Goal: Task Accomplishment & Management: Manage account settings

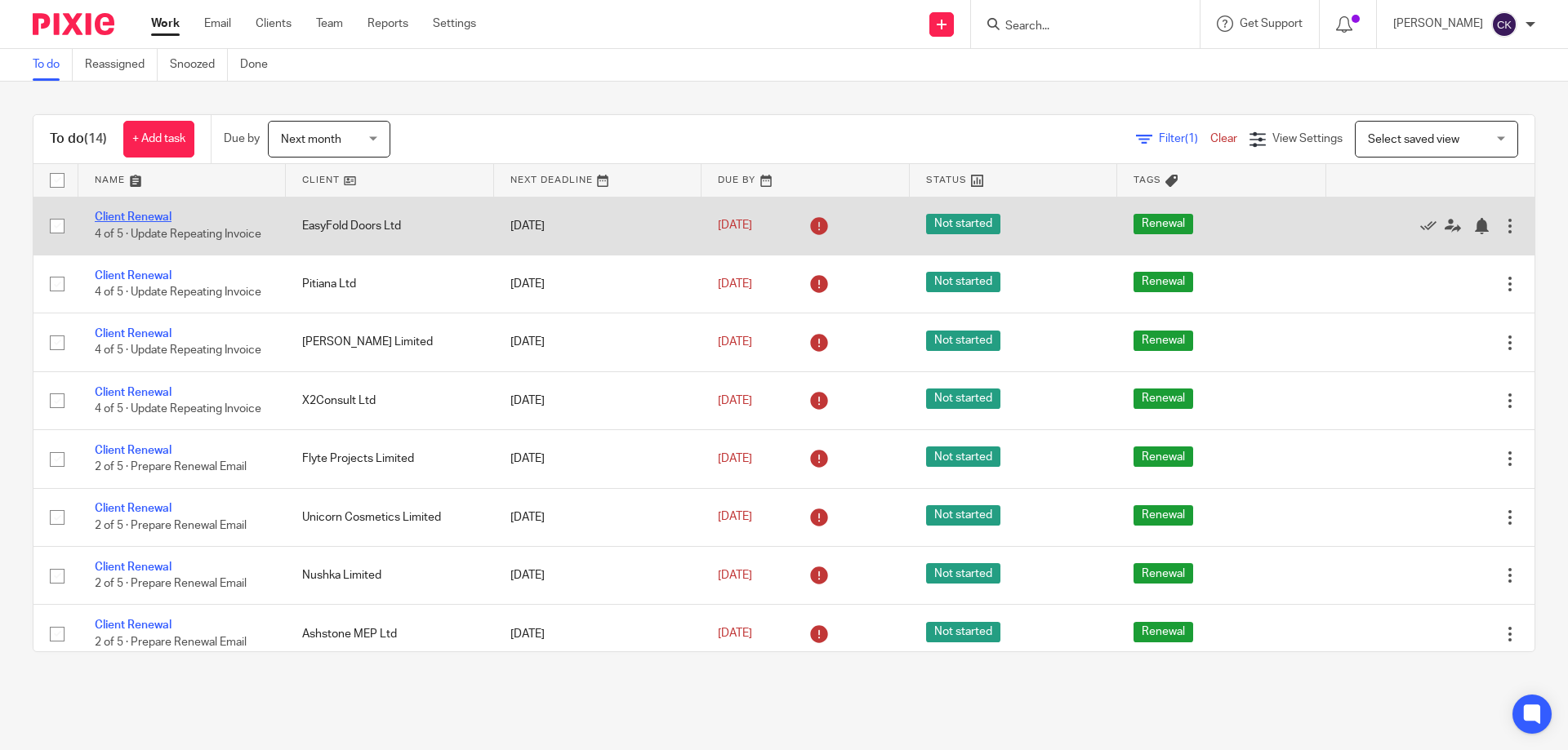
click at [120, 215] on link "Client Renewal" at bounding box center [132, 216] width 76 height 11
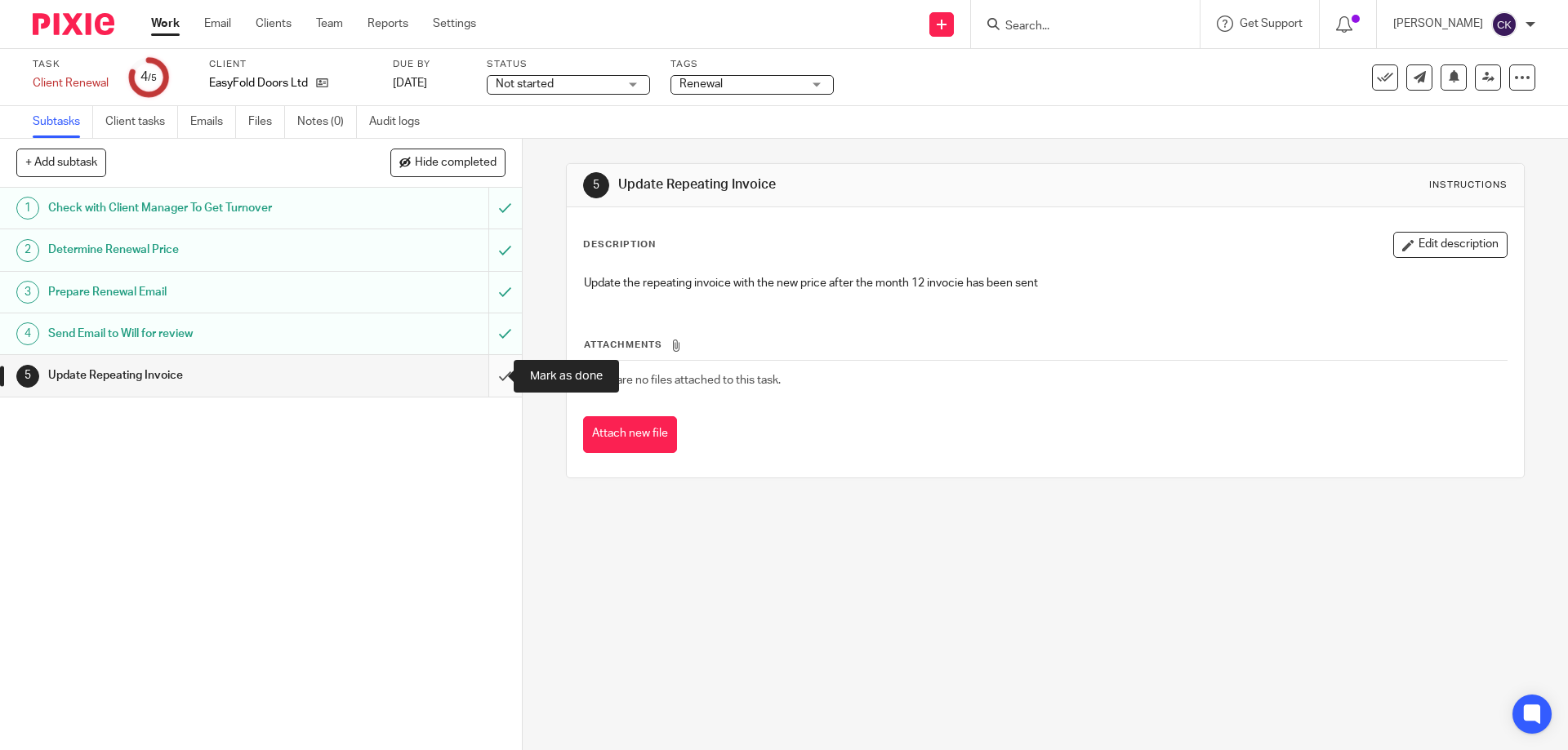
click at [493, 378] on input "submit" at bounding box center [261, 376] width 522 height 41
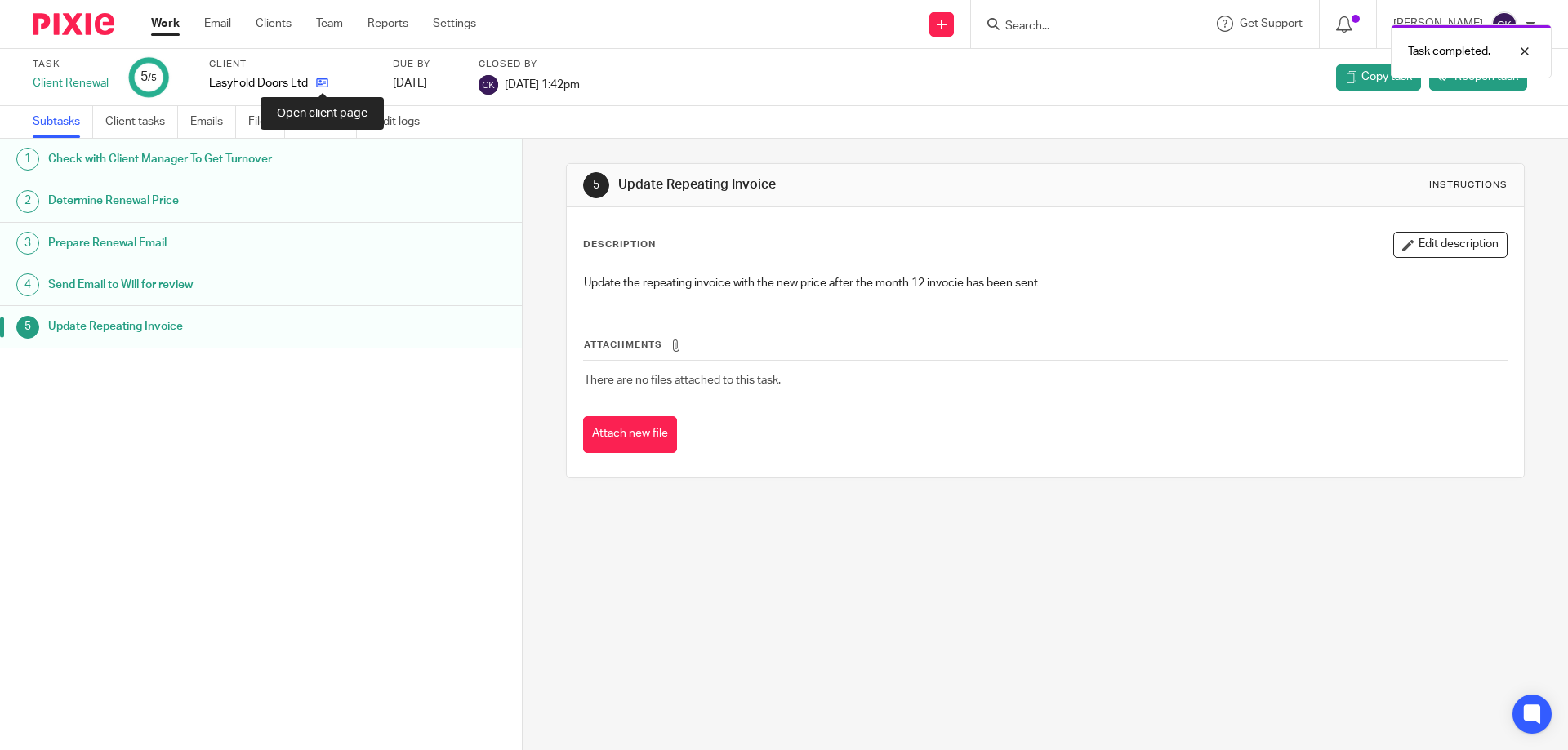
click at [321, 78] on icon at bounding box center [322, 82] width 12 height 12
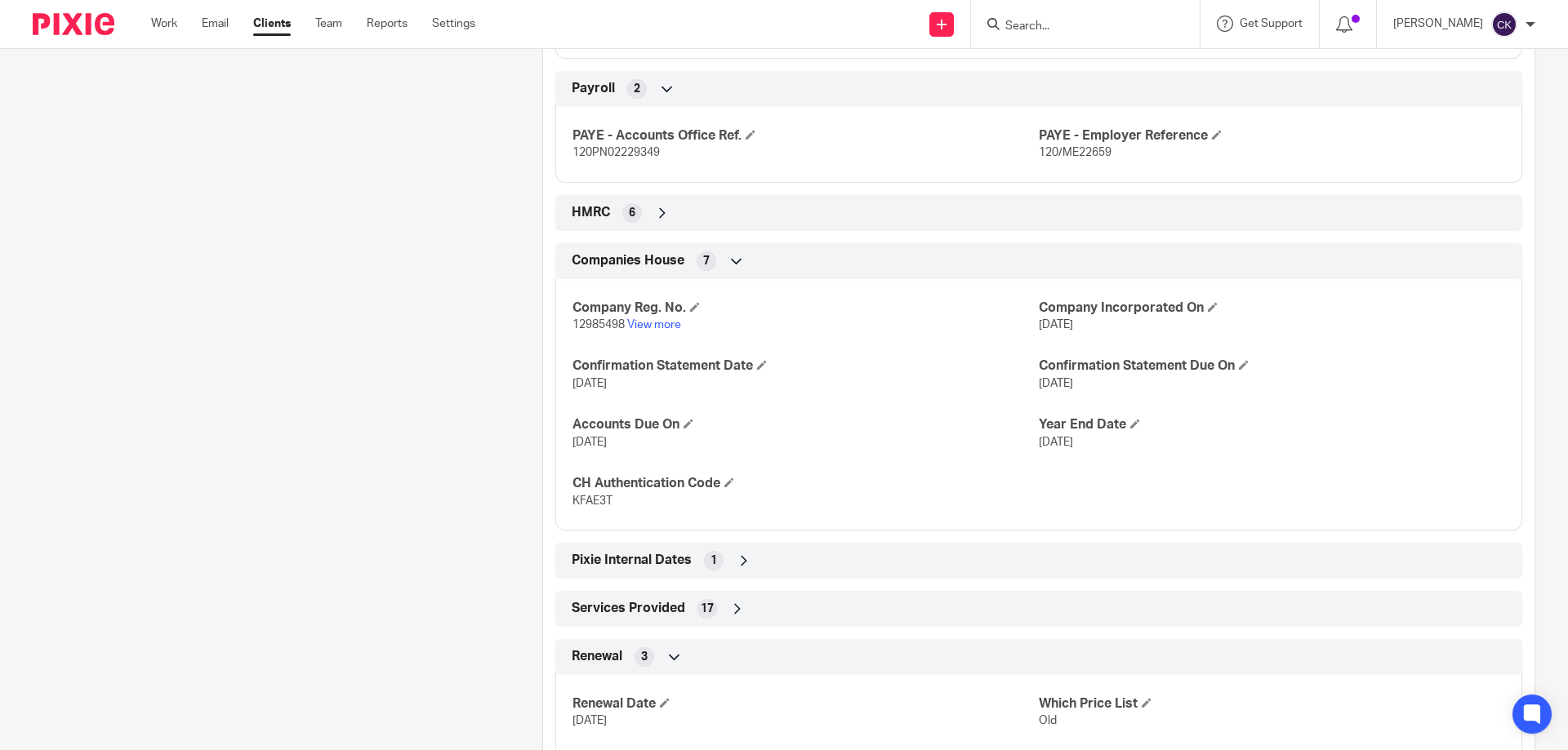
scroll to position [982, 0]
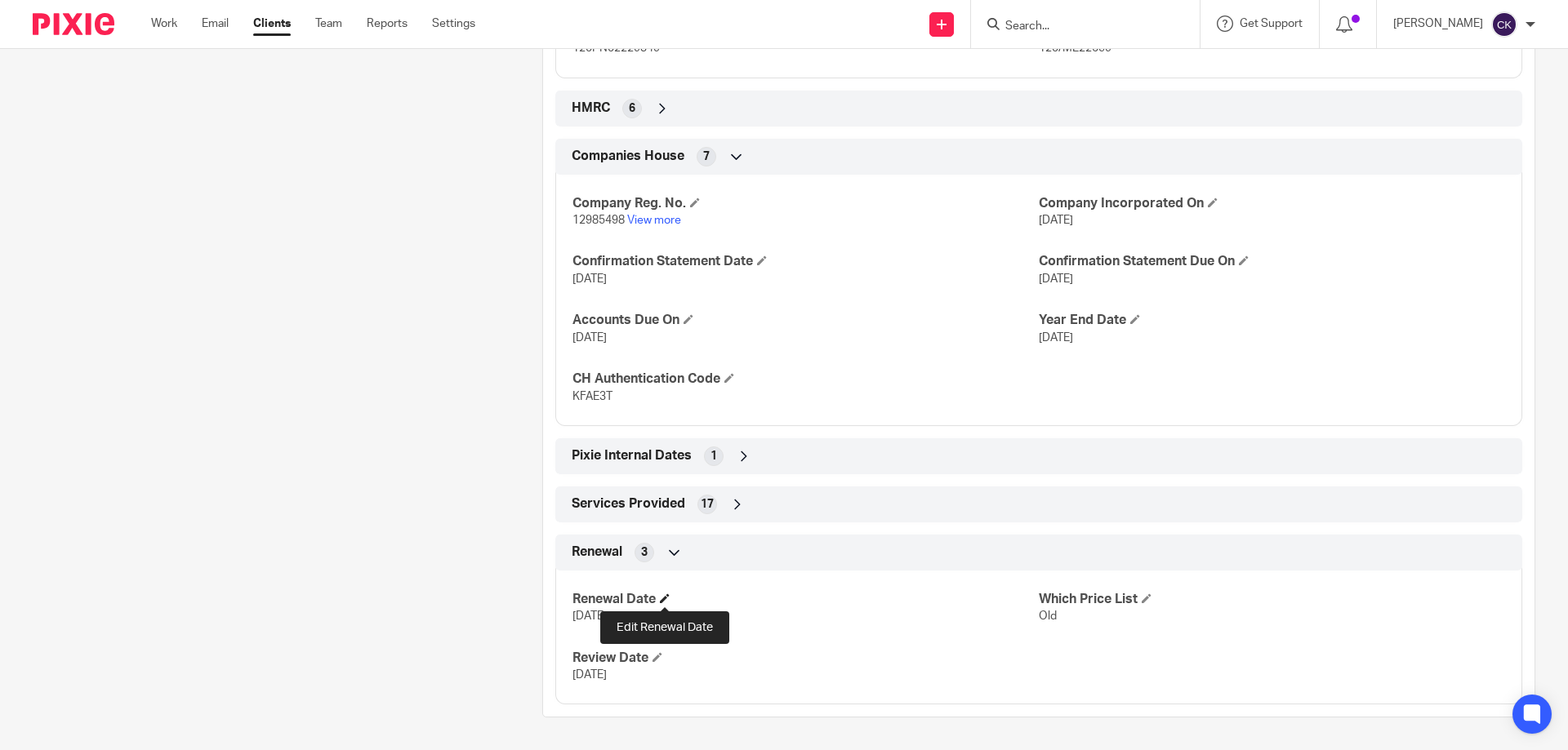
click at [663, 599] on span at bounding box center [664, 598] width 9 height 9
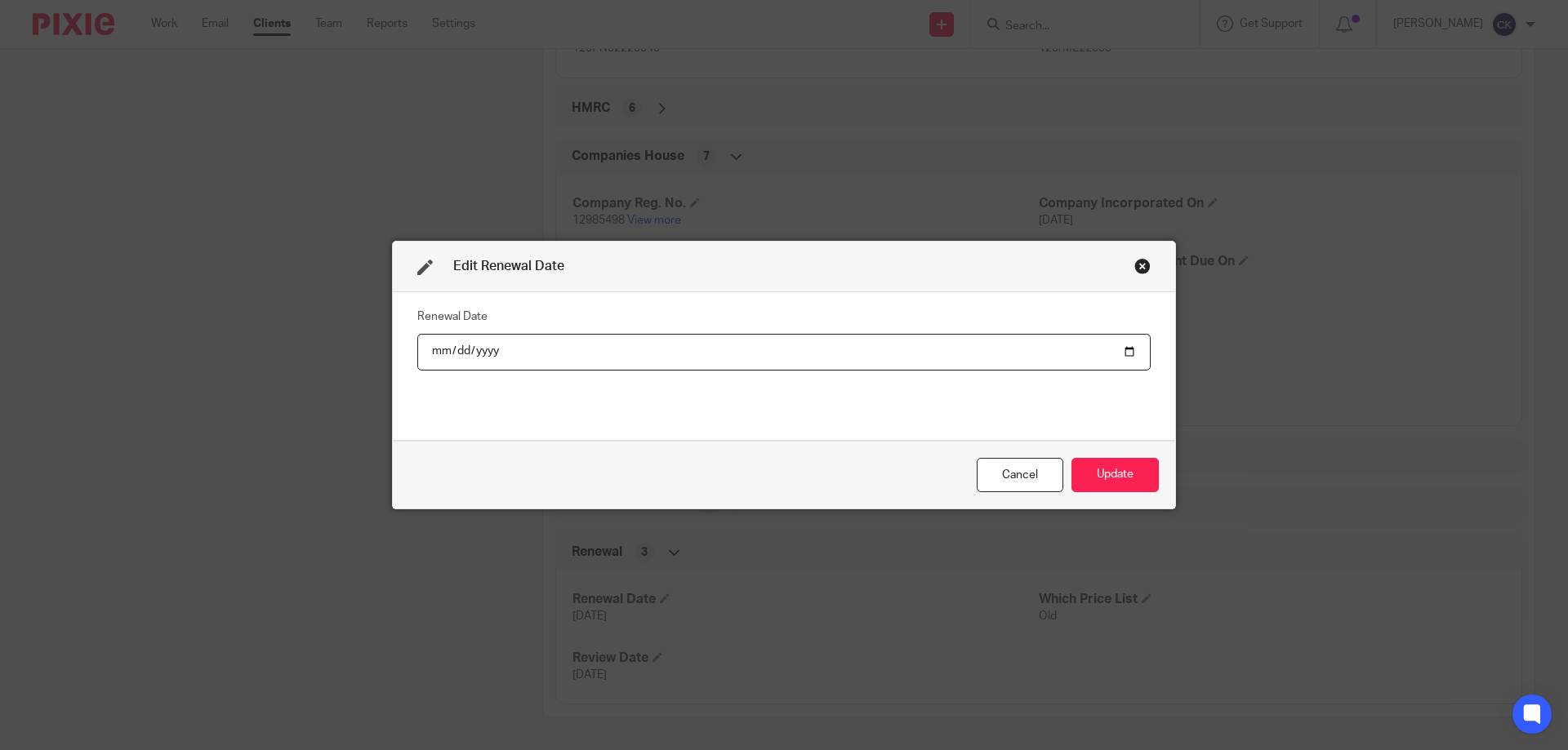
click at [488, 352] on input "2025-10-01" at bounding box center [784, 352] width 733 height 37
type input "2026-10-01"
click at [1122, 479] on button "Update" at bounding box center [1115, 475] width 88 height 35
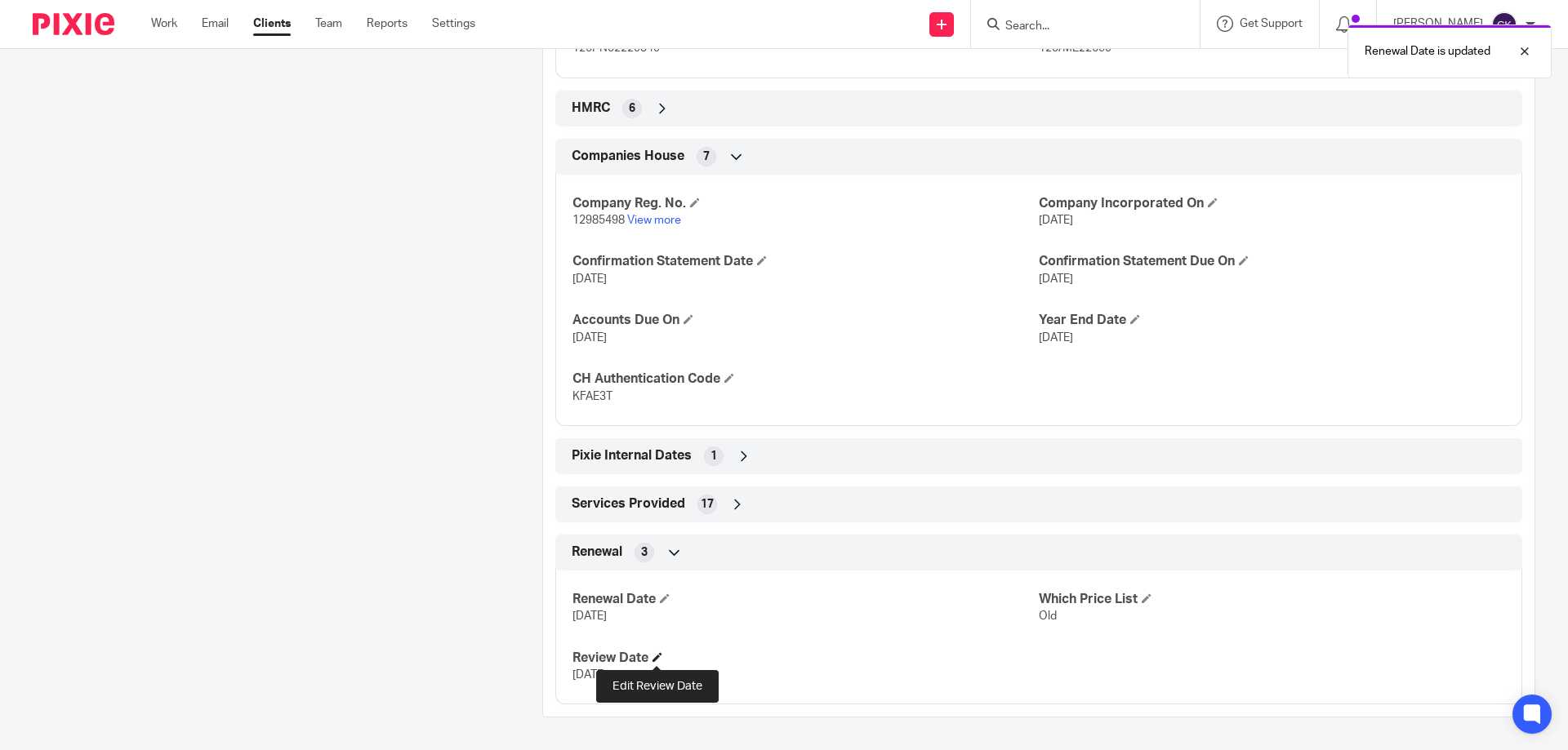
click at [654, 656] on span at bounding box center [657, 656] width 9 height 9
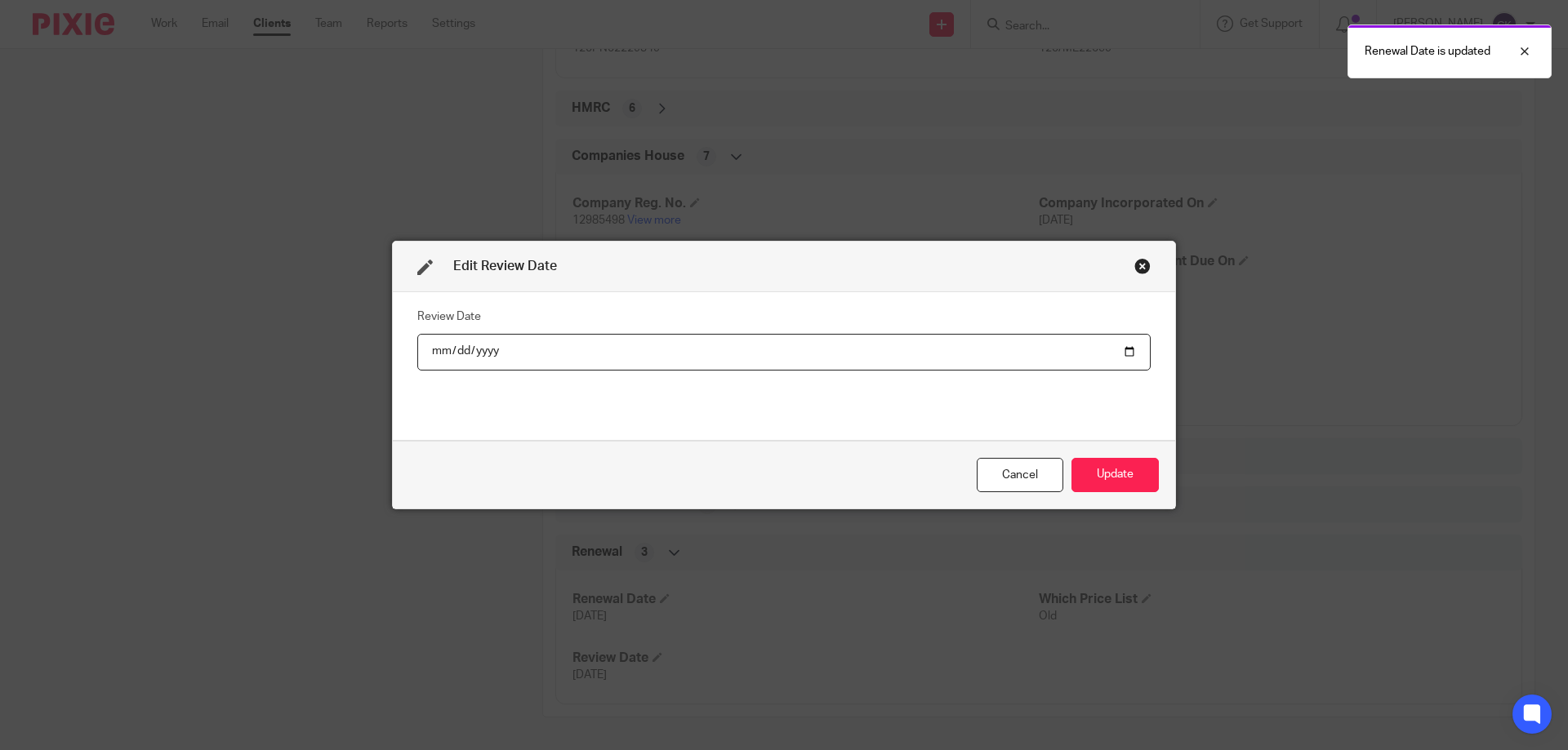
click at [470, 345] on input "2025-09-01" at bounding box center [784, 352] width 733 height 37
type input "2026-09-01"
click at [1125, 473] on button "Update" at bounding box center [1115, 475] width 88 height 35
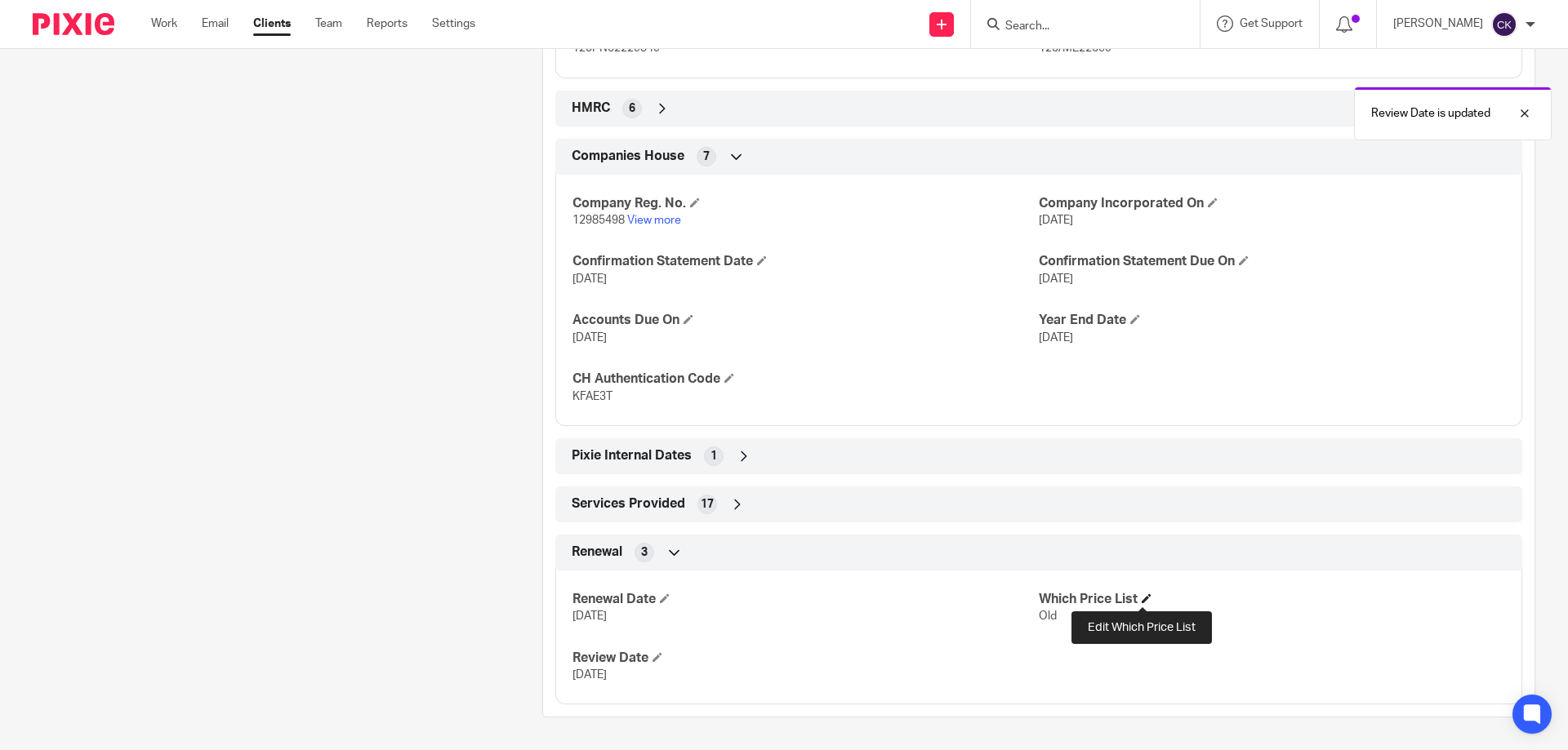
click at [1142, 599] on span at bounding box center [1146, 598] width 9 height 9
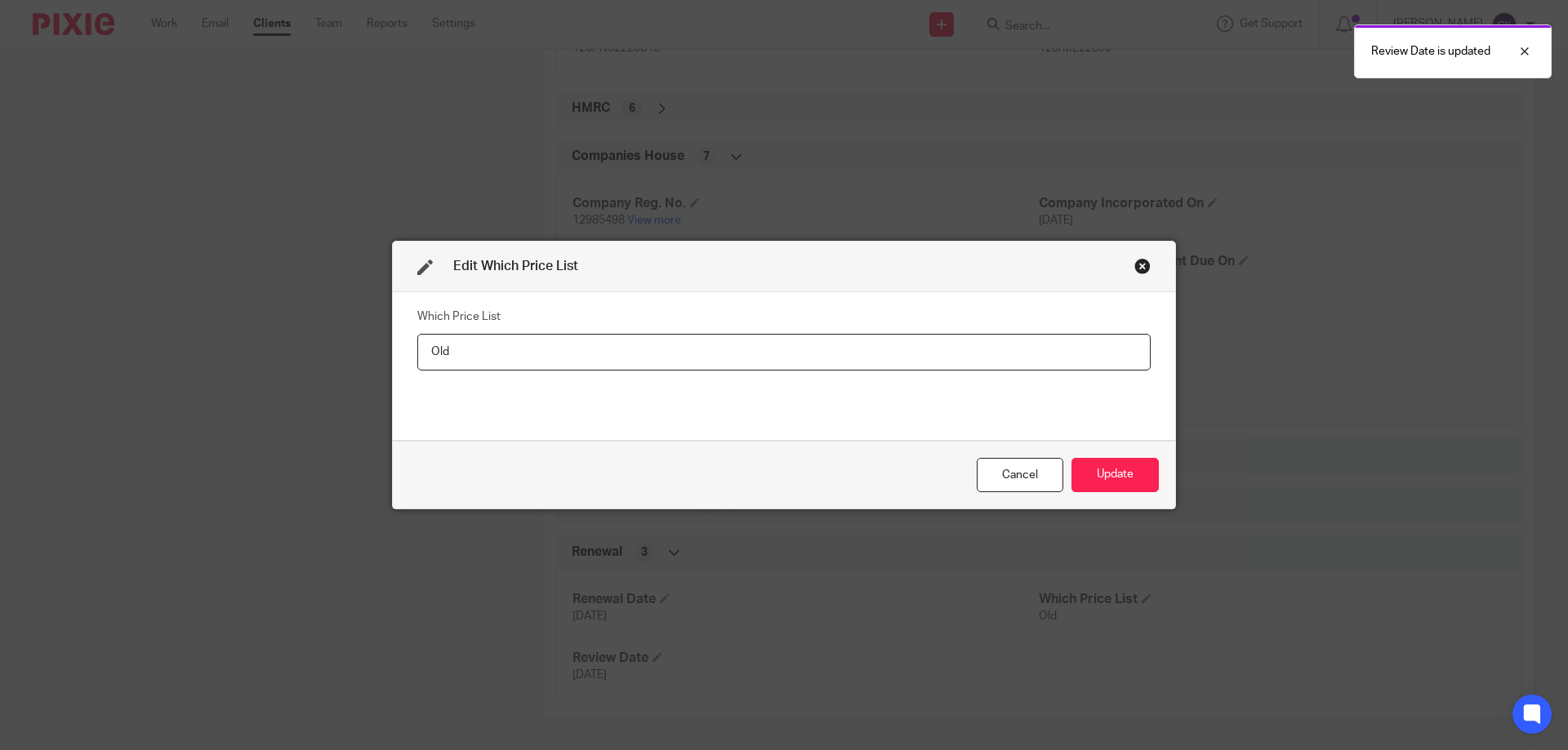
drag, startPoint x: 455, startPoint y: 346, endPoint x: 349, endPoint y: 321, distance: 108.9
click at [349, 321] on div "Edit Which Price List Which Price List Old Cancel Update" at bounding box center [784, 375] width 1568 height 750
type input "New"
click at [1127, 463] on button "Update" at bounding box center [1115, 475] width 88 height 35
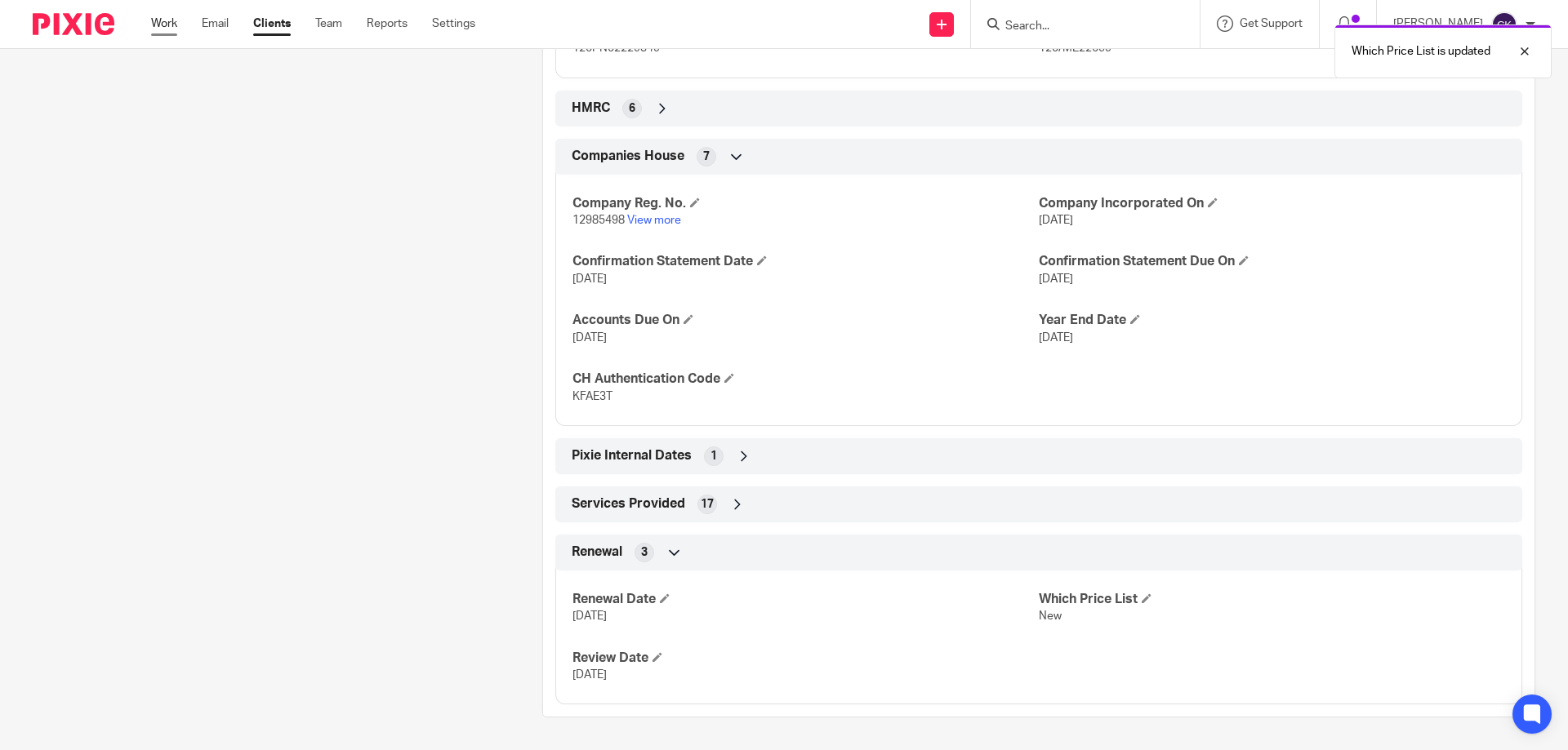
click at [172, 26] on link "Work" at bounding box center [164, 23] width 26 height 16
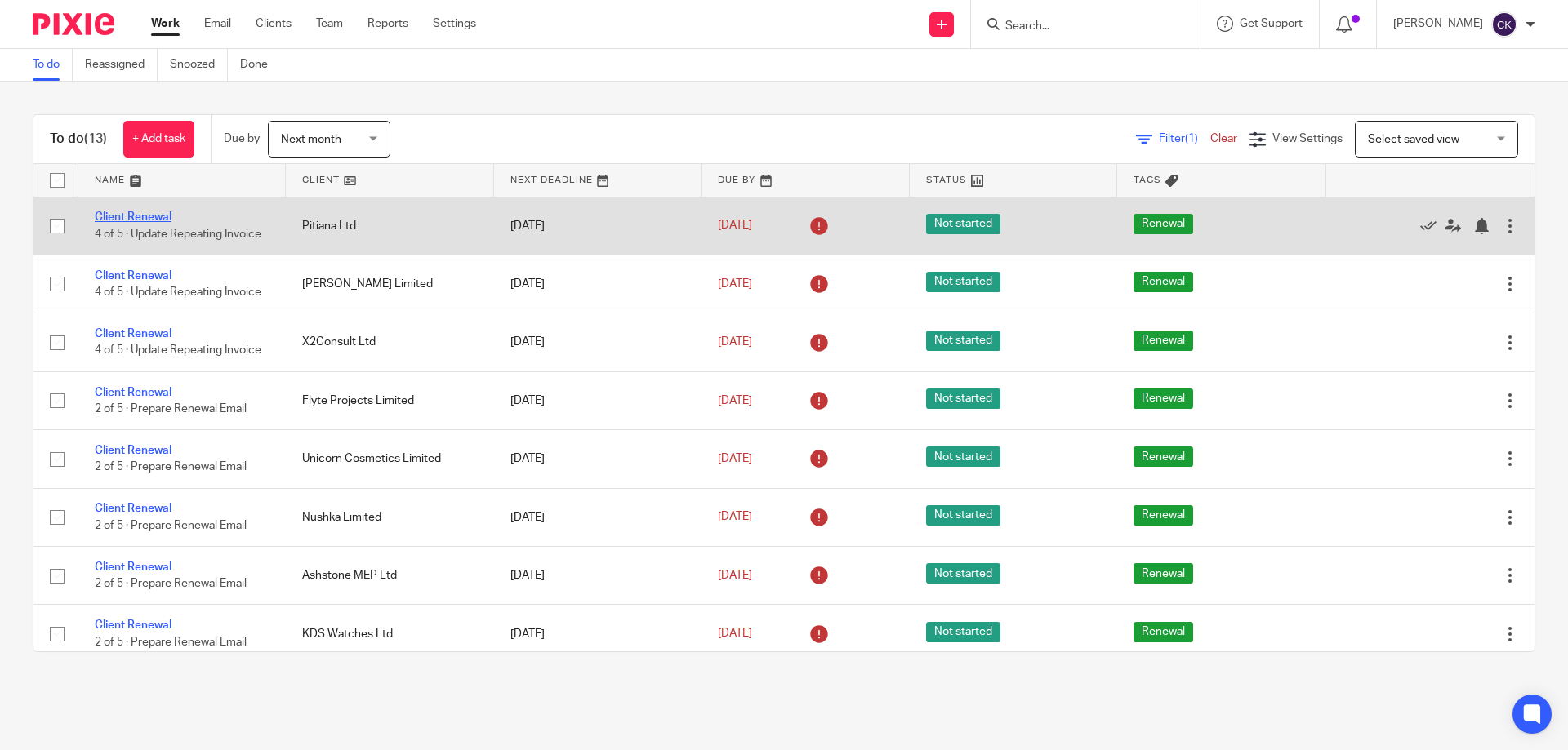
click at [119, 215] on link "Client Renewal" at bounding box center [132, 216] width 76 height 11
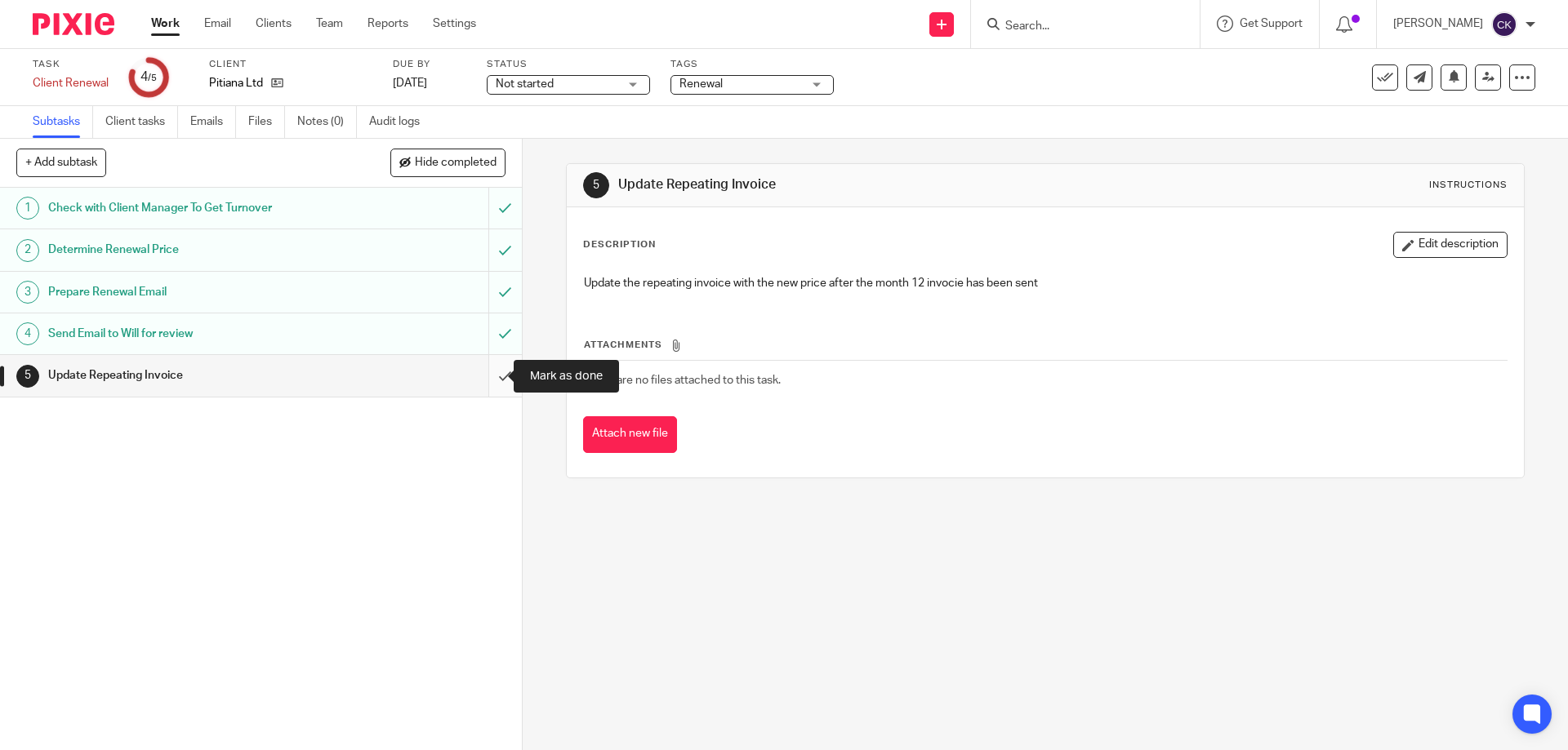
click at [488, 379] on input "submit" at bounding box center [261, 376] width 522 height 41
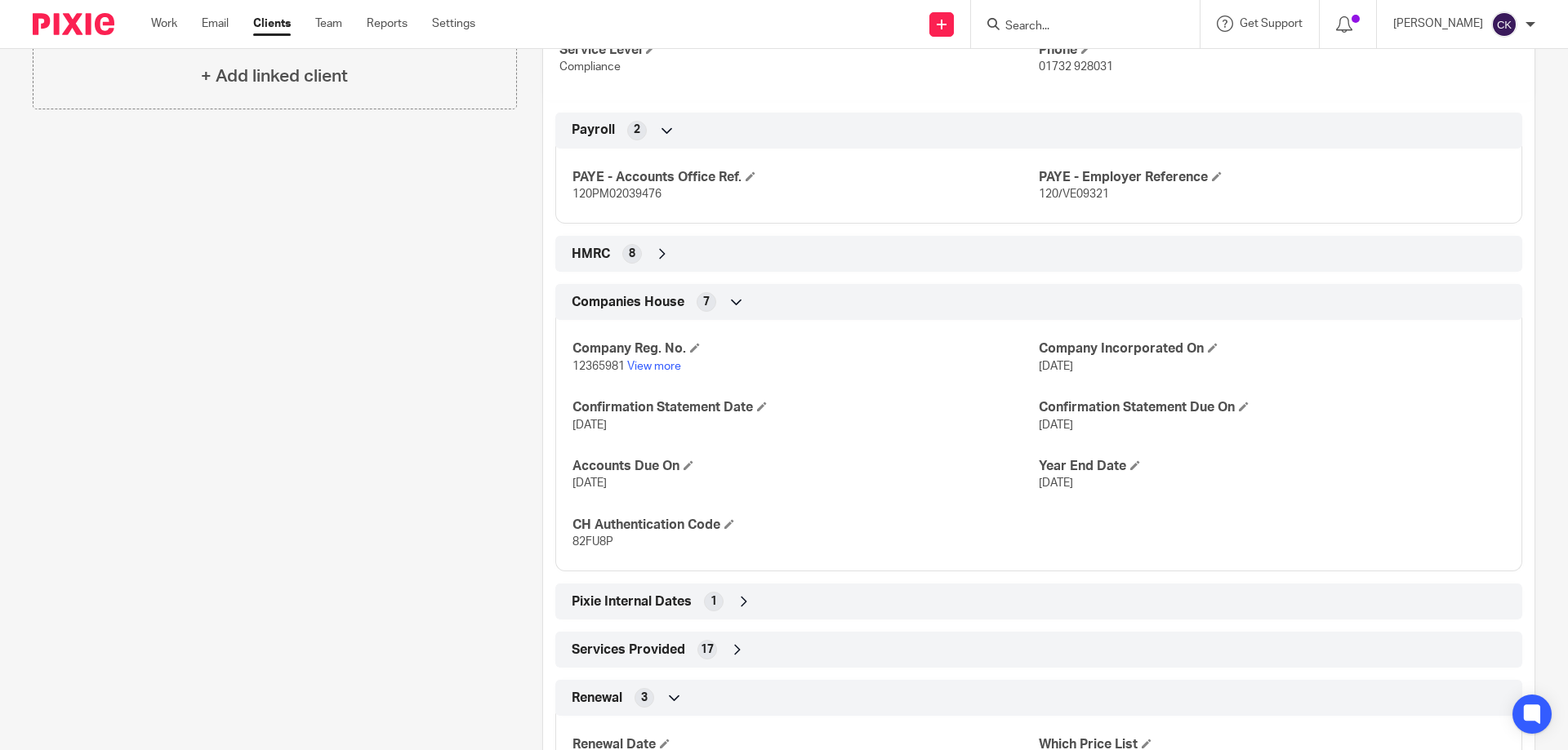
scroll to position [789, 0]
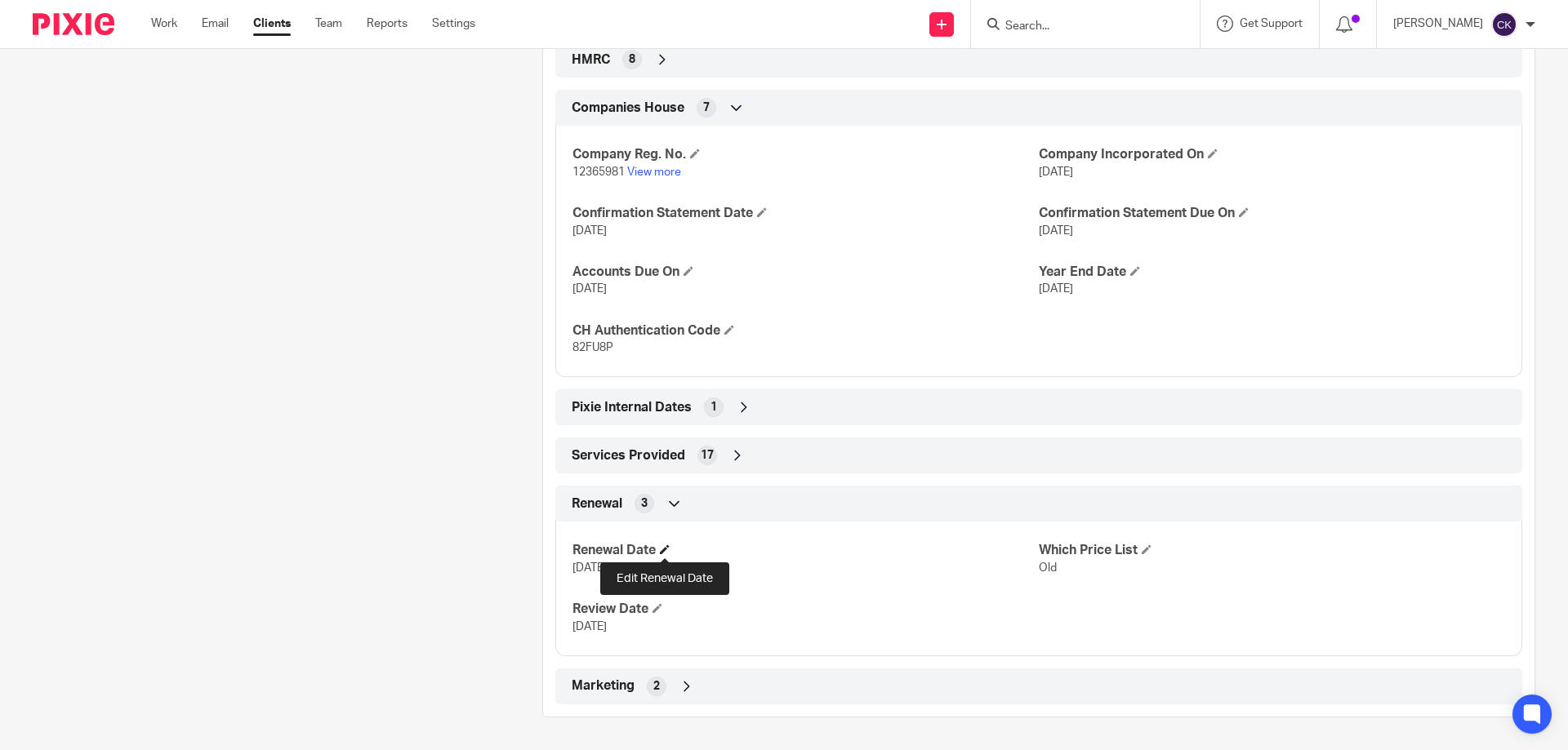
click at [665, 547] on span at bounding box center [664, 549] width 9 height 9
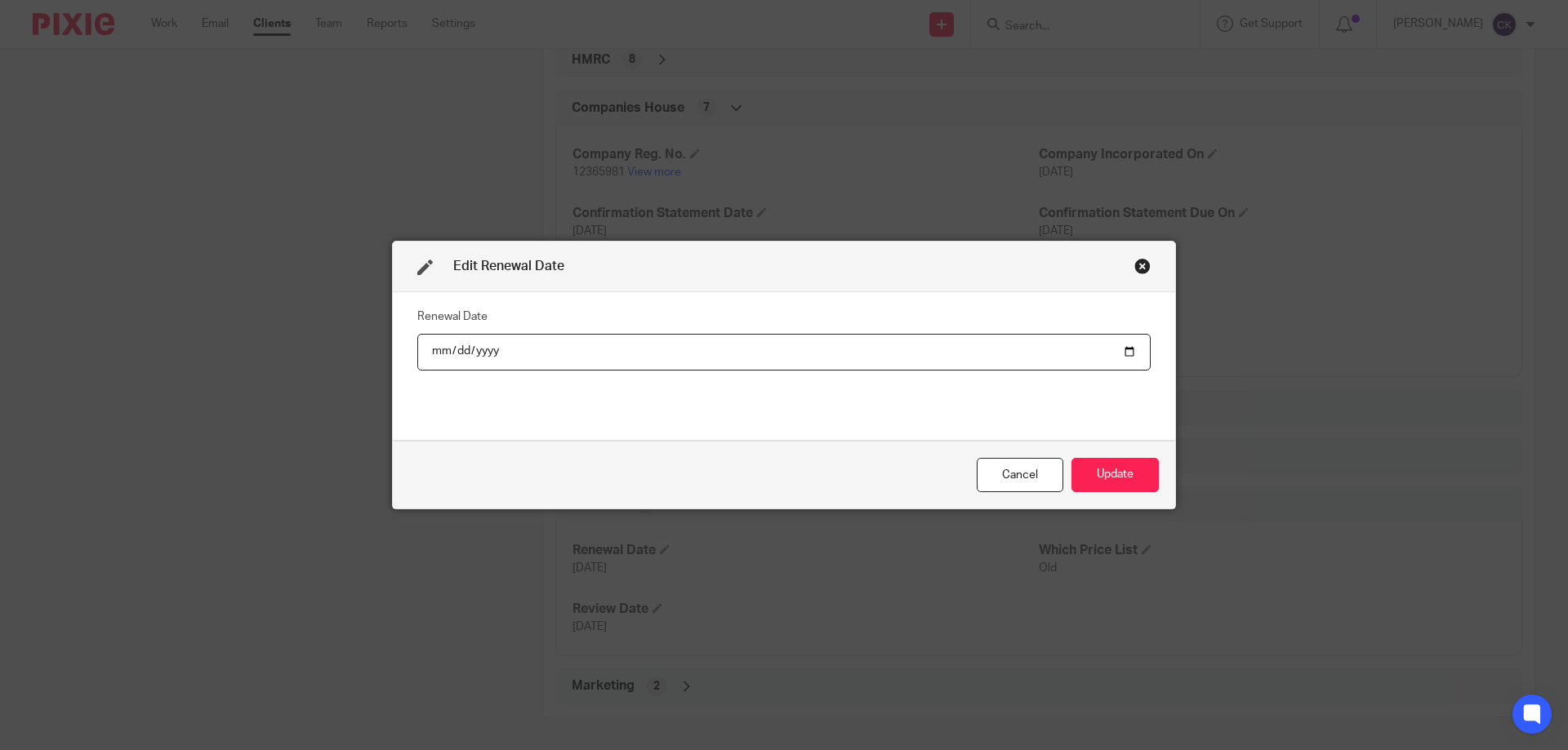
click at [485, 349] on input "2025-10-01" at bounding box center [784, 352] width 733 height 37
type input "[DATE]"
click at [1128, 458] on button "Update" at bounding box center [1115, 475] width 88 height 35
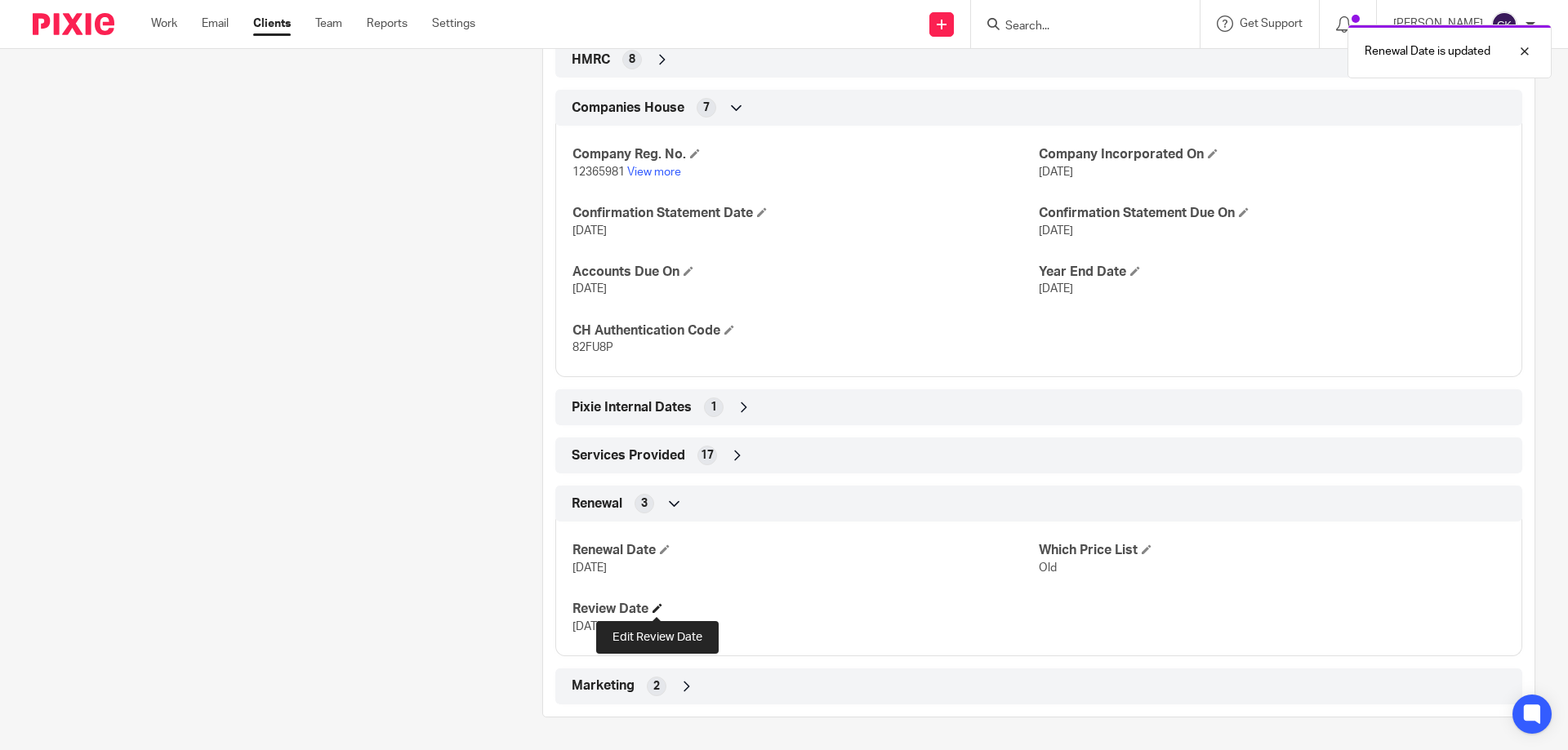
click at [654, 610] on span at bounding box center [657, 608] width 9 height 9
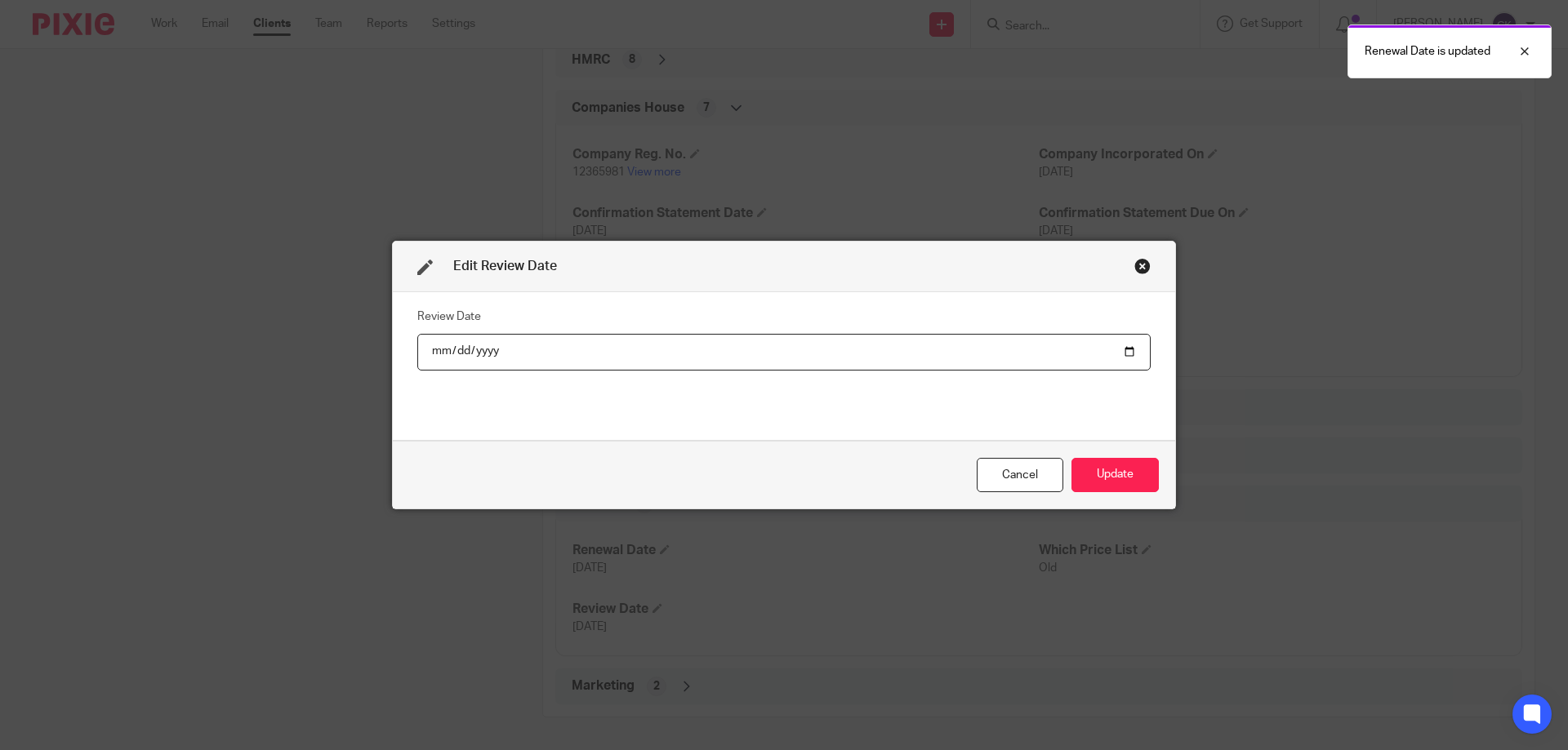
click at [475, 349] on input "2025-09-01" at bounding box center [784, 352] width 733 height 37
type input "2026-09-01"
click at [1108, 459] on button "Update" at bounding box center [1115, 475] width 88 height 35
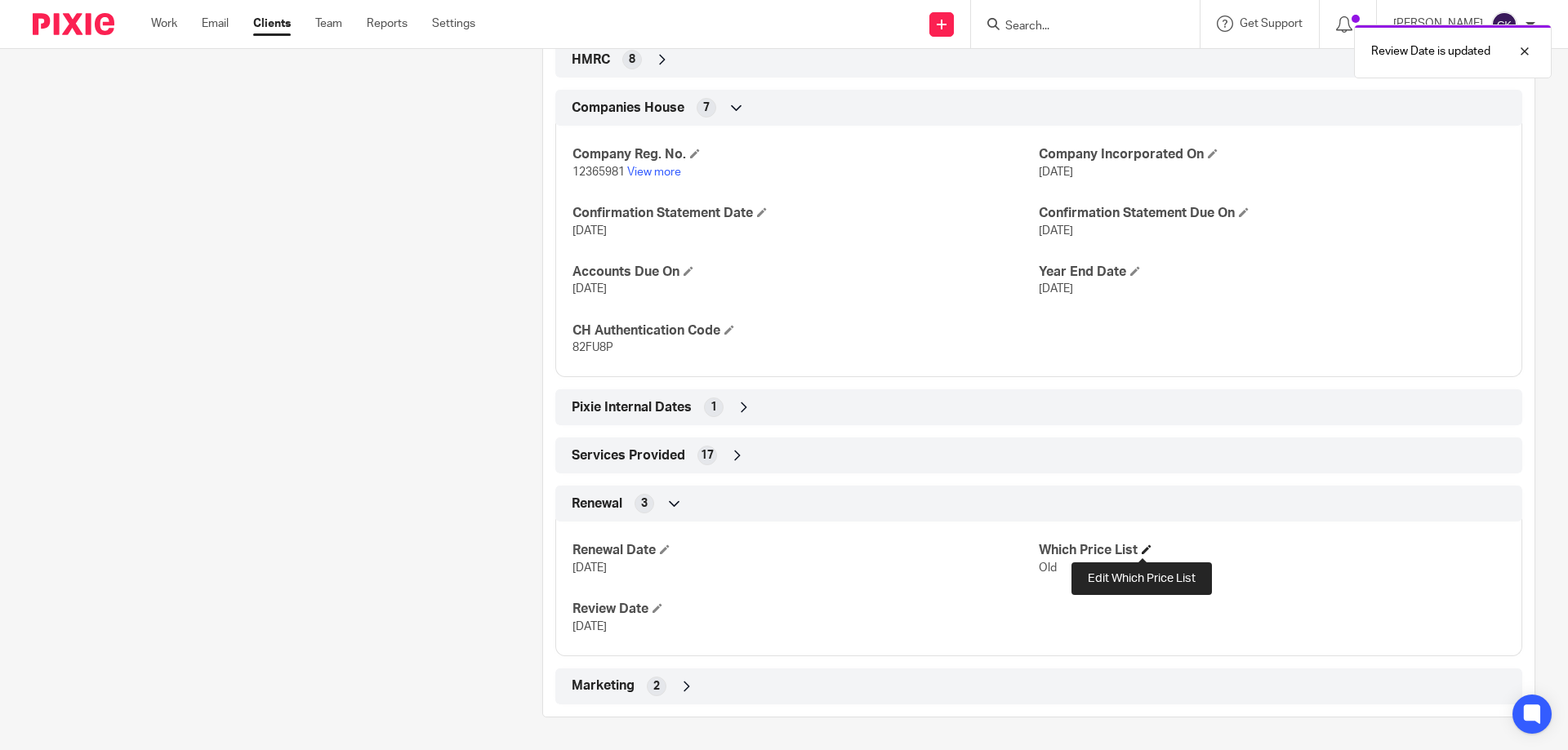
click at [1143, 553] on span at bounding box center [1146, 549] width 9 height 9
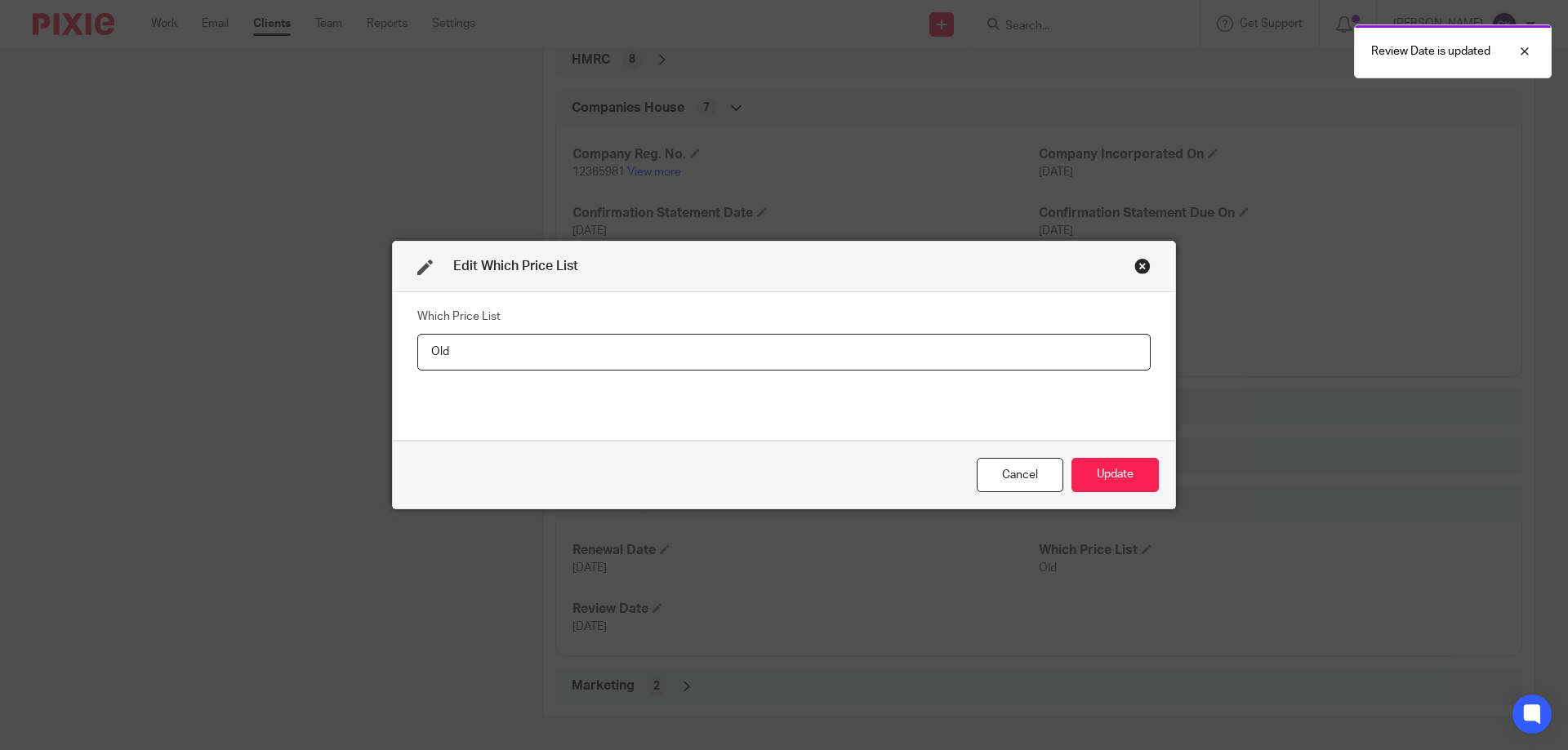
drag, startPoint x: 498, startPoint y: 348, endPoint x: 179, endPoint y: 303, distance: 322.2
click at [179, 303] on div "Edit Which Price List Which Price List Old Cancel Update" at bounding box center [784, 375] width 1568 height 750
type input "New"
click at [1129, 472] on button "Update" at bounding box center [1115, 475] width 88 height 35
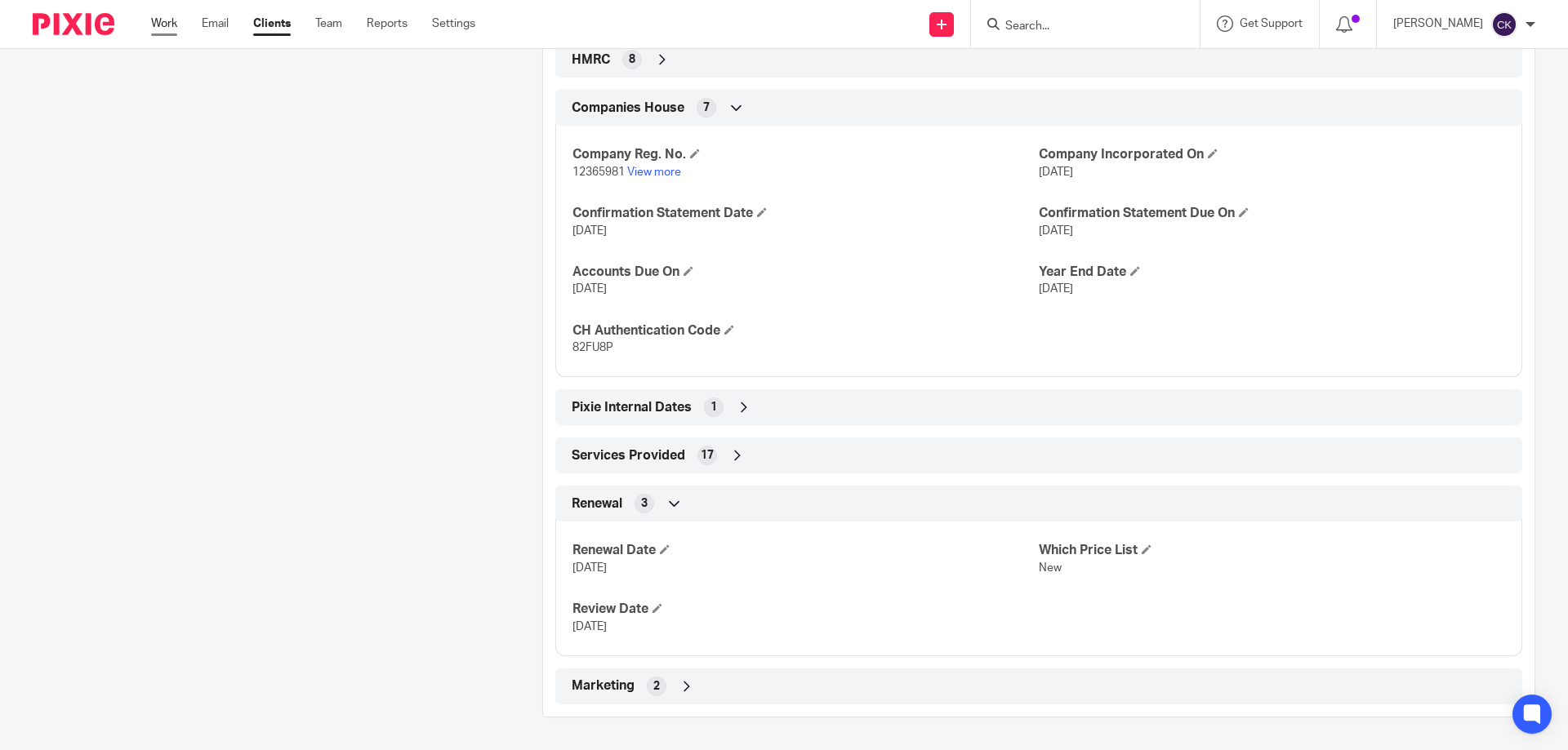
click at [159, 15] on link "Work" at bounding box center [164, 23] width 26 height 16
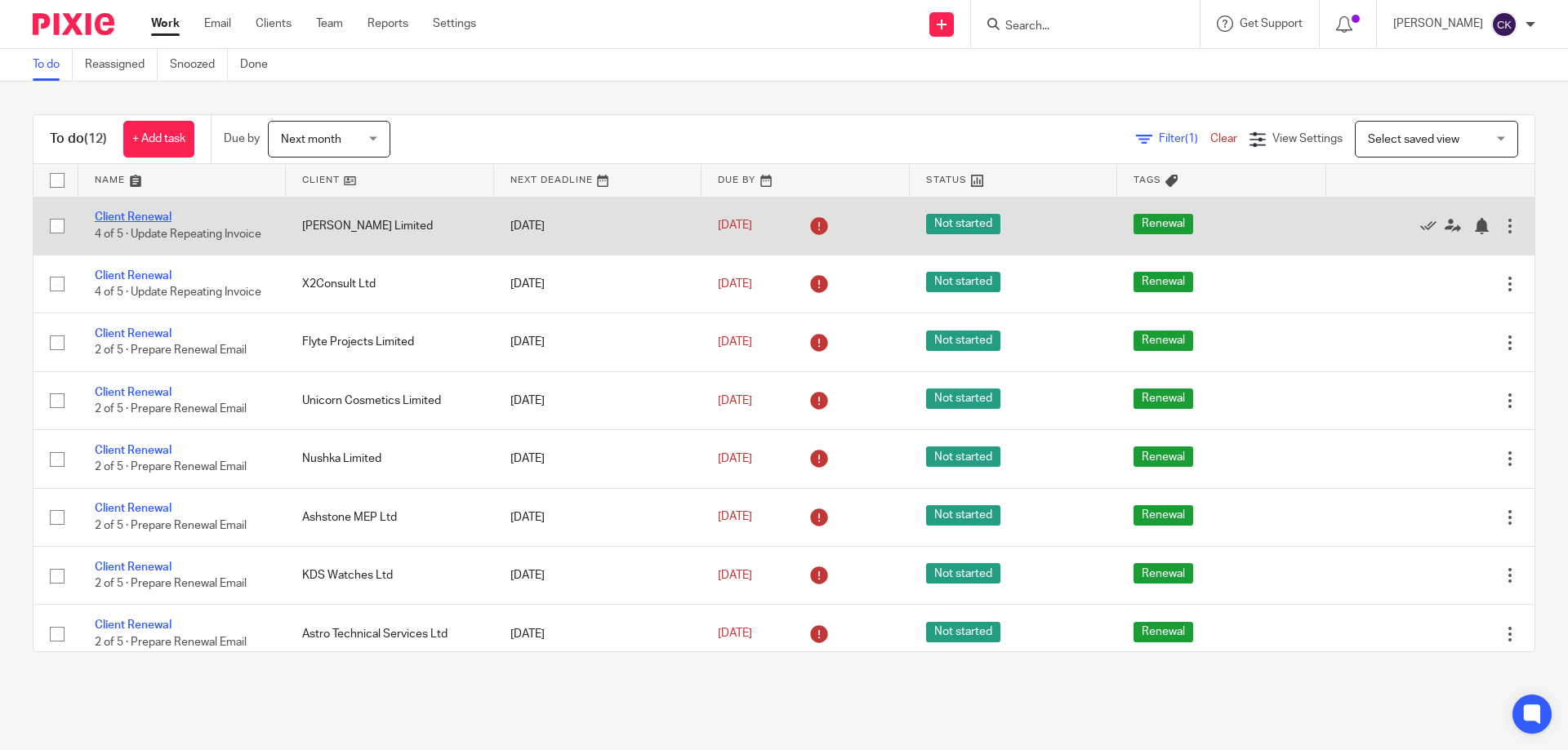
click at [148, 213] on link "Client Renewal" at bounding box center [132, 216] width 76 height 11
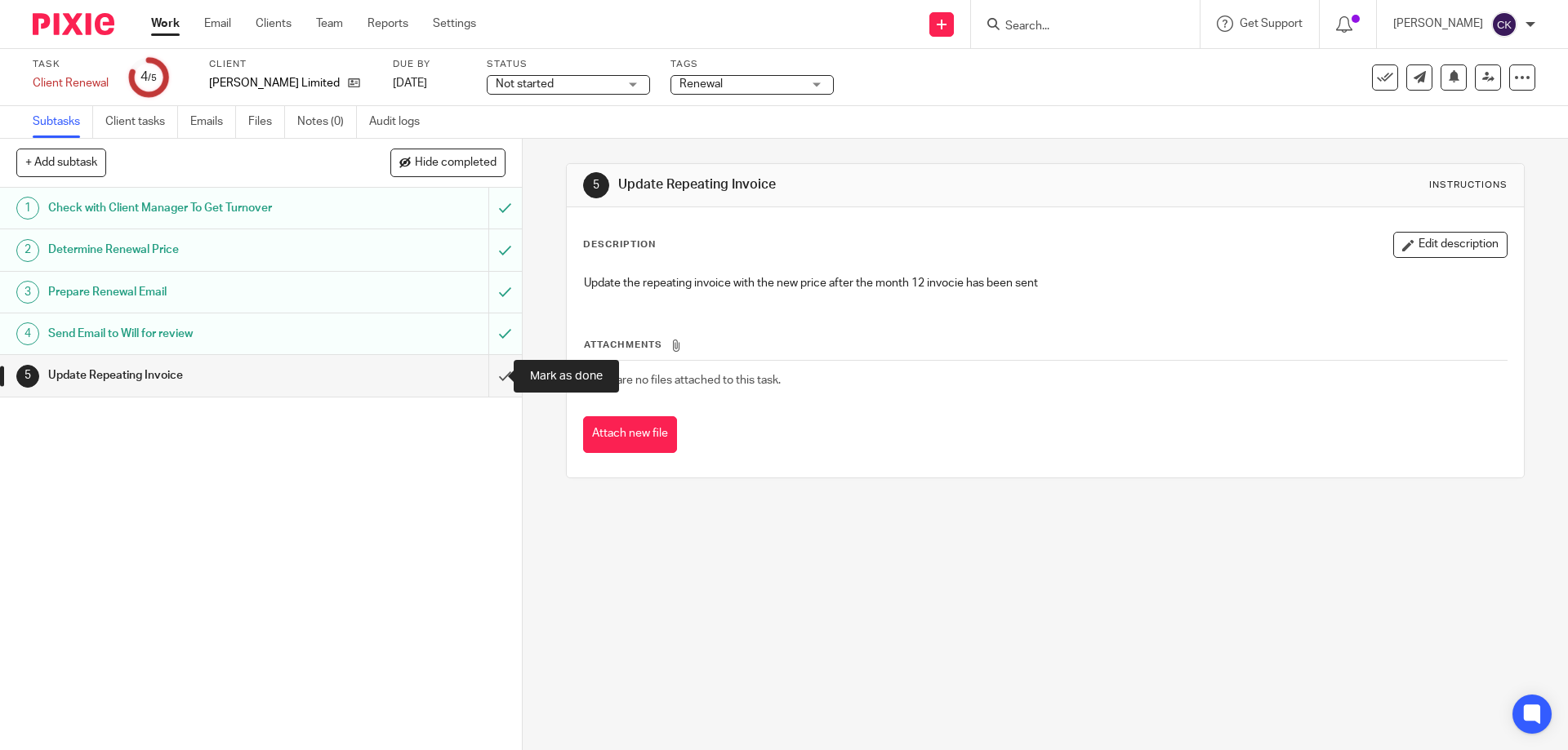
click at [498, 372] on input "submit" at bounding box center [261, 376] width 522 height 41
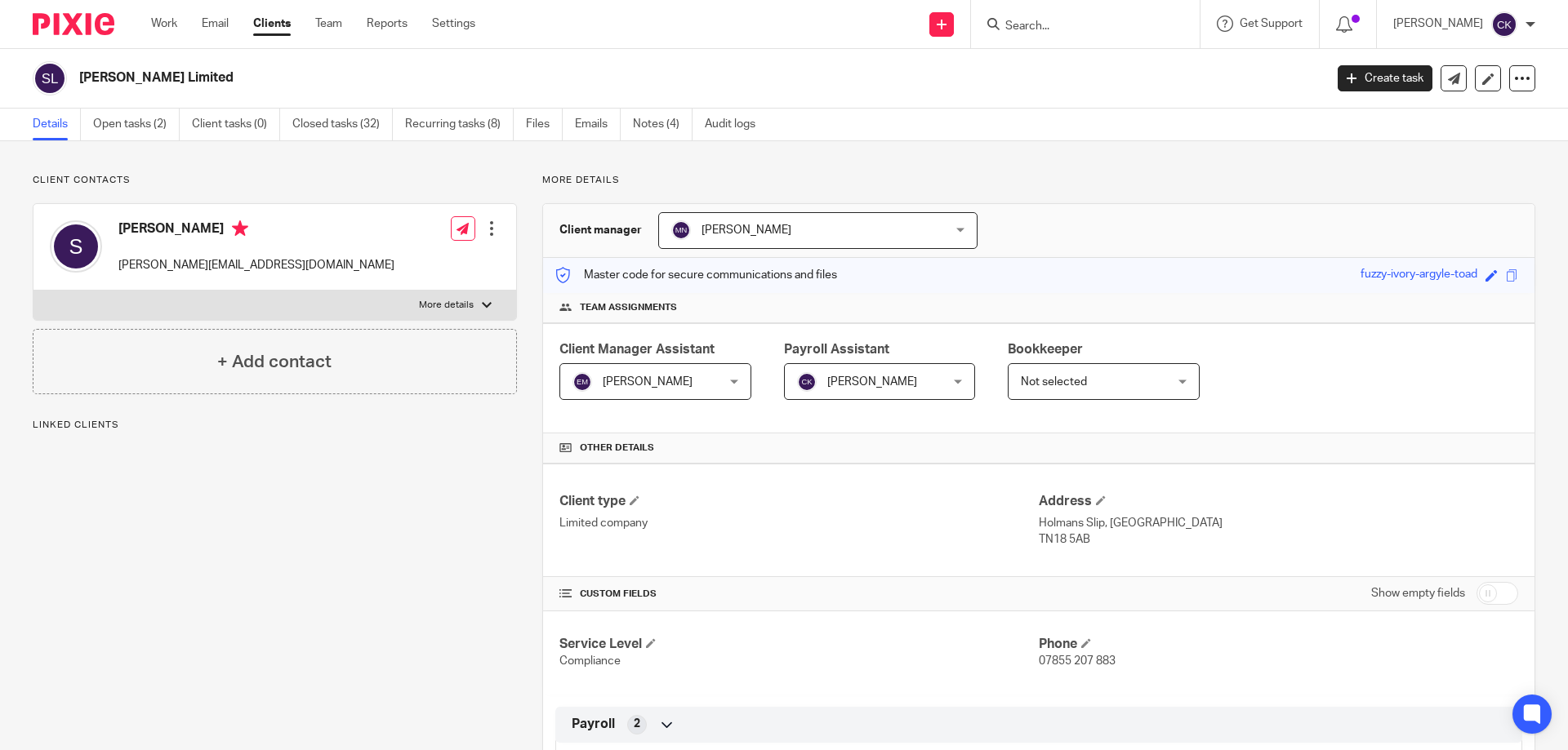
scroll to position [789, 0]
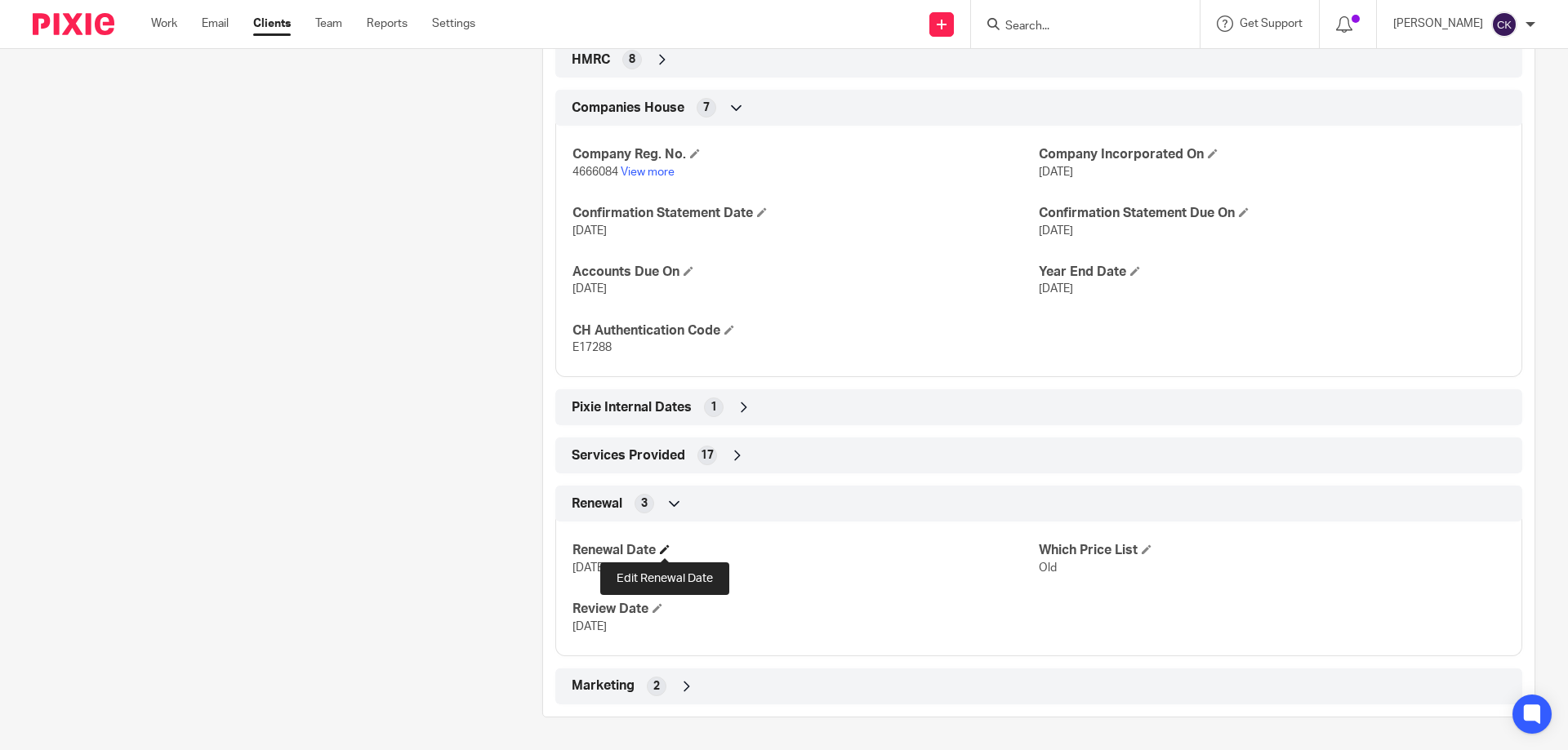
click at [664, 545] on span at bounding box center [664, 549] width 9 height 9
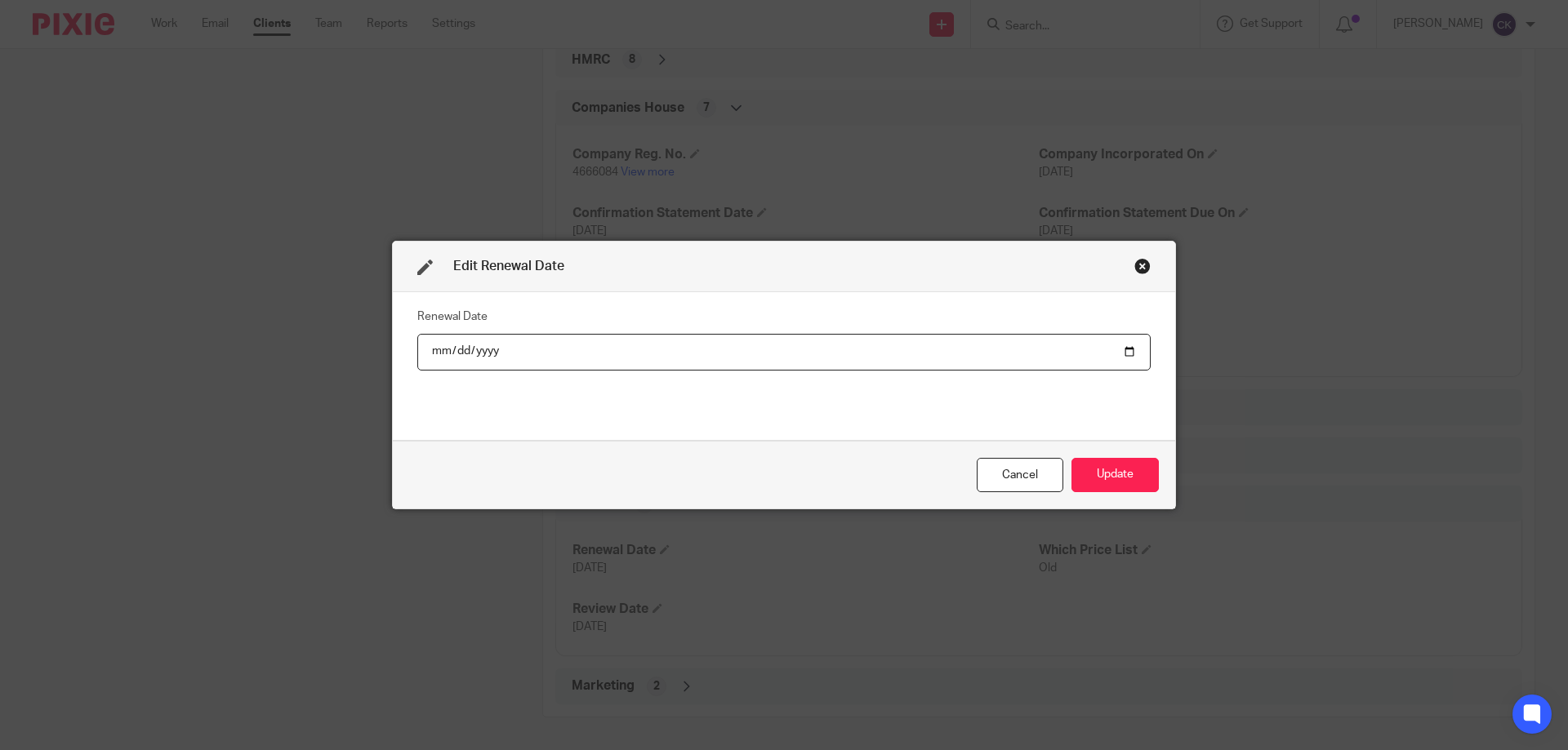
click at [478, 352] on input "2025-10-01" at bounding box center [784, 352] width 733 height 37
type input "2026-10-01"
click at [1112, 482] on button "Update" at bounding box center [1115, 475] width 88 height 35
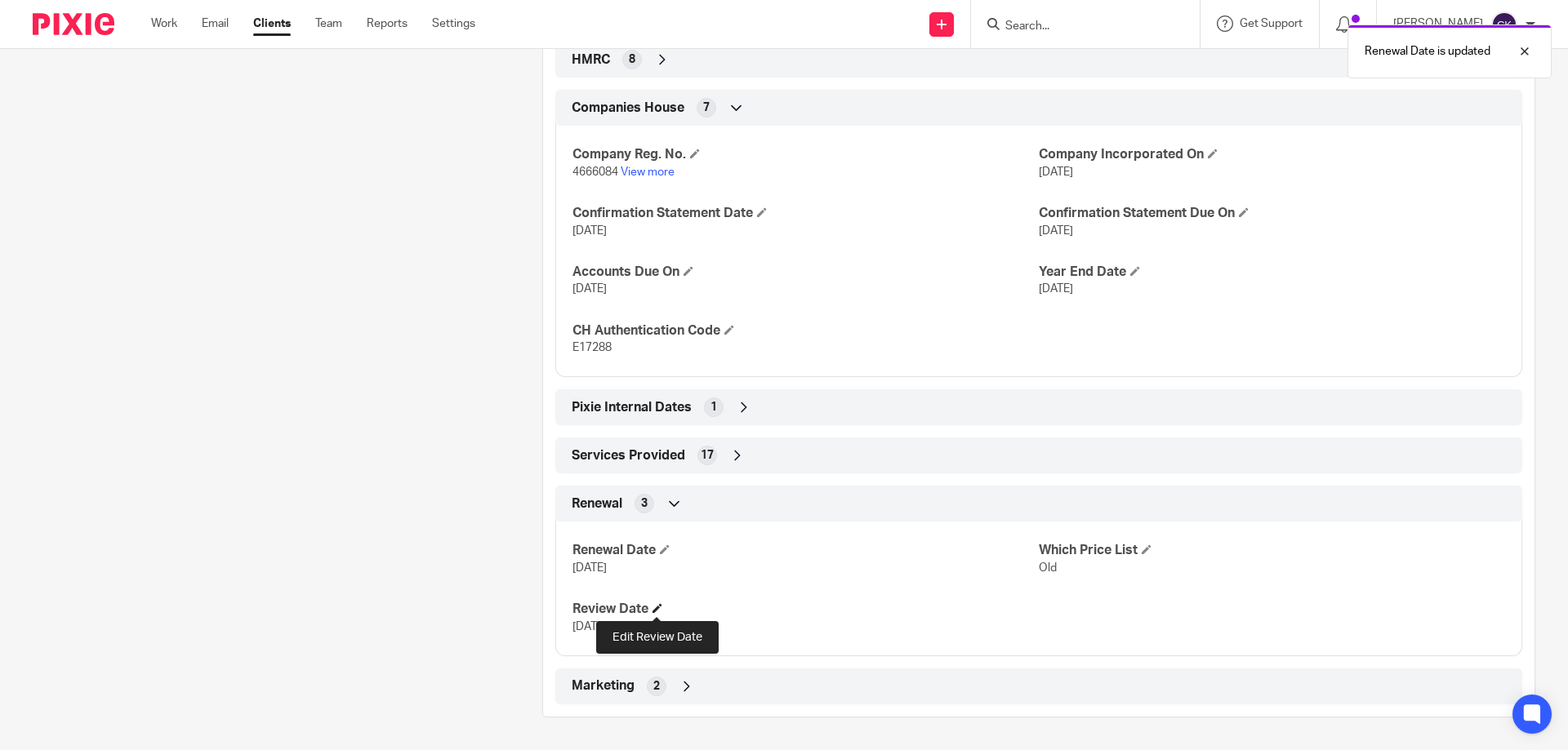
click at [652, 613] on span at bounding box center [657, 608] width 9 height 9
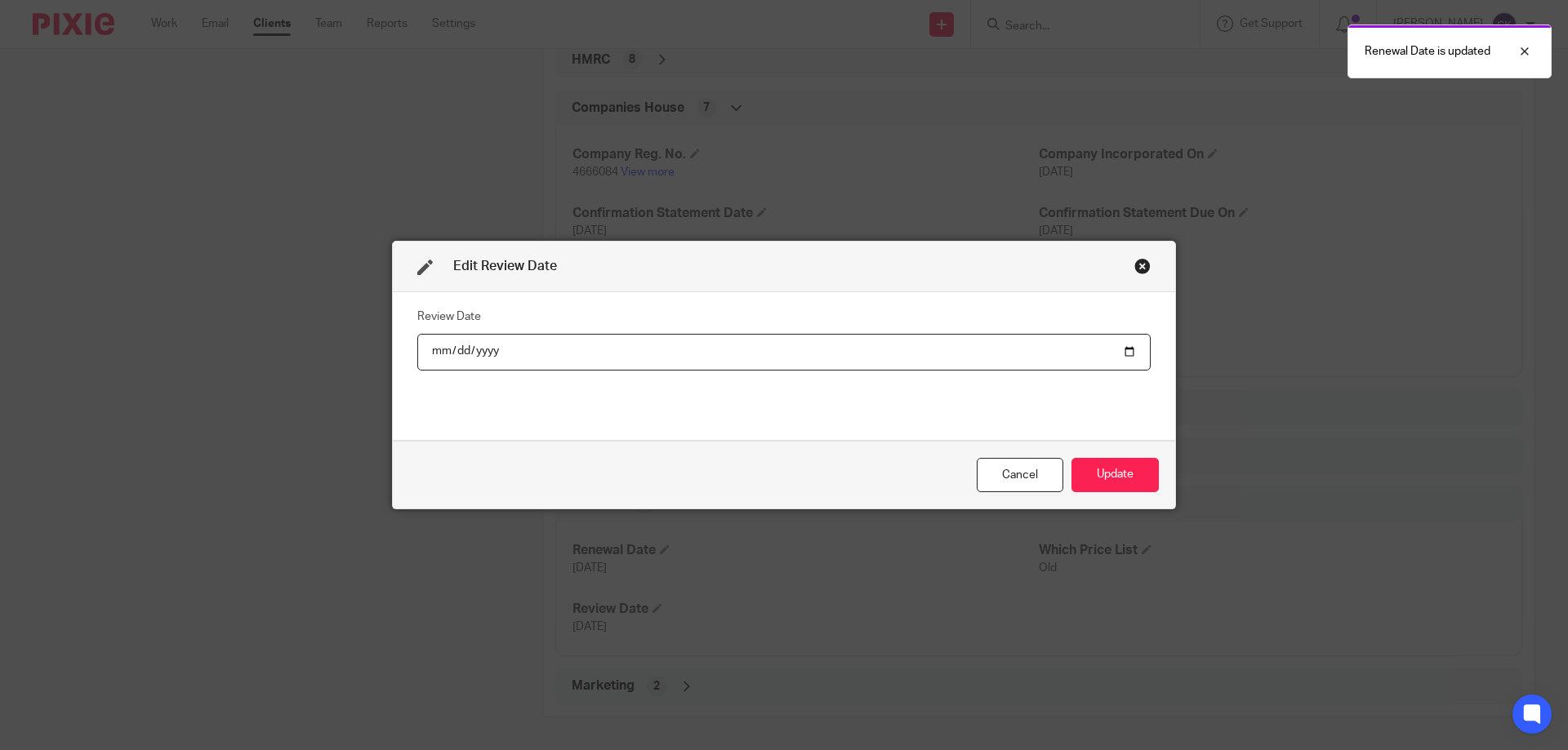
click at [475, 350] on input "[DATE]" at bounding box center [784, 352] width 733 height 37
type input "[DATE]"
click at [1087, 478] on button "Update" at bounding box center [1115, 475] width 88 height 35
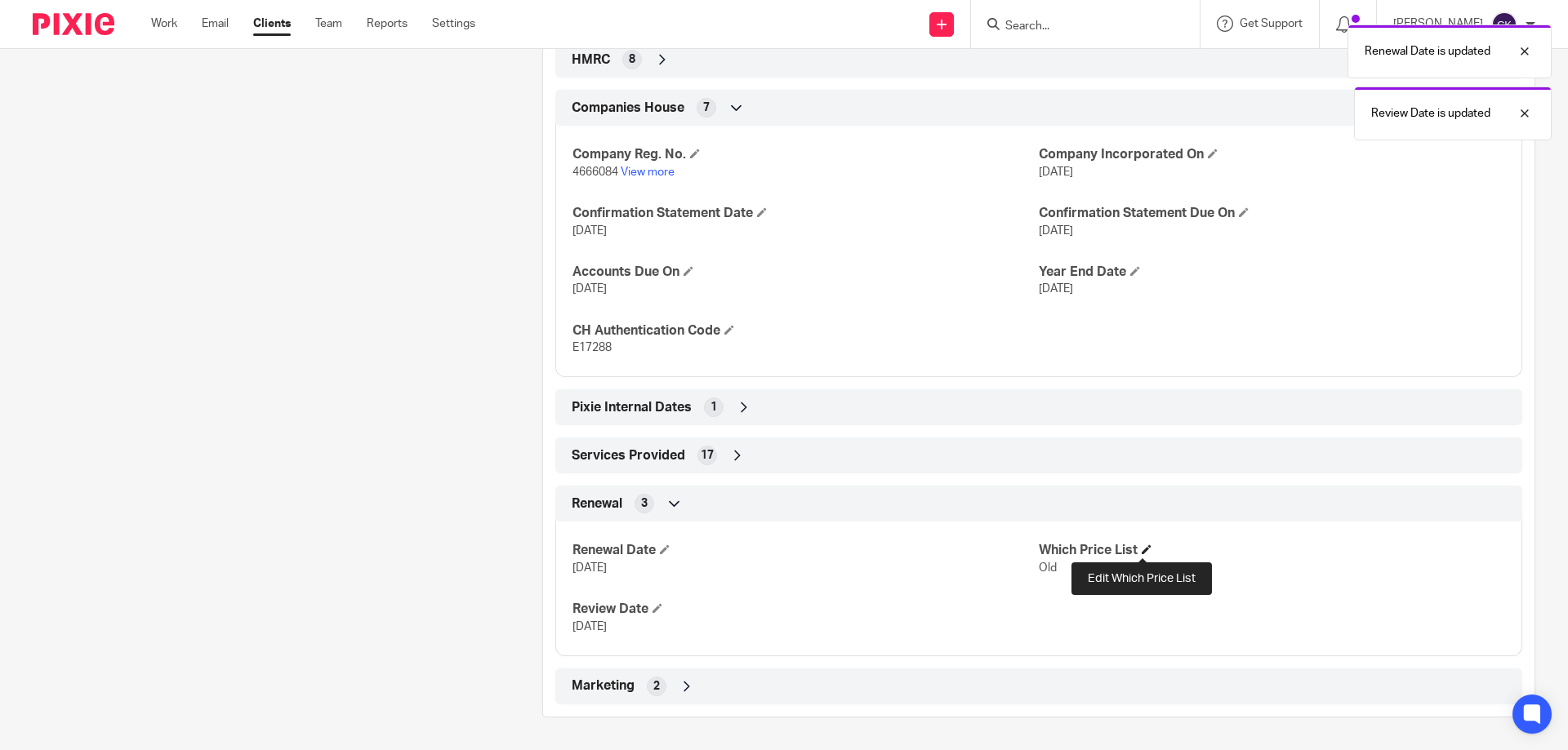
click at [1146, 548] on span at bounding box center [1146, 549] width 9 height 9
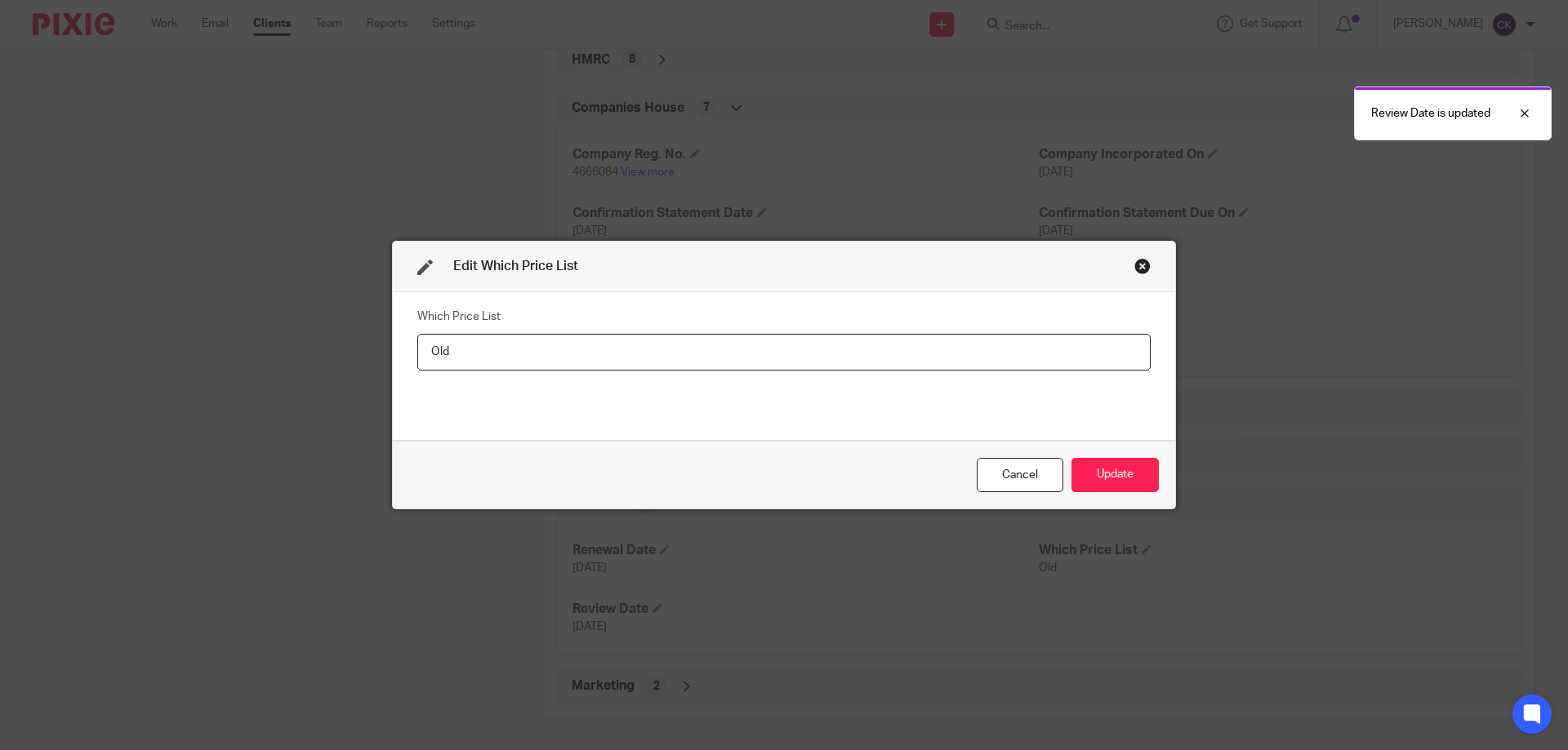
drag, startPoint x: 460, startPoint y: 357, endPoint x: 369, endPoint y: 336, distance: 93.4
click at [369, 336] on div "Edit Which Price List Which Price List Old Cancel Update" at bounding box center [784, 375] width 1568 height 750
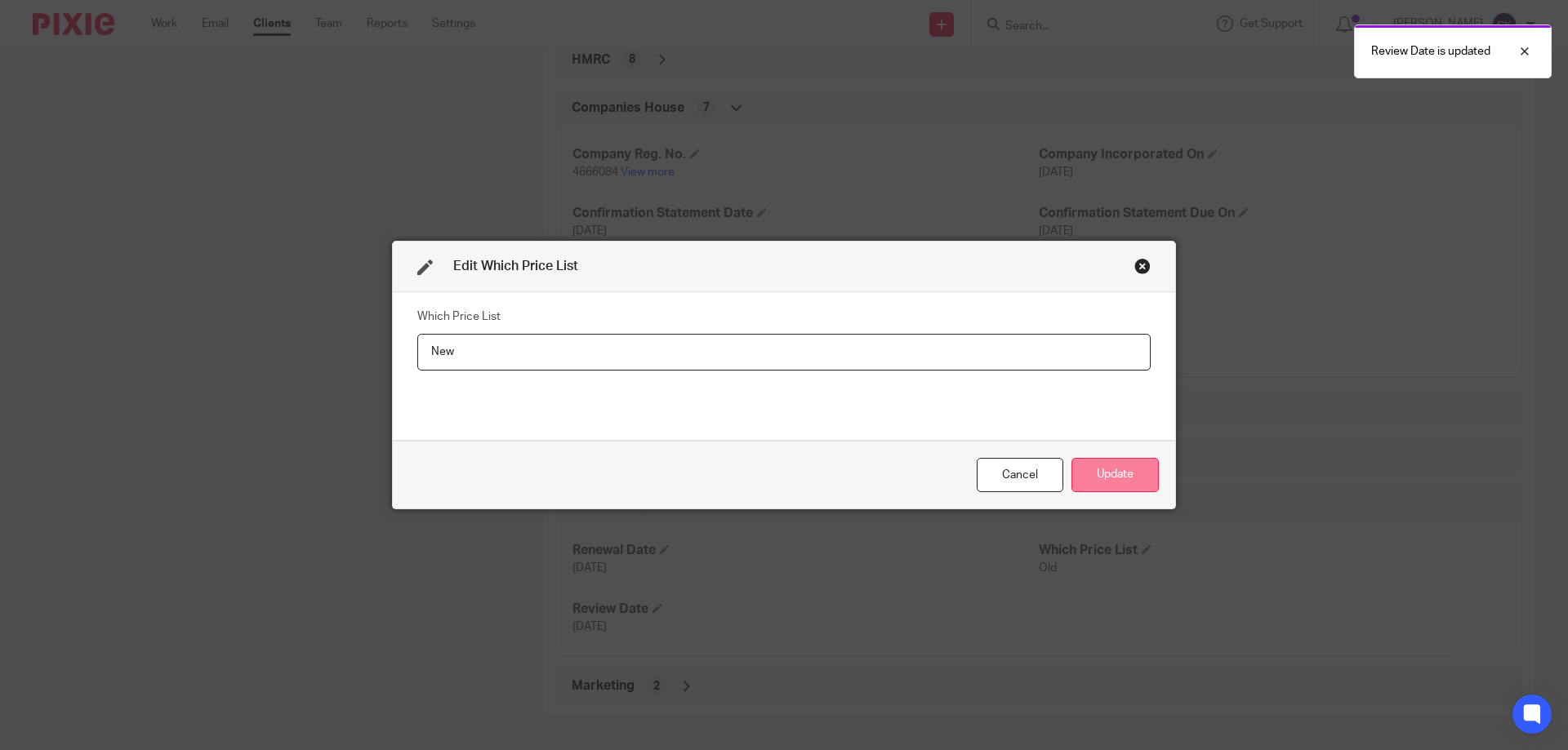
type input "New"
click at [1121, 468] on button "Update" at bounding box center [1115, 475] width 88 height 35
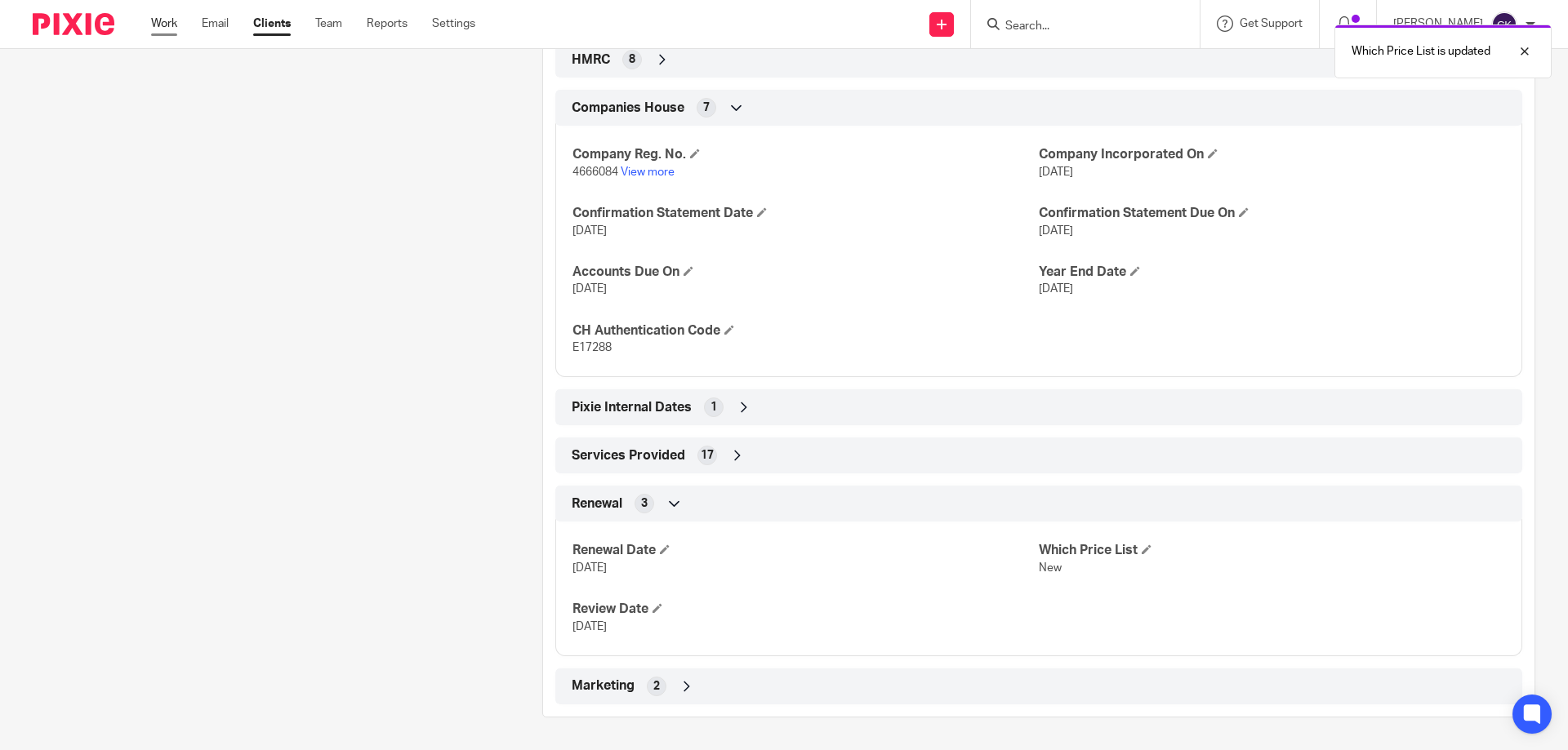
click at [166, 25] on link "Work" at bounding box center [164, 23] width 26 height 16
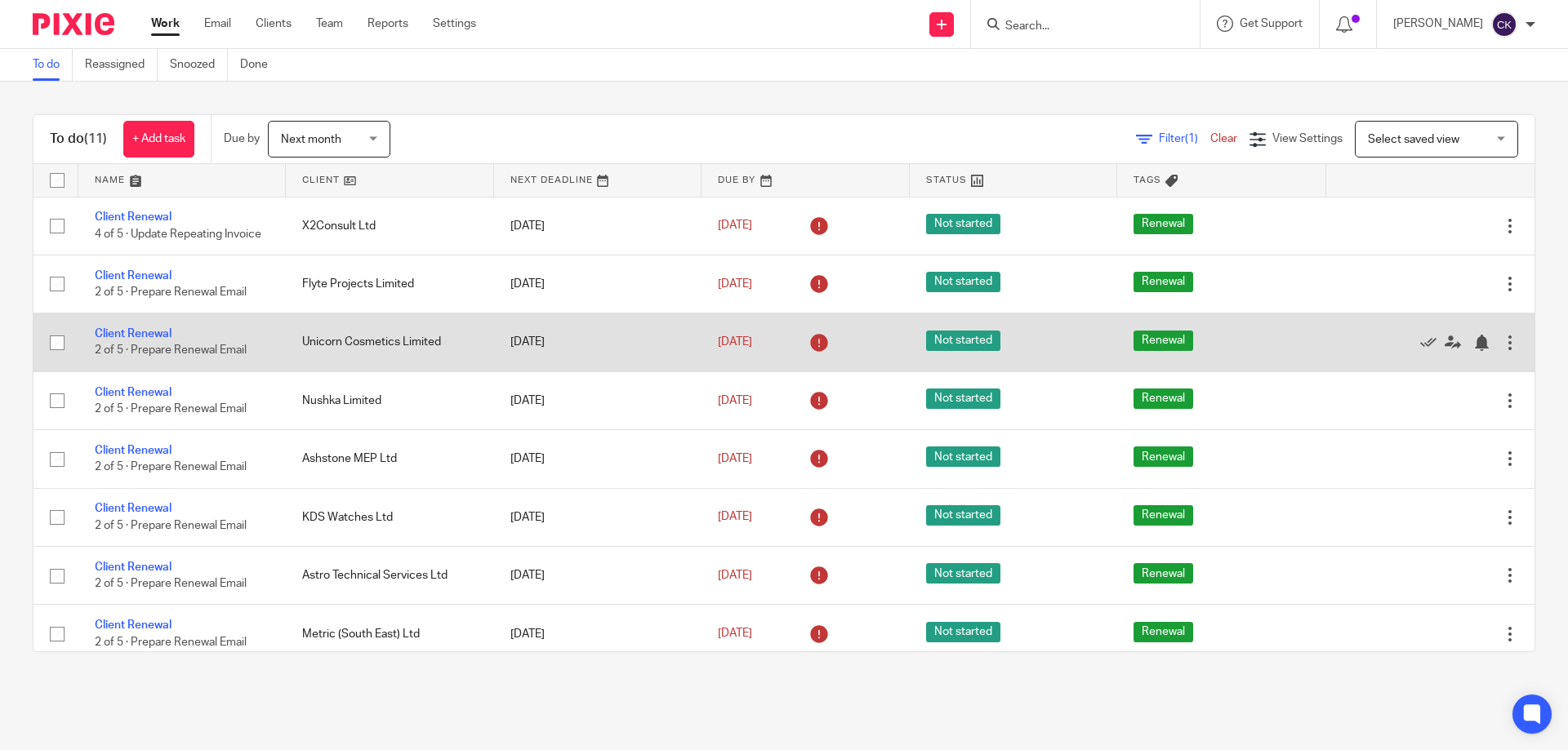
click at [125, 215] on link "Client Renewal" at bounding box center [132, 216] width 76 height 11
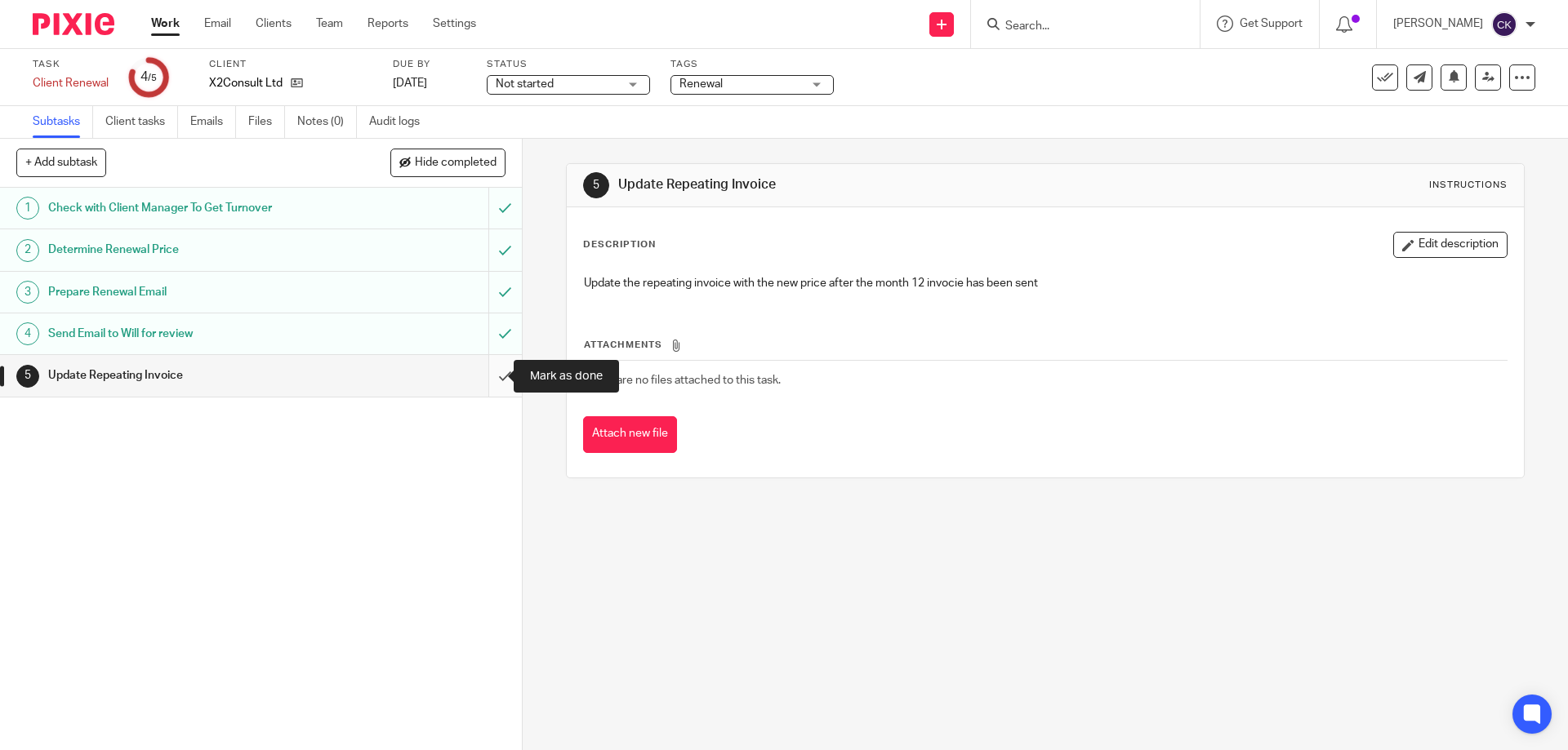
click at [490, 370] on input "submit" at bounding box center [261, 376] width 522 height 41
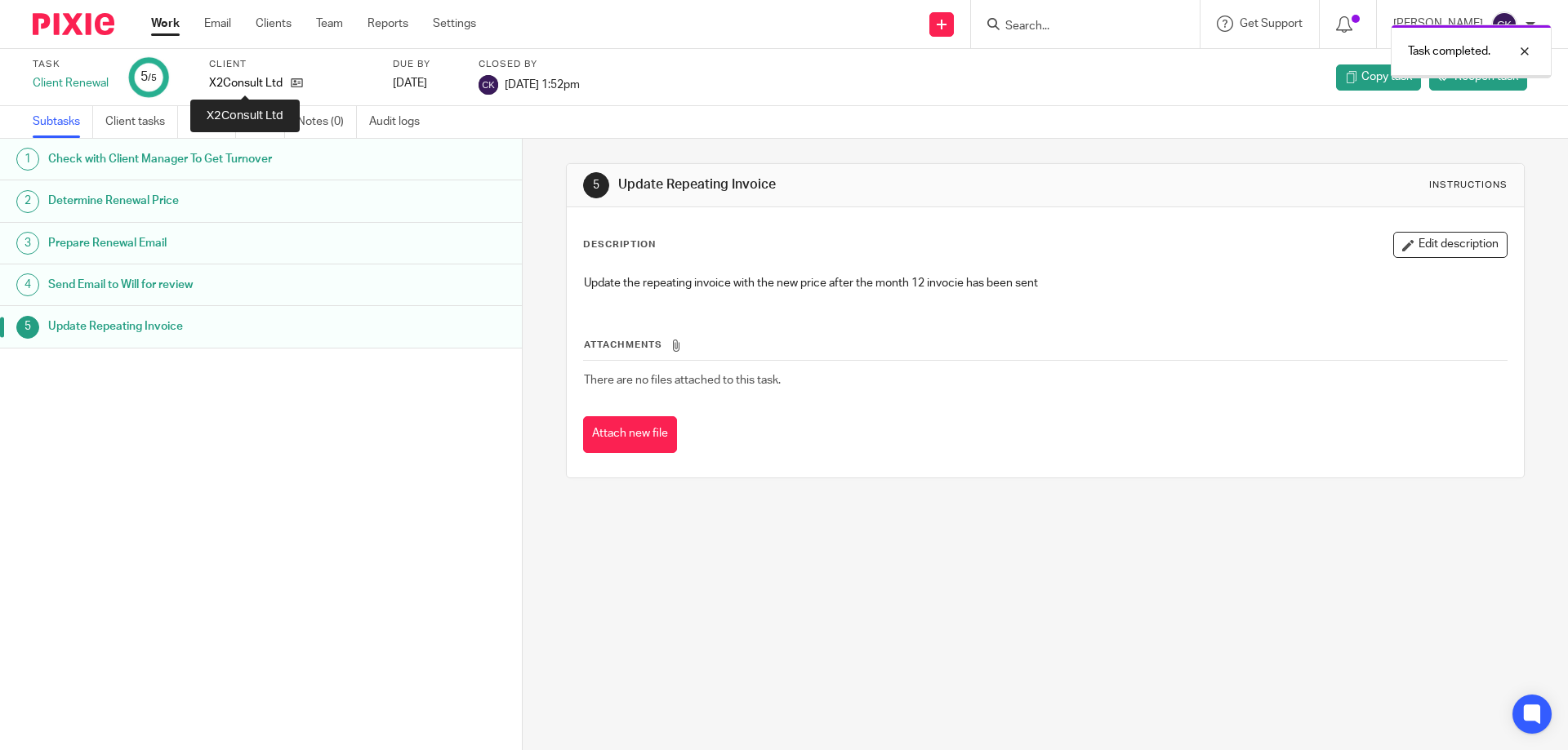
click at [280, 82] on p "X2Consult Ltd" at bounding box center [246, 83] width 74 height 16
click at [291, 82] on icon at bounding box center [297, 82] width 12 height 12
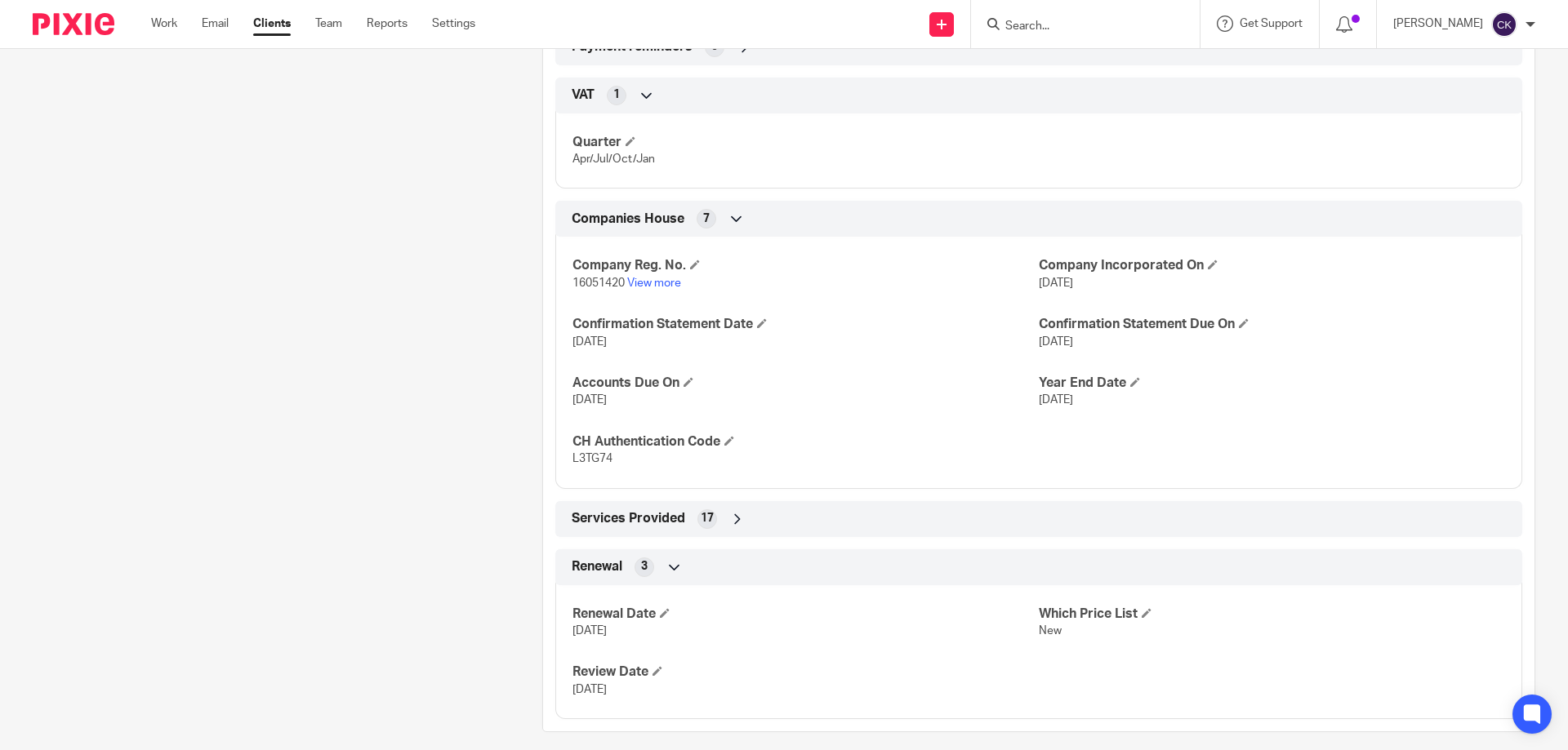
scroll to position [881, 0]
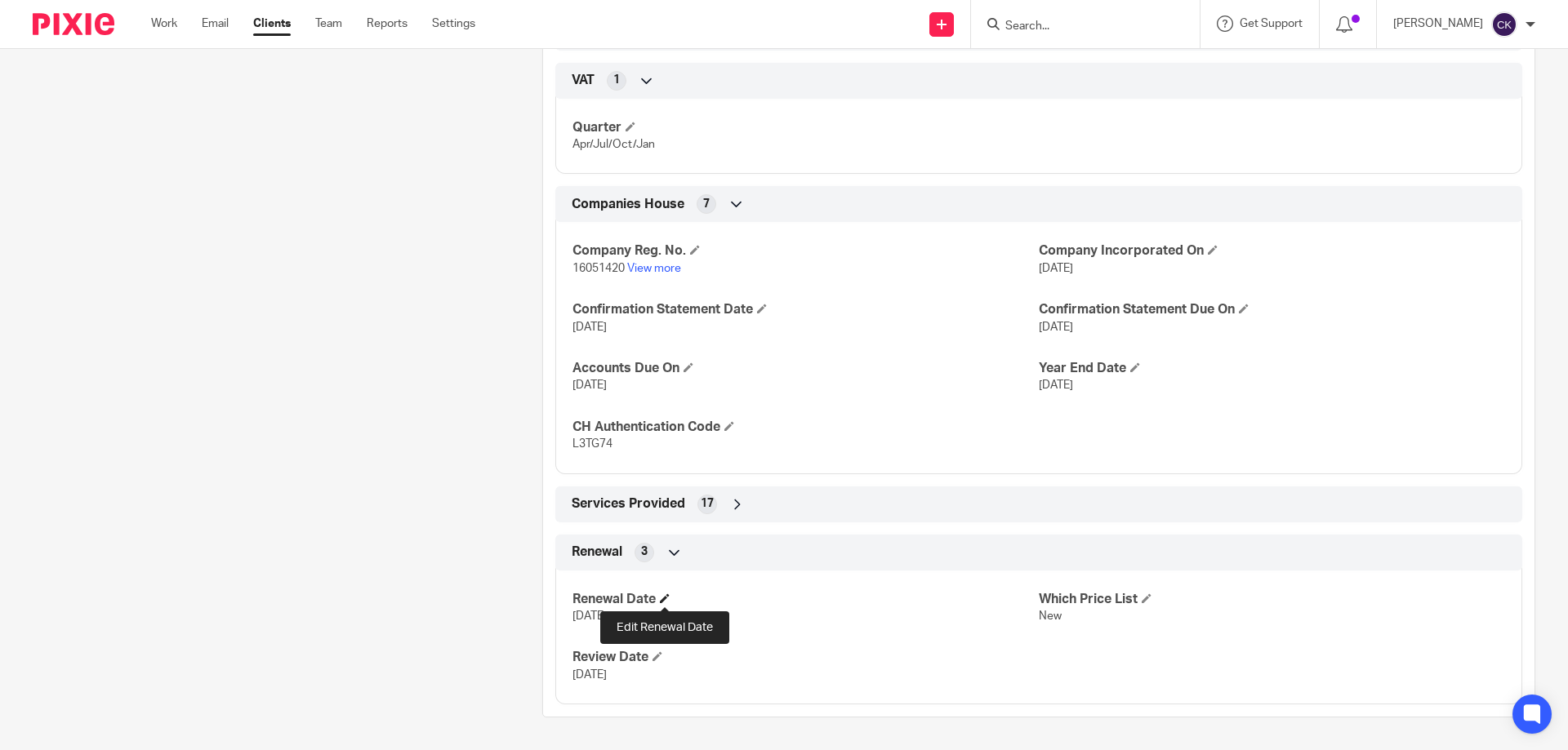
click at [660, 598] on span at bounding box center [664, 598] width 9 height 9
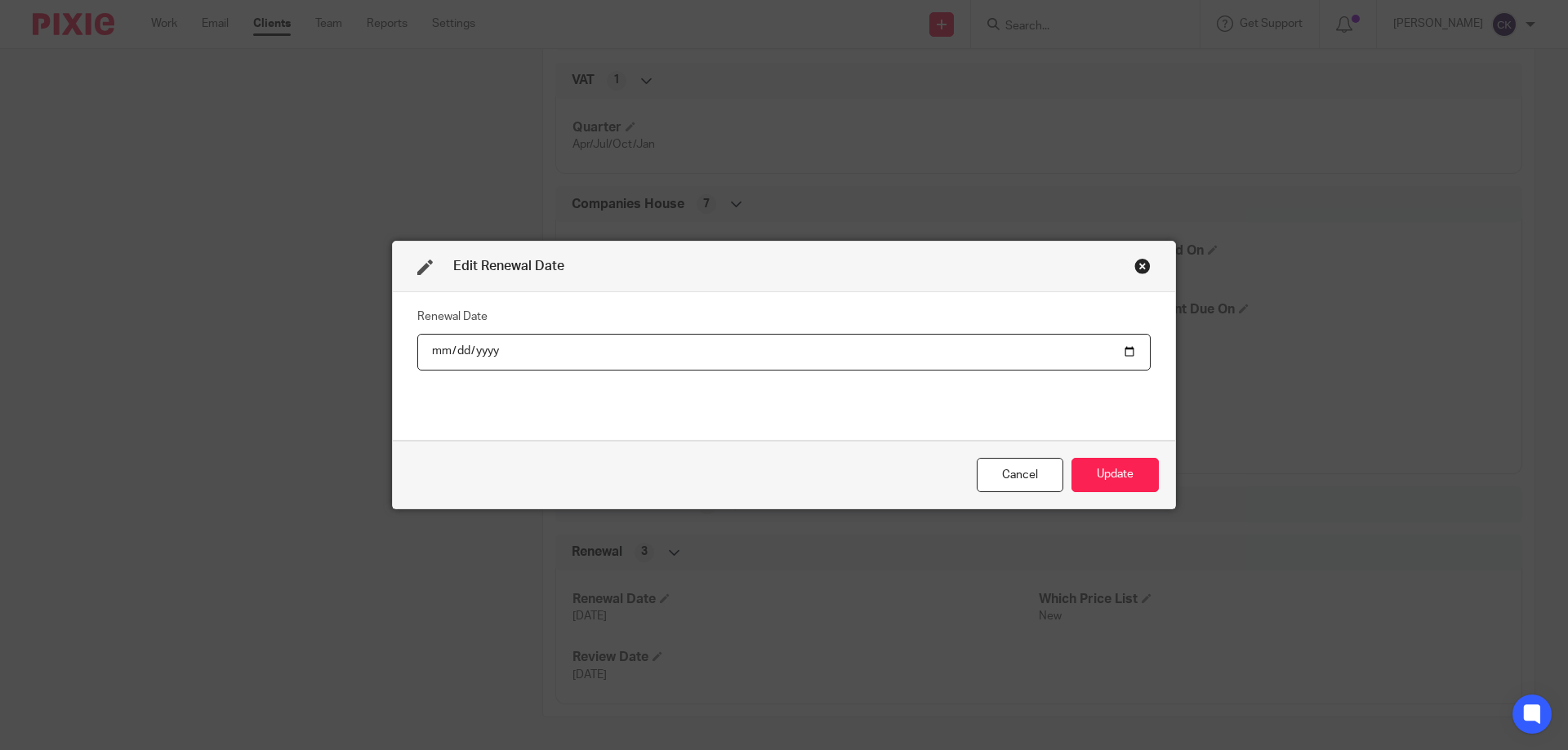
click at [467, 343] on input "[DATE]" at bounding box center [784, 352] width 733 height 37
click at [480, 350] on input "[DATE]" at bounding box center [784, 352] width 733 height 37
type input "[DATE]"
click at [1103, 464] on button "Update" at bounding box center [1115, 475] width 88 height 35
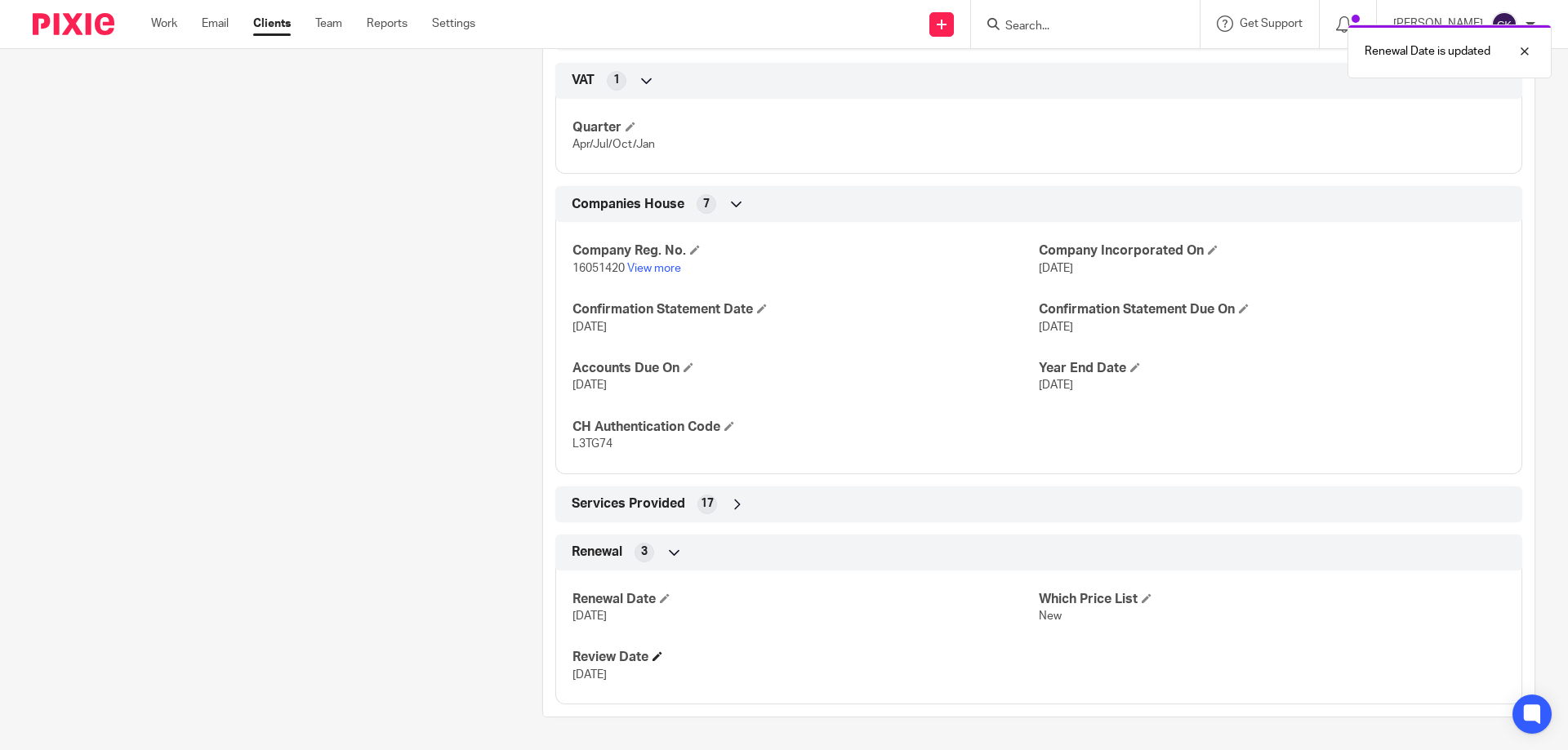
click at [657, 663] on h4 "Review Date" at bounding box center [805, 657] width 466 height 17
click at [656, 656] on span at bounding box center [657, 656] width 9 height 9
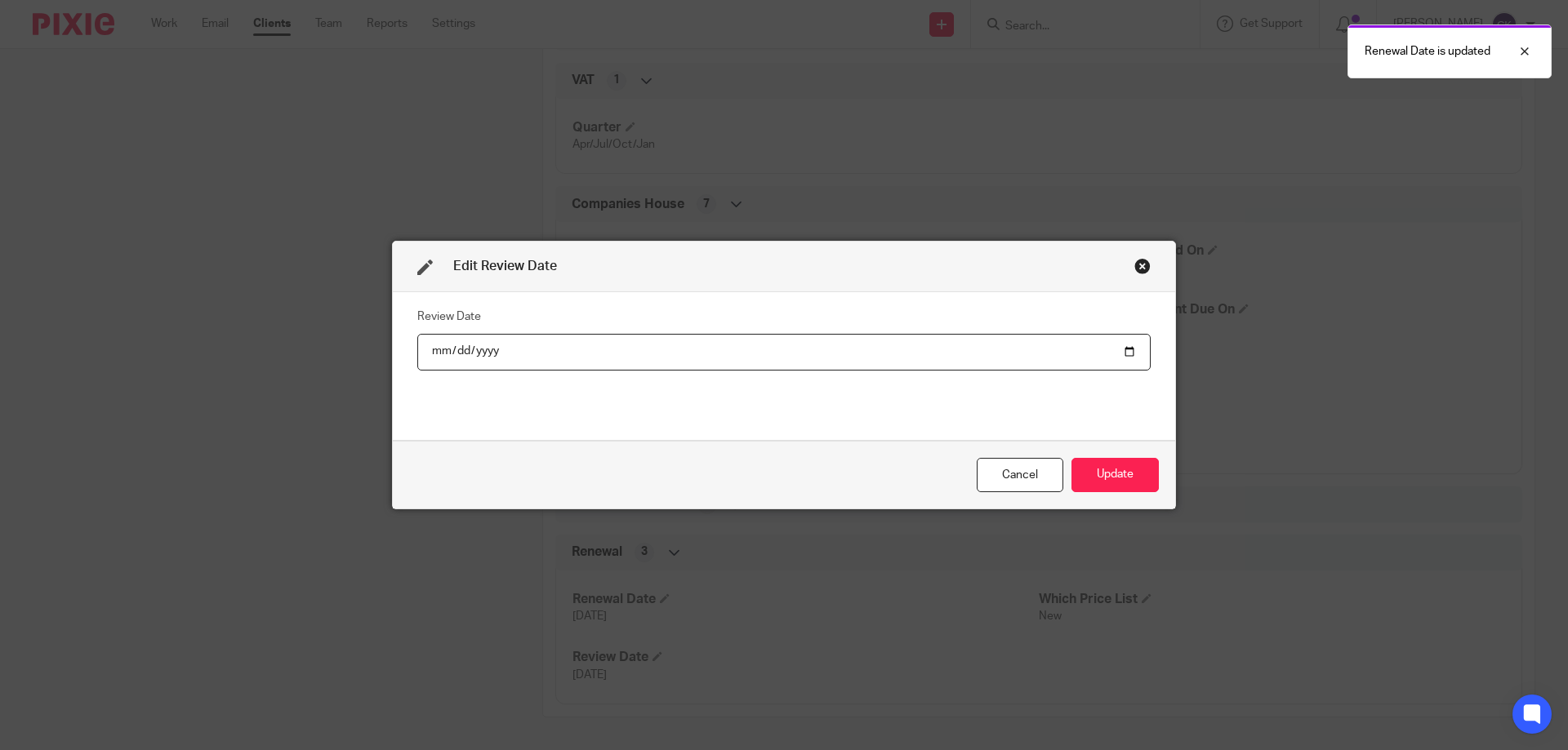
click at [477, 354] on input "2025-09-01" at bounding box center [784, 352] width 733 height 37
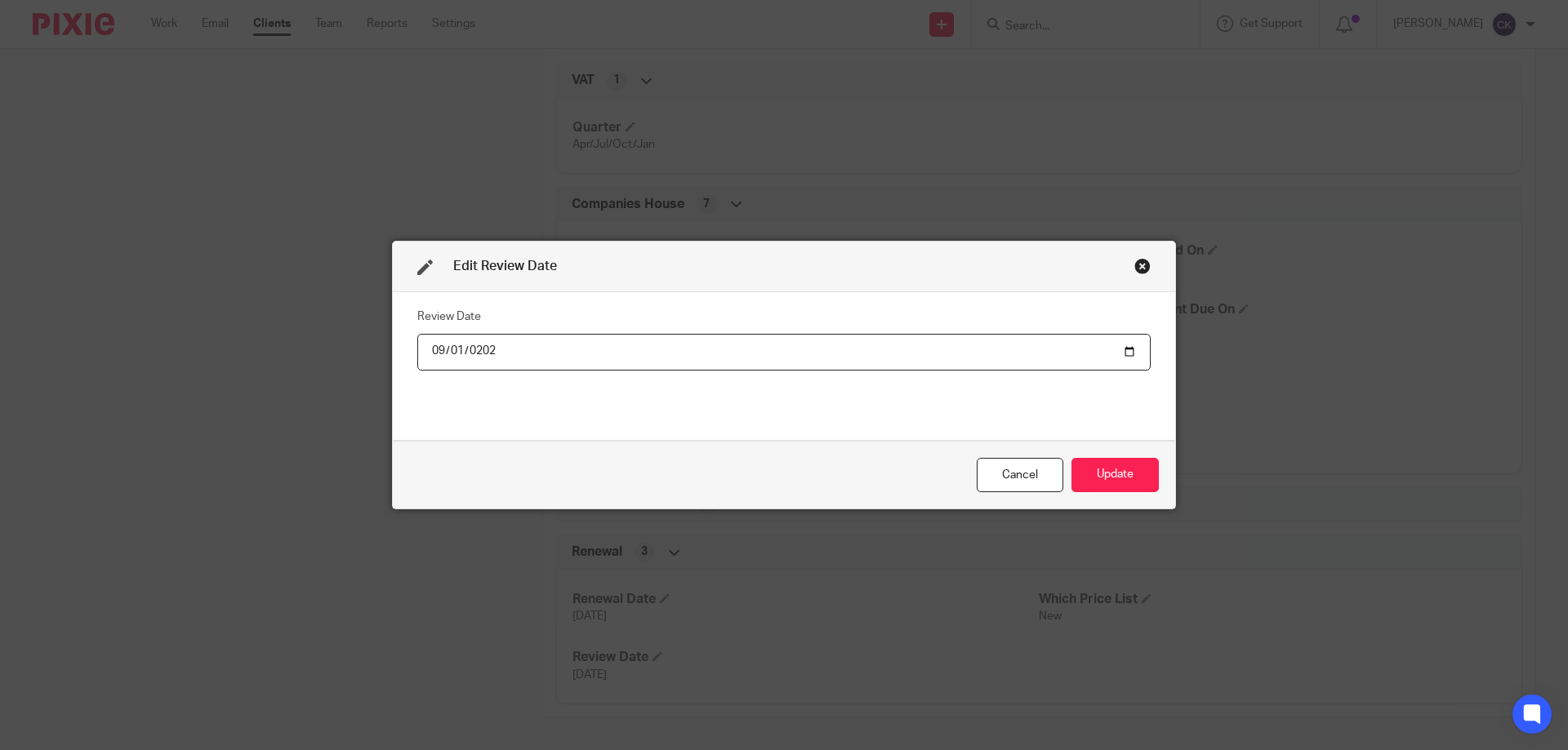
type input "2026-09-01"
click at [1086, 484] on button "Update" at bounding box center [1115, 475] width 88 height 35
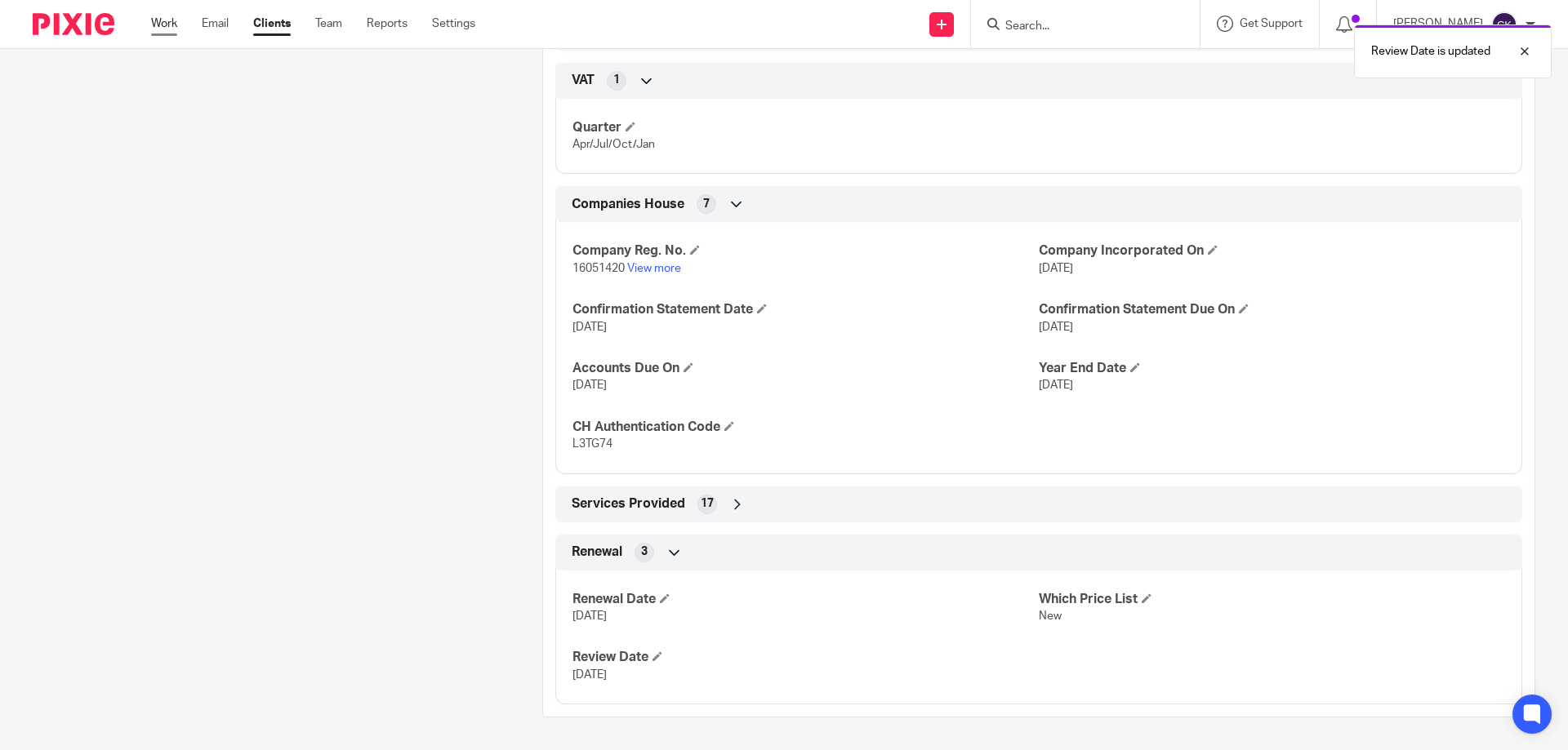
click at [158, 25] on link "Work" at bounding box center [164, 23] width 26 height 16
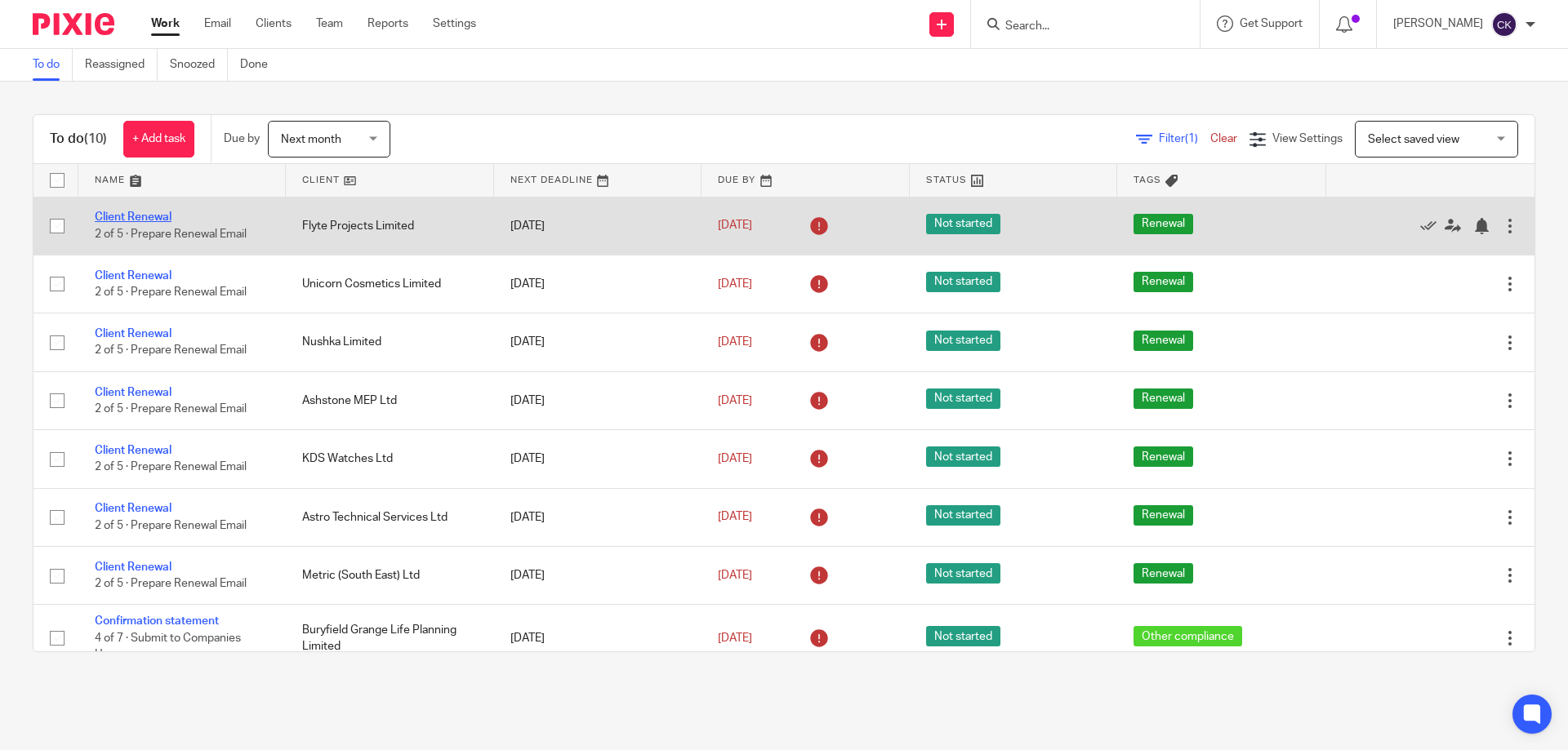
click at [142, 219] on link "Client Renewal" at bounding box center [132, 216] width 76 height 11
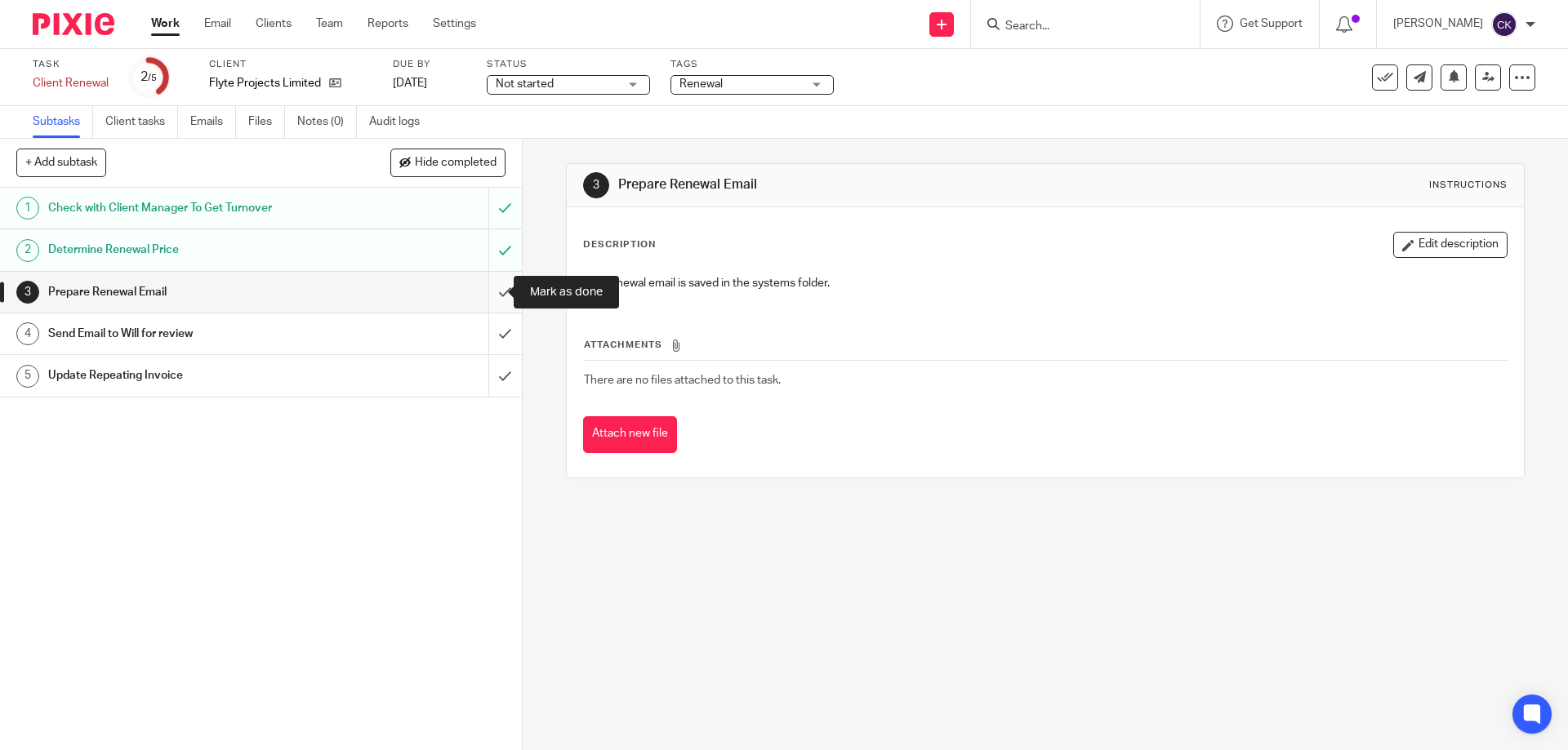
click at [489, 287] on input "submit" at bounding box center [261, 293] width 522 height 41
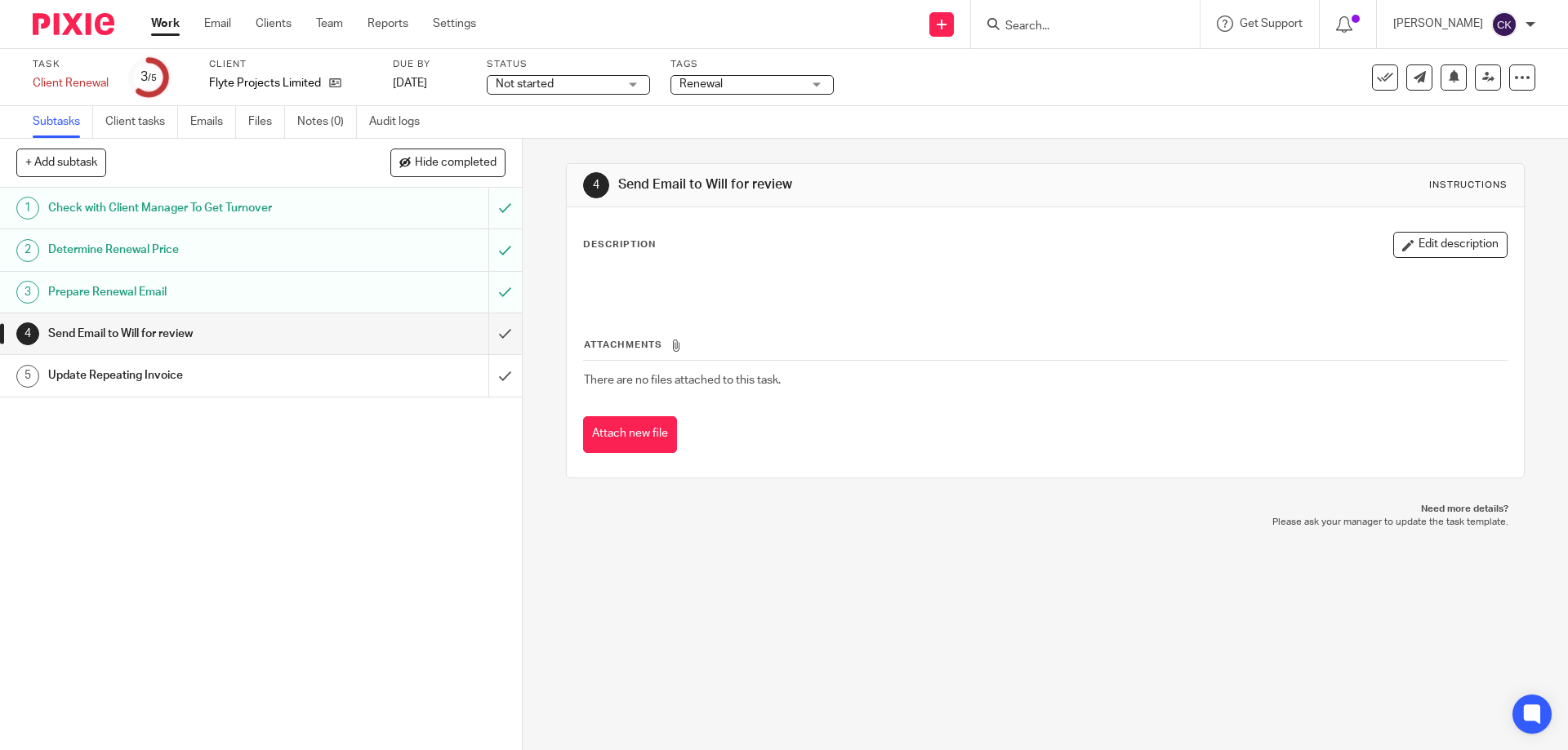
click at [487, 331] on input "submit" at bounding box center [261, 334] width 522 height 41
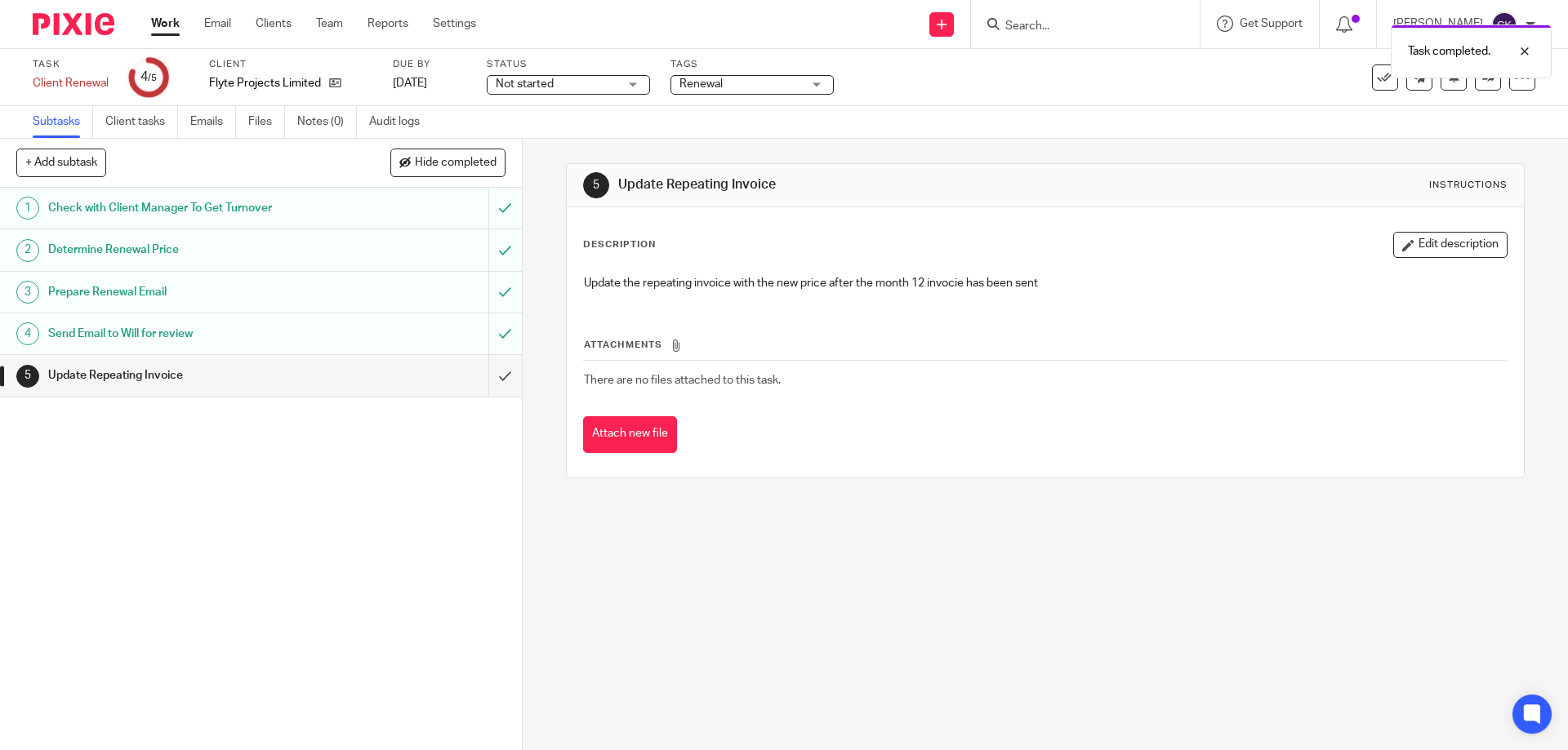
click at [162, 18] on link "Work" at bounding box center [165, 23] width 28 height 16
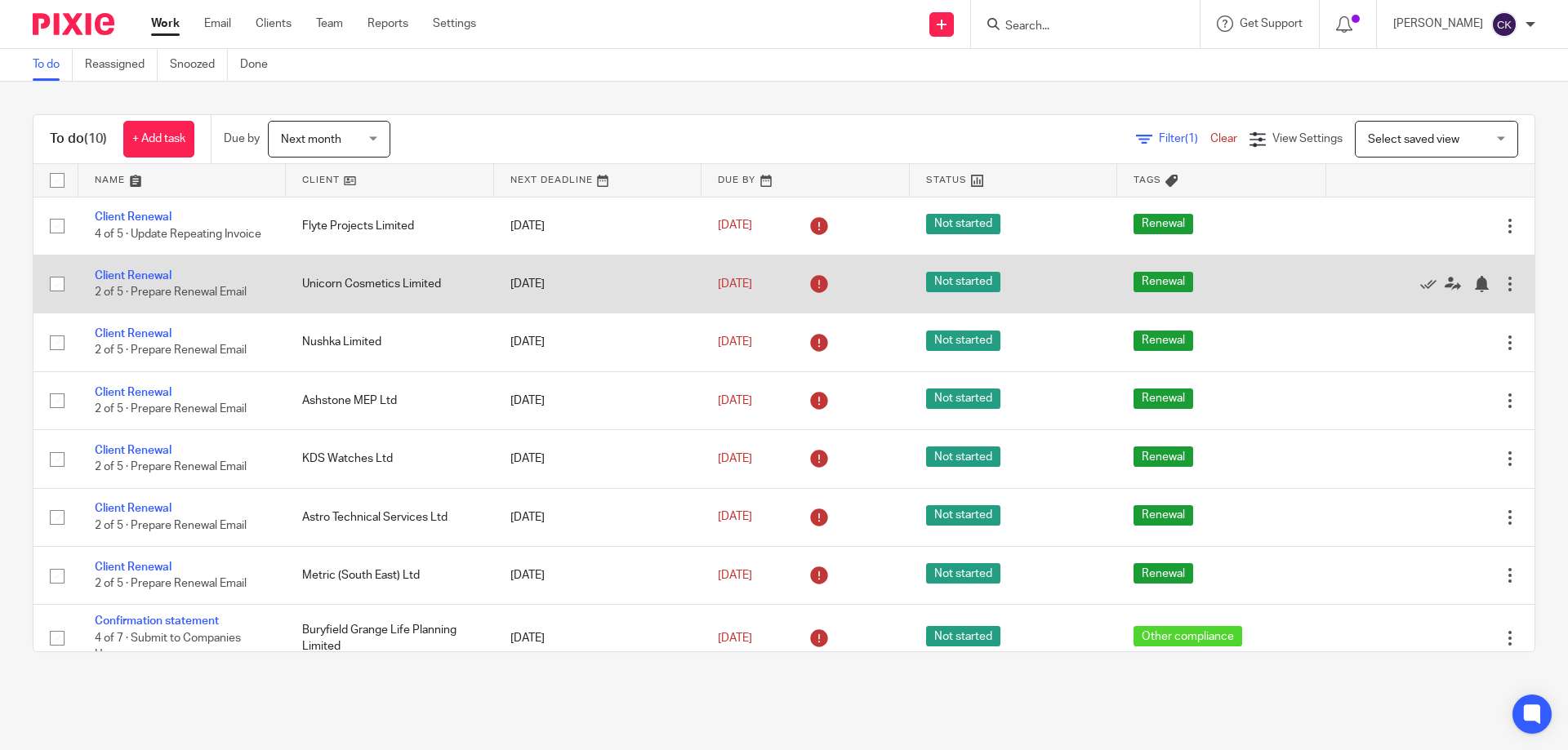
click at [129, 277] on link "Client Renewal" at bounding box center [132, 275] width 76 height 11
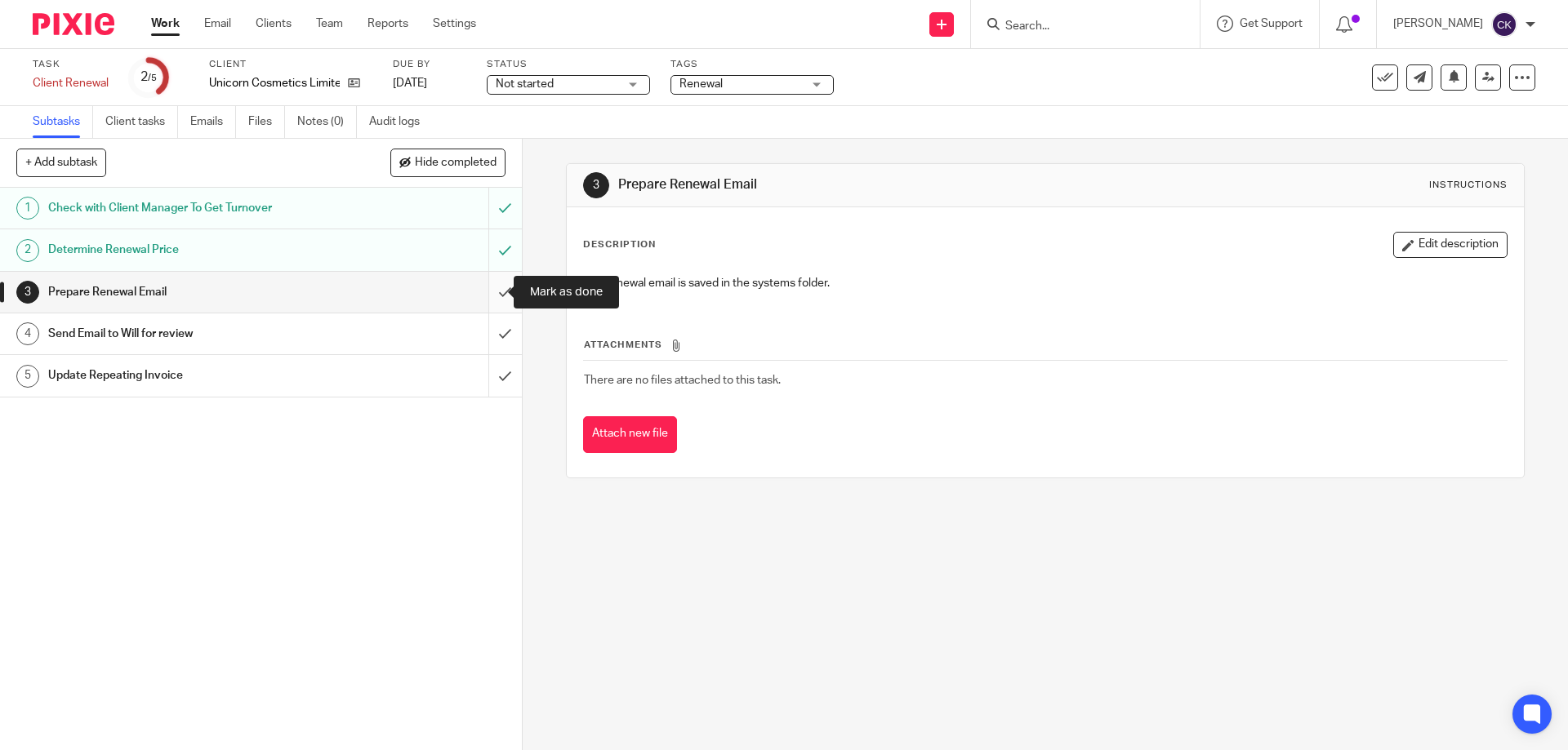
click at [493, 293] on input "submit" at bounding box center [261, 293] width 522 height 41
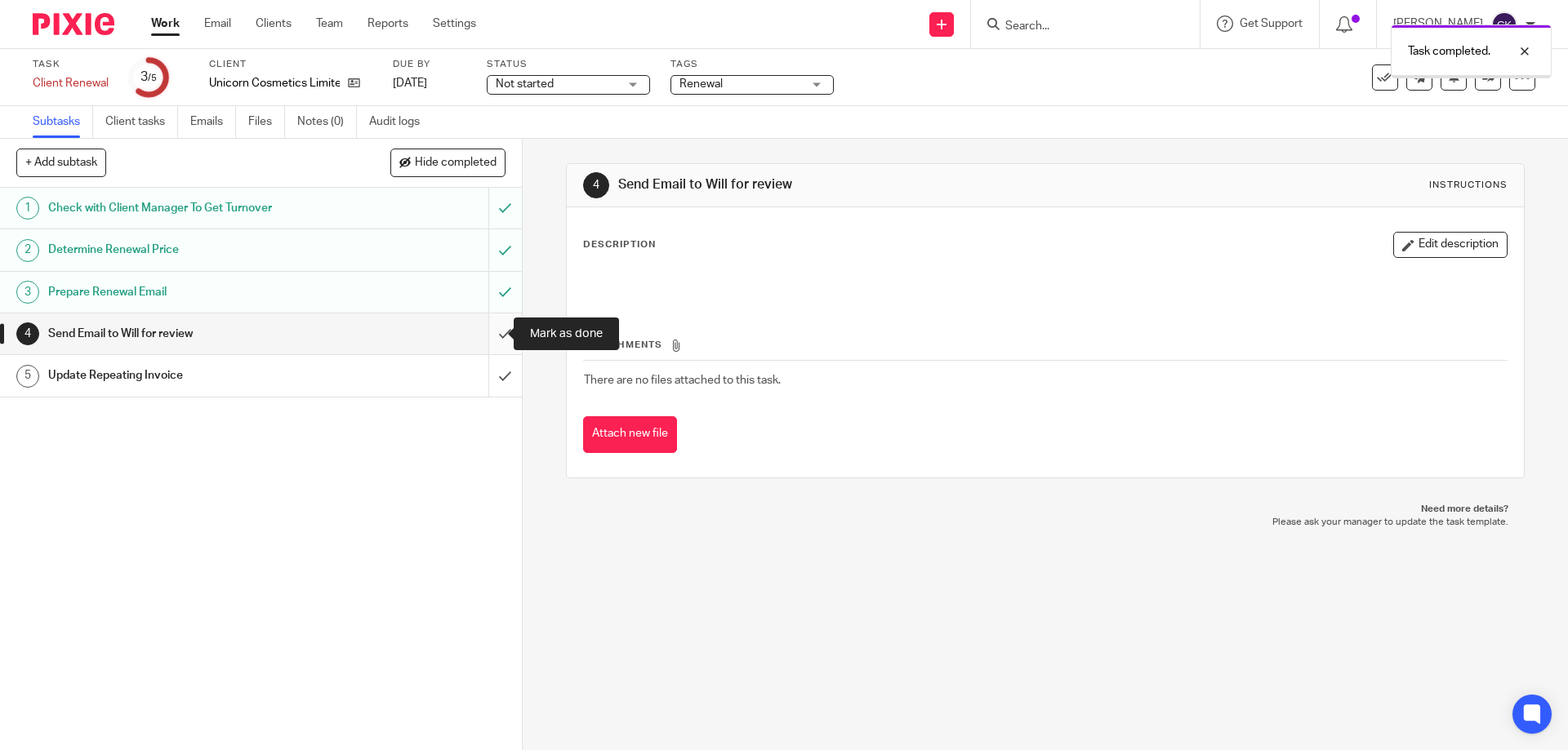
click at [485, 339] on input "submit" at bounding box center [261, 334] width 522 height 41
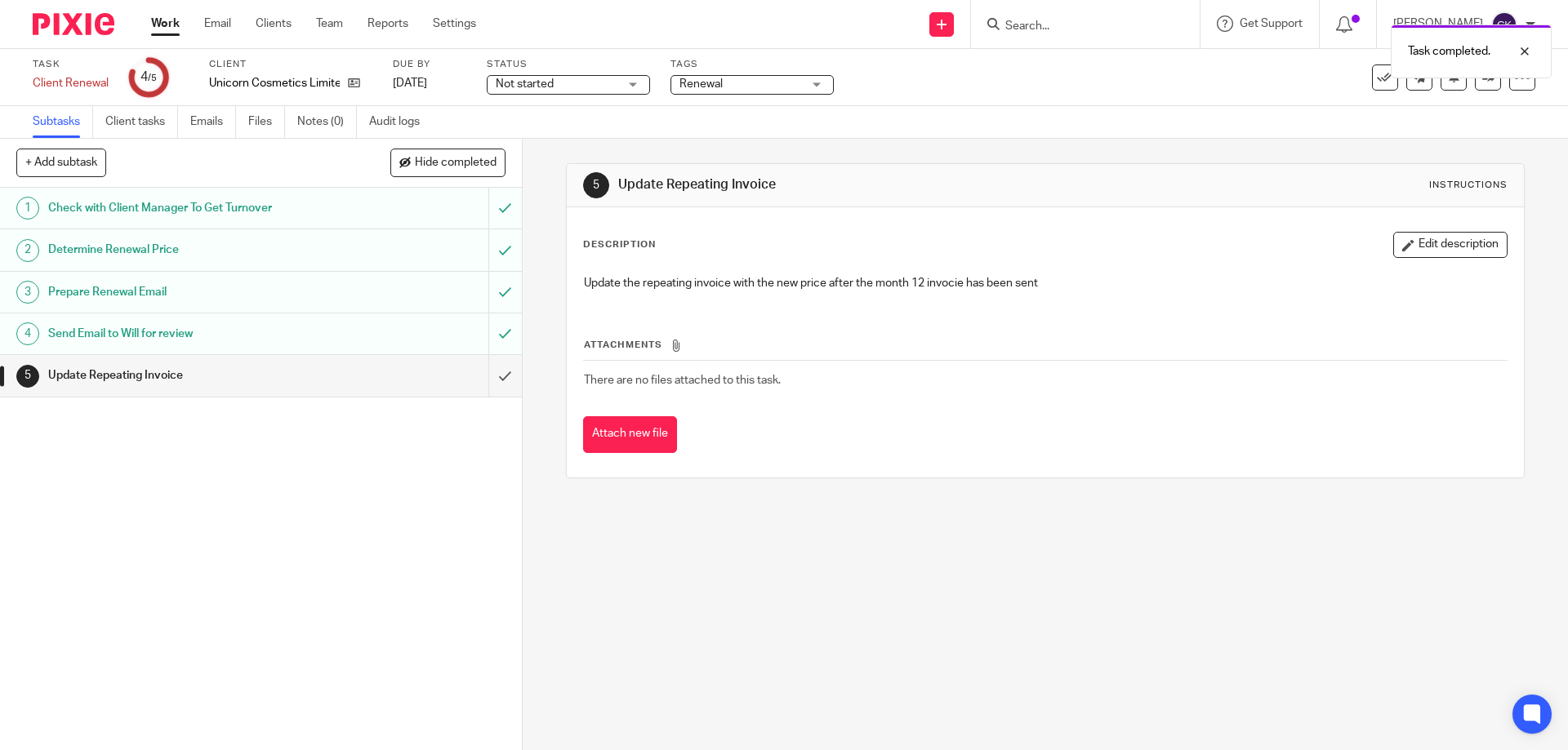
click at [172, 21] on link "Work" at bounding box center [165, 23] width 28 height 16
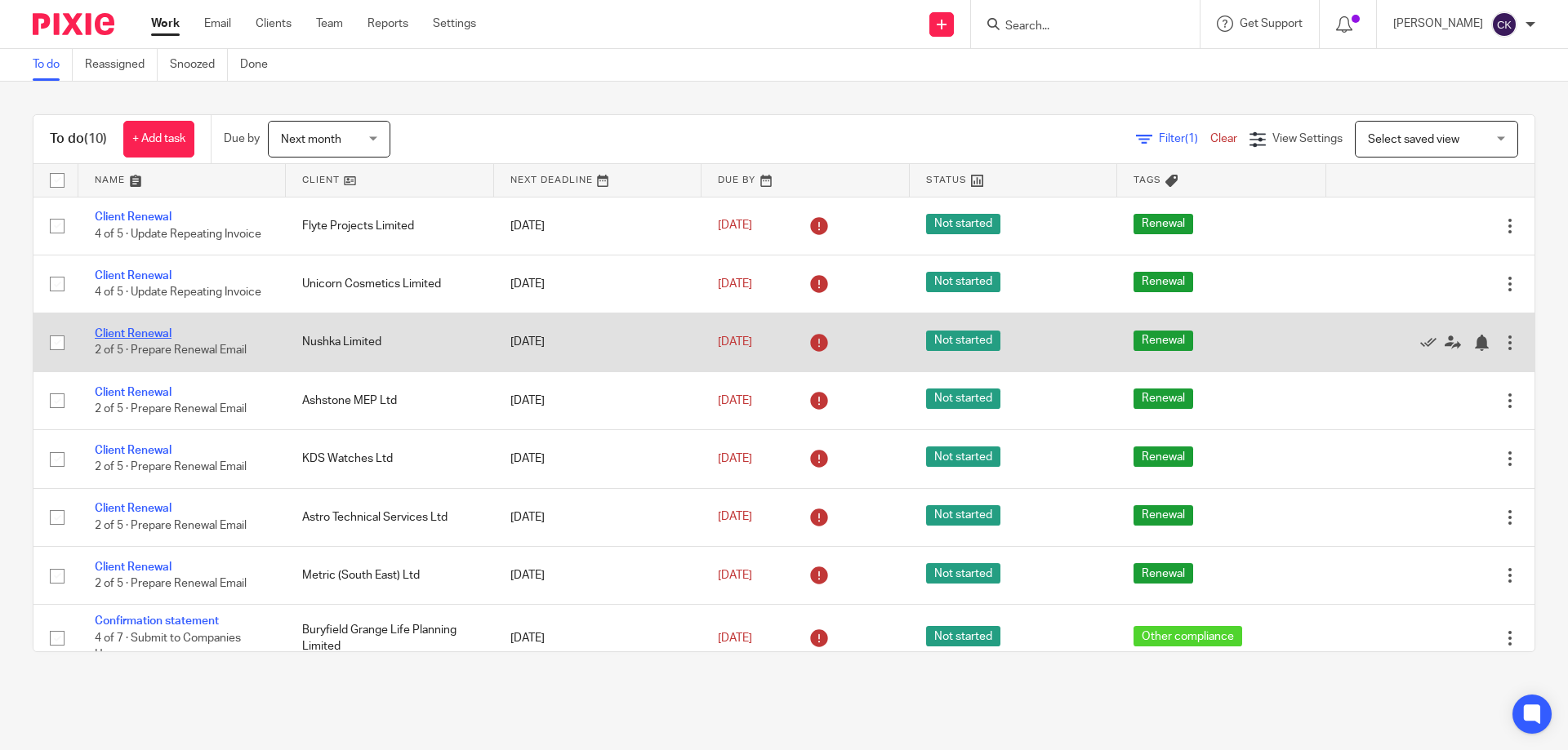
click at [120, 331] on link "Client Renewal" at bounding box center [132, 333] width 76 height 11
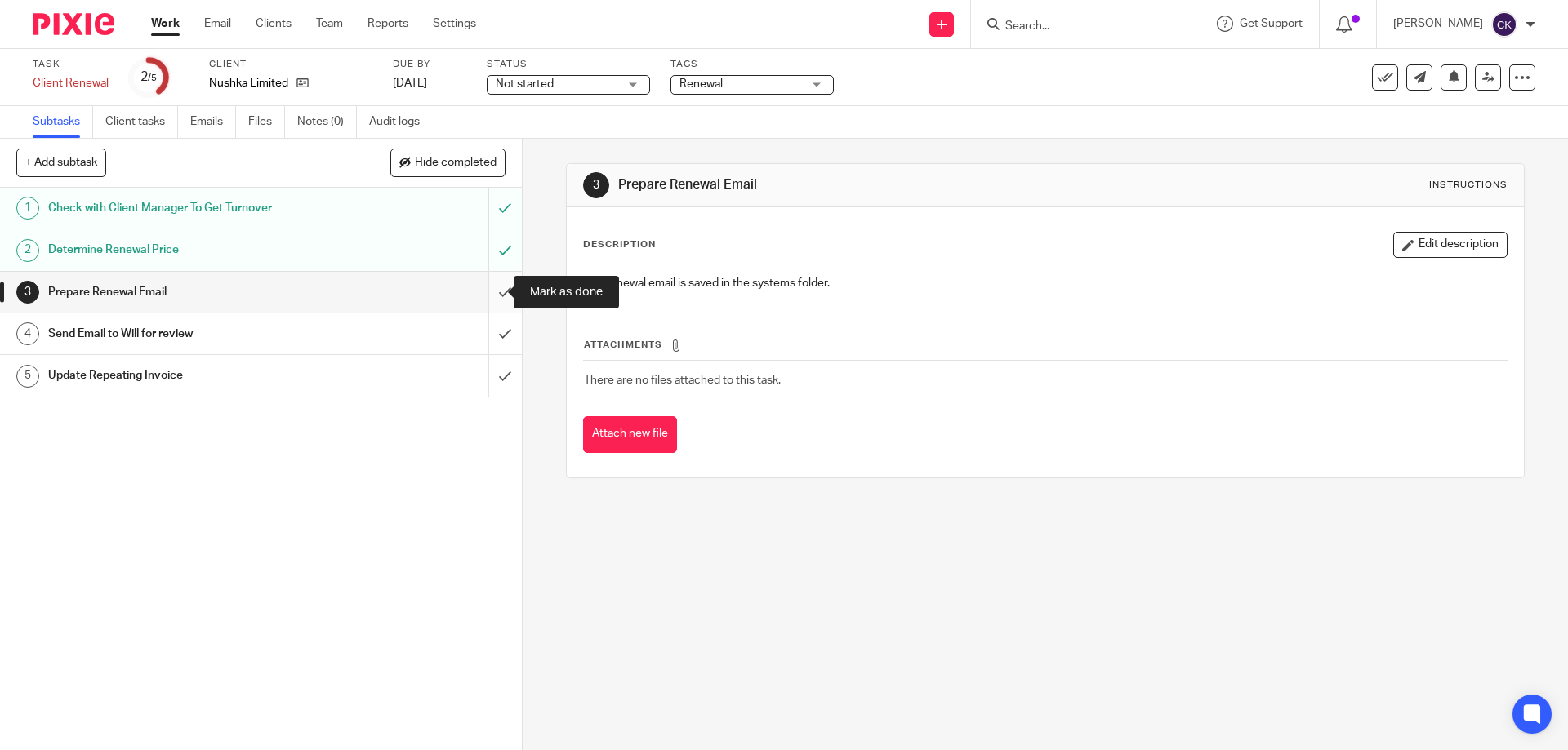
click at [487, 293] on input "submit" at bounding box center [261, 293] width 522 height 41
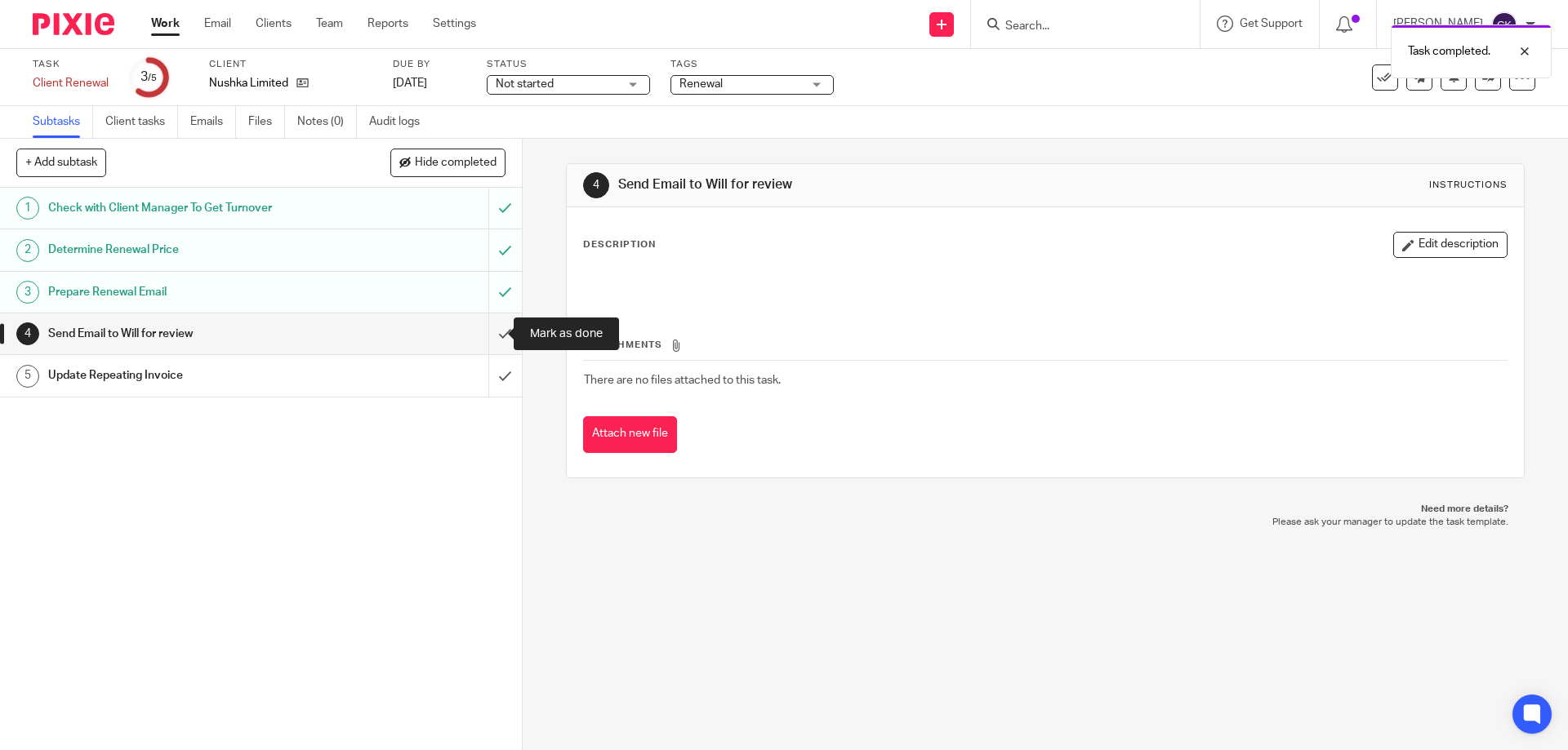
click at [487, 336] on input "submit" at bounding box center [261, 334] width 522 height 41
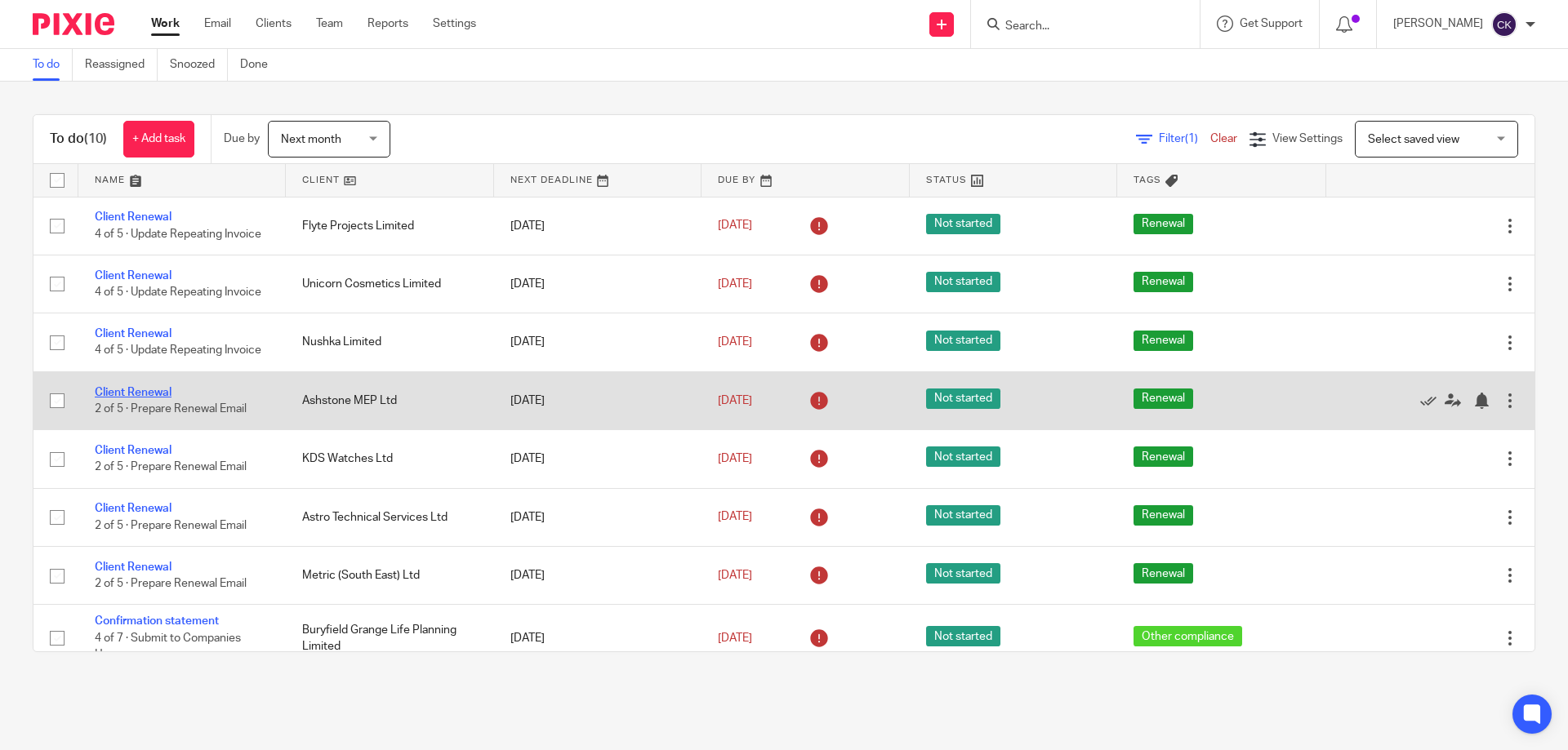
click at [137, 394] on link "Client Renewal" at bounding box center [132, 392] width 76 height 11
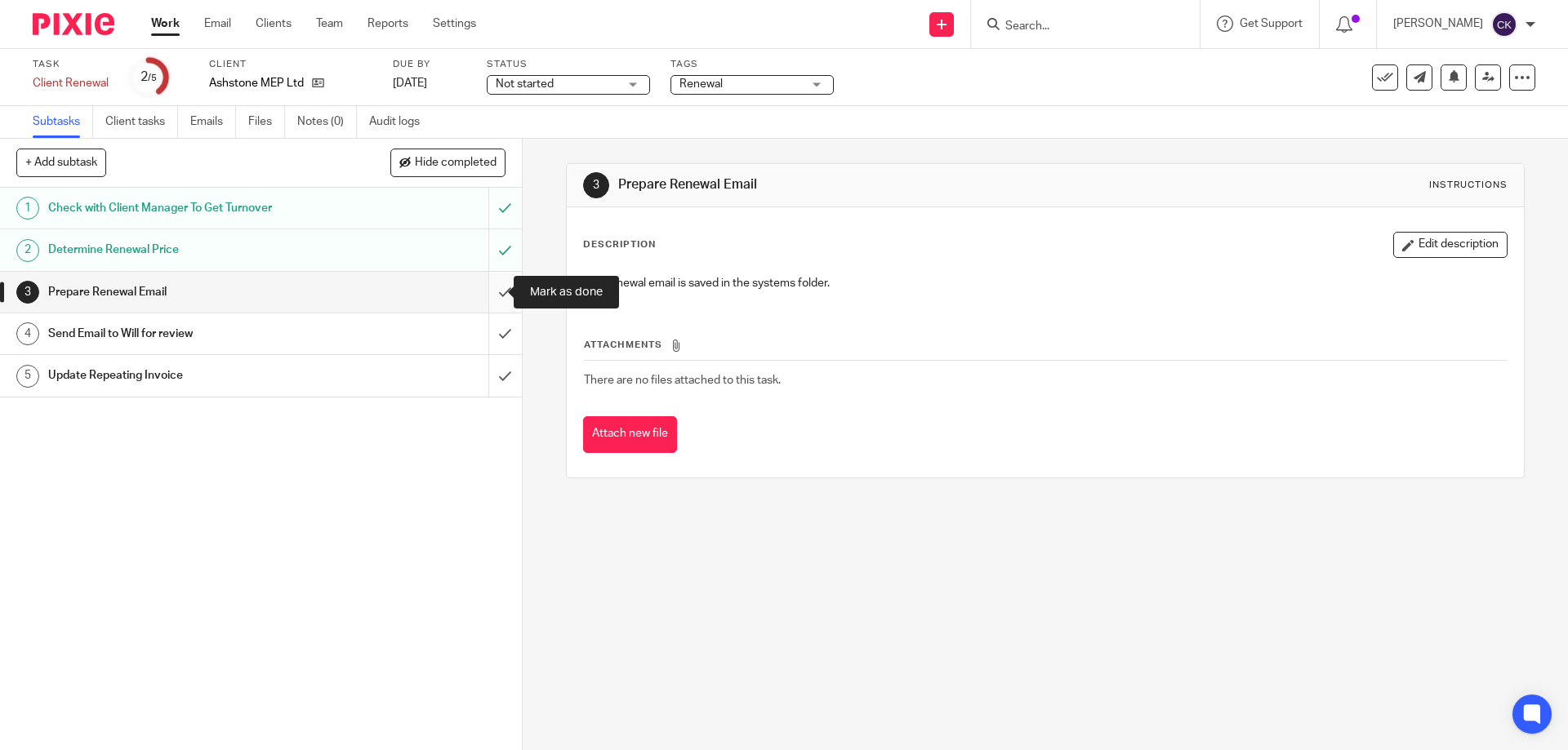
click at [489, 288] on input "submit" at bounding box center [261, 293] width 522 height 41
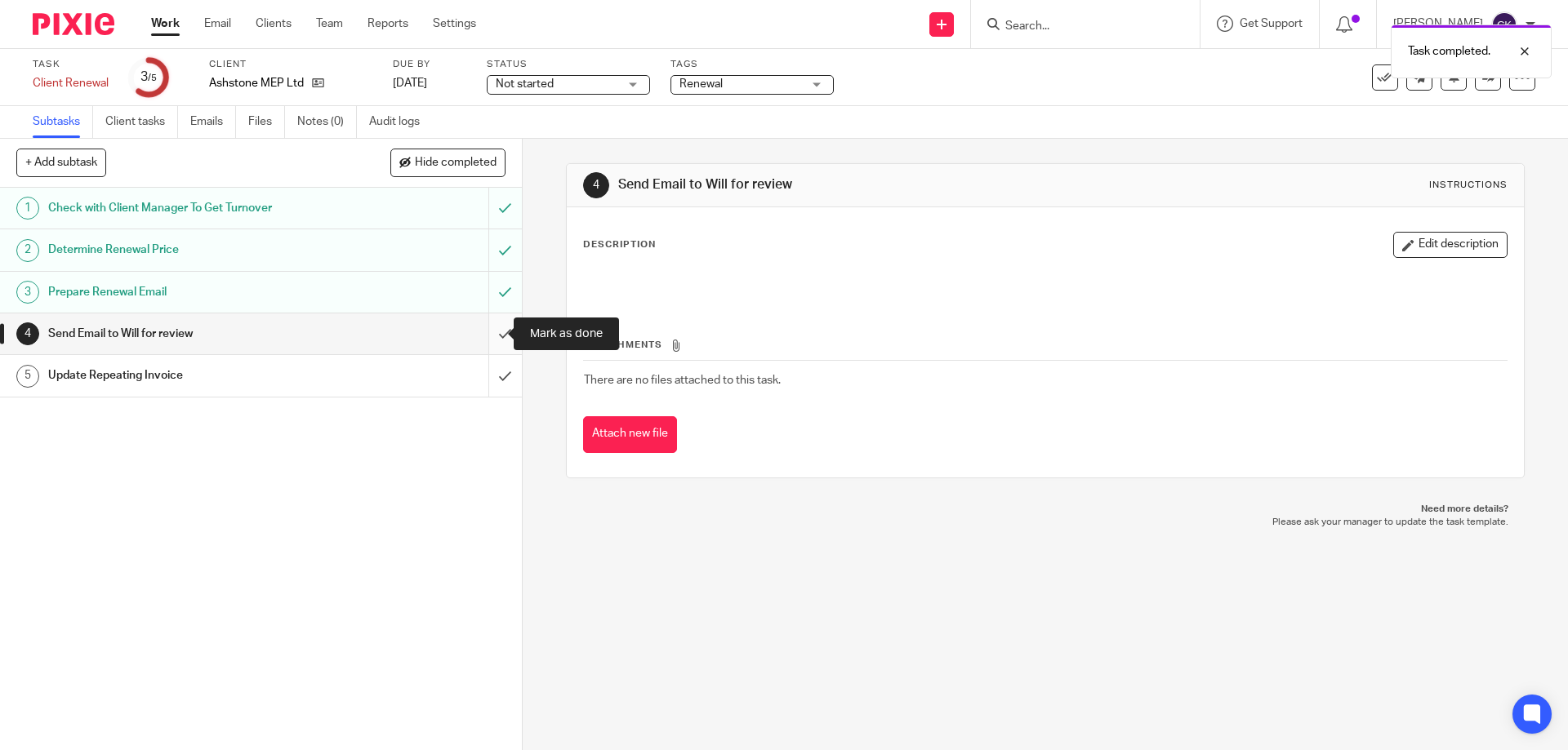
click at [485, 328] on input "submit" at bounding box center [261, 334] width 522 height 41
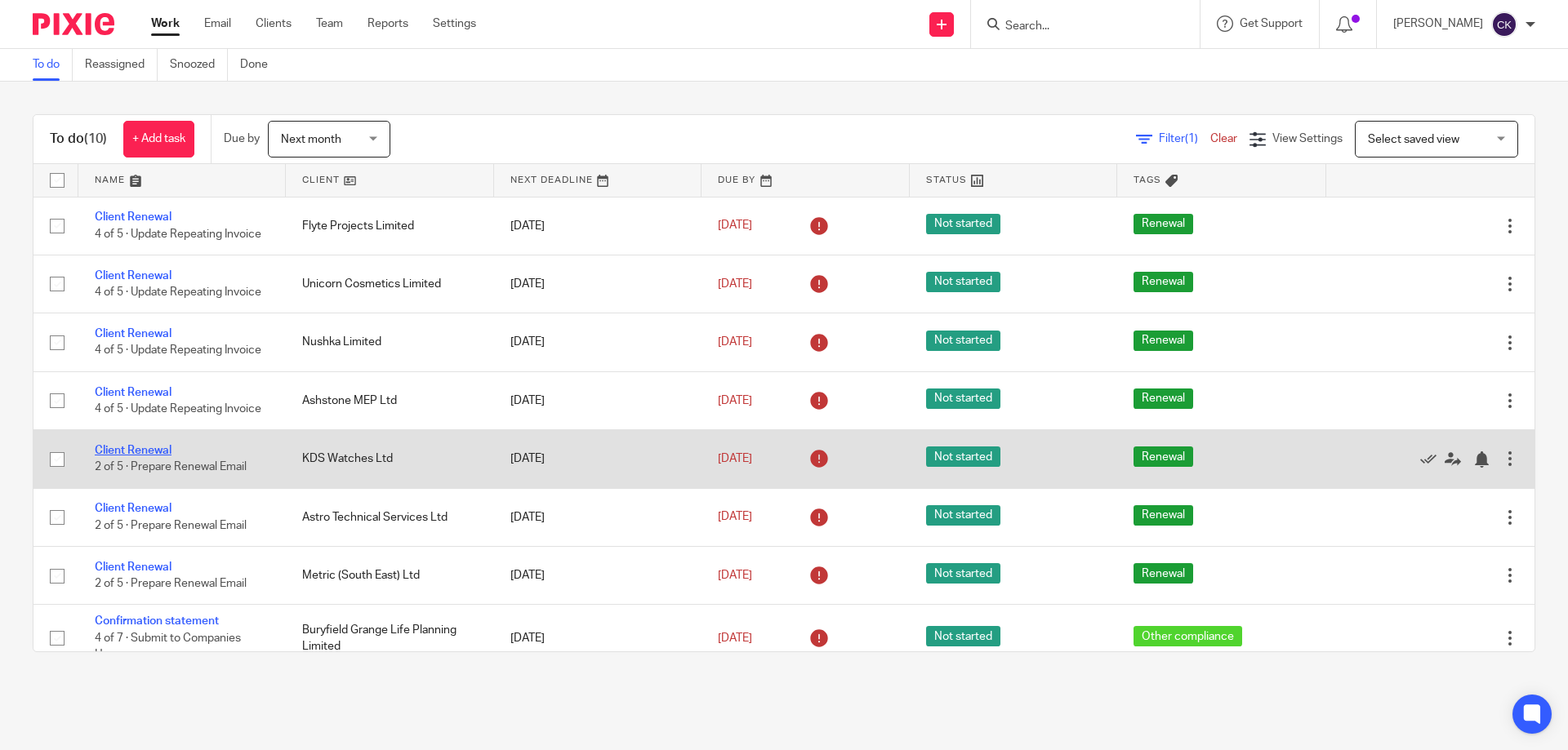
click at [160, 447] on link "Client Renewal" at bounding box center [132, 451] width 76 height 11
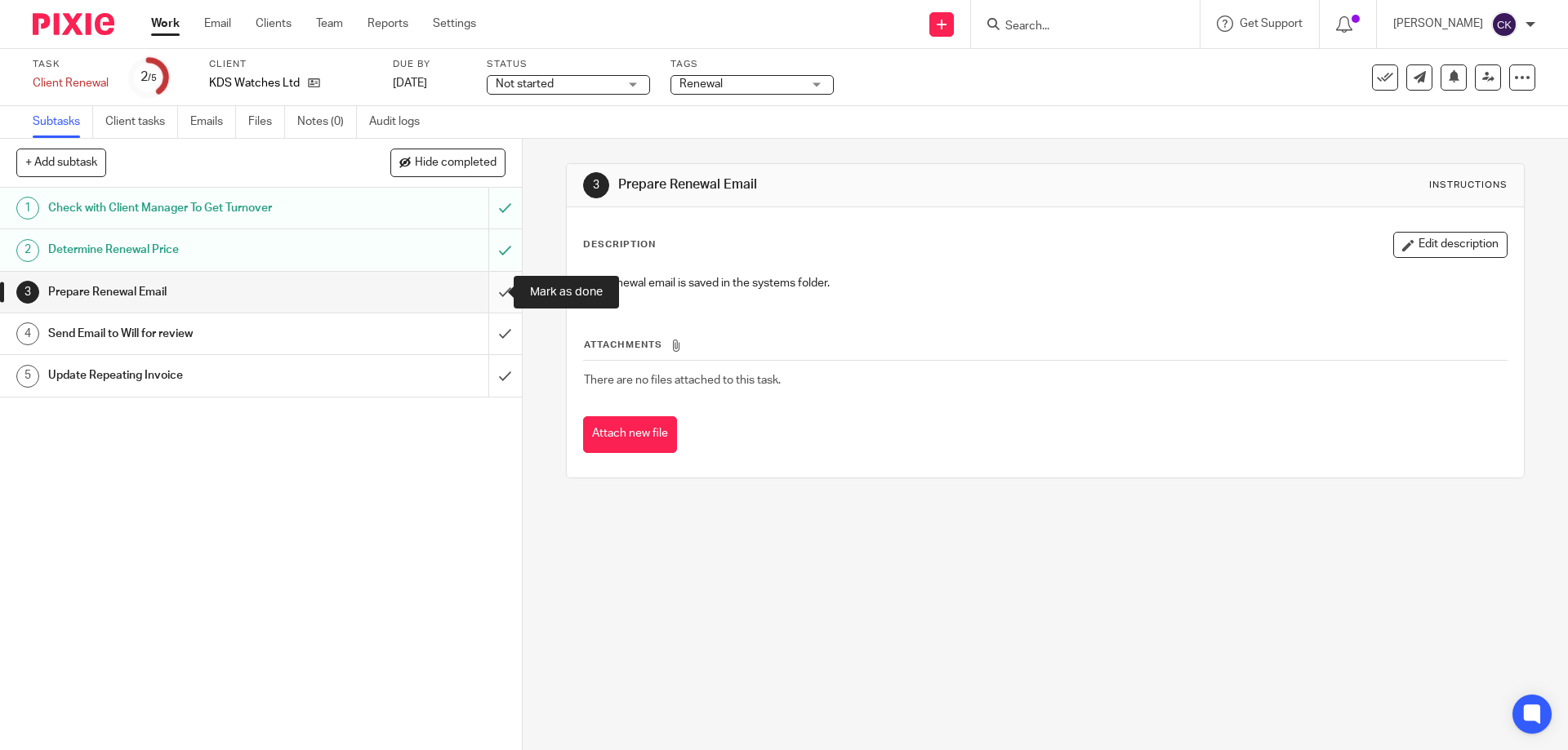
click at [481, 293] on input "submit" at bounding box center [261, 293] width 522 height 41
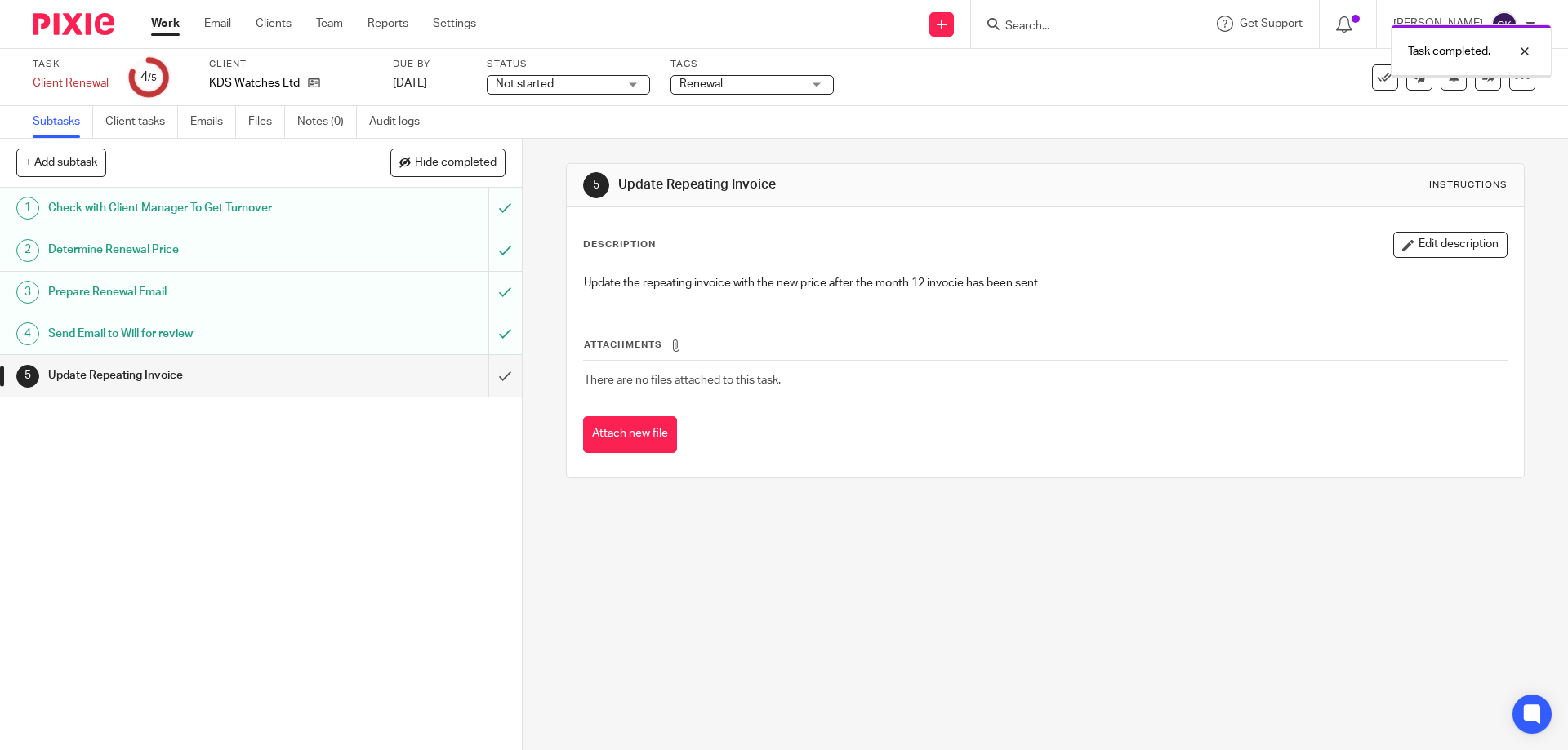
click at [166, 30] on link "Work" at bounding box center [165, 23] width 28 height 16
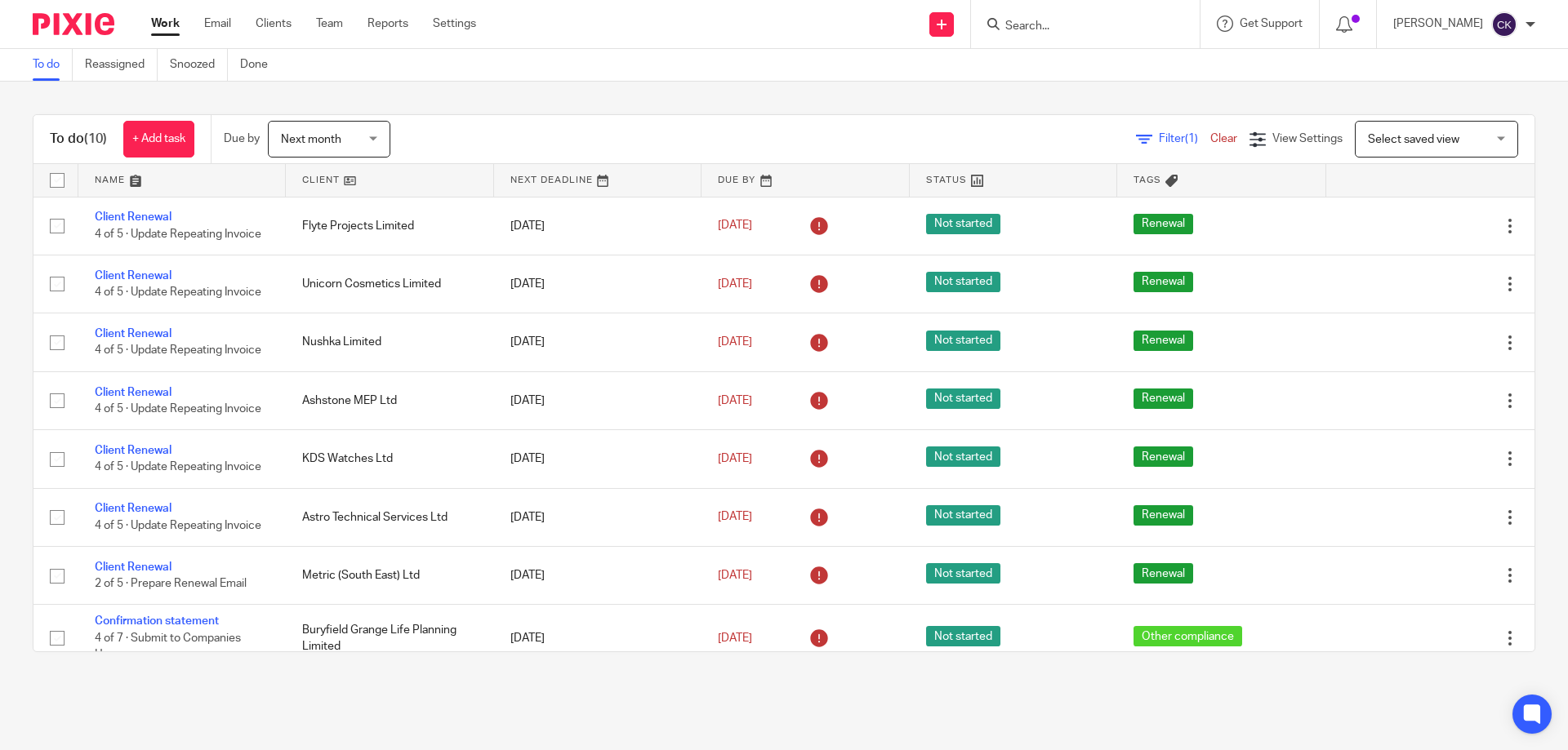
click at [153, 562] on link "Client Renewal" at bounding box center [132, 567] width 76 height 11
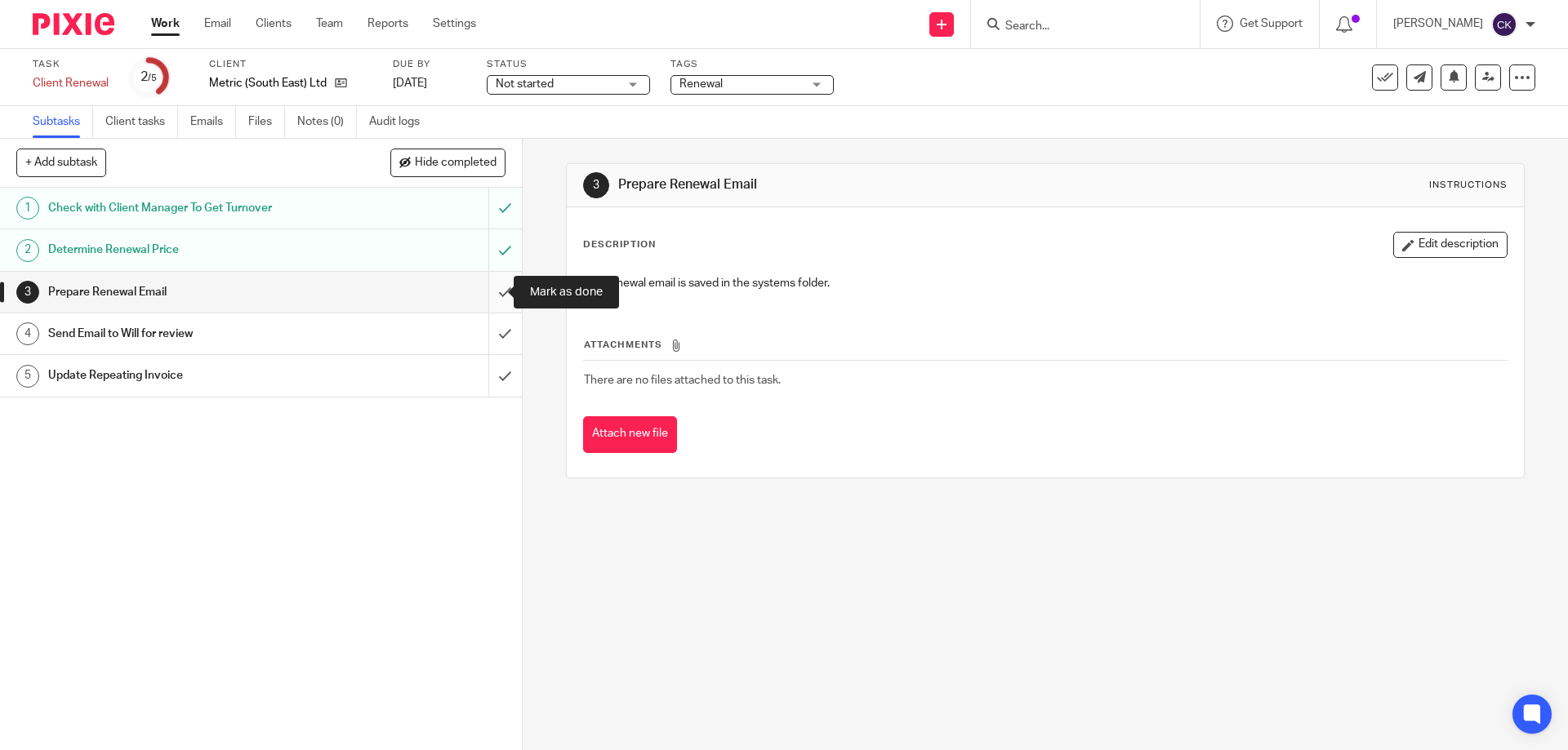
click at [493, 290] on input "submit" at bounding box center [261, 293] width 522 height 41
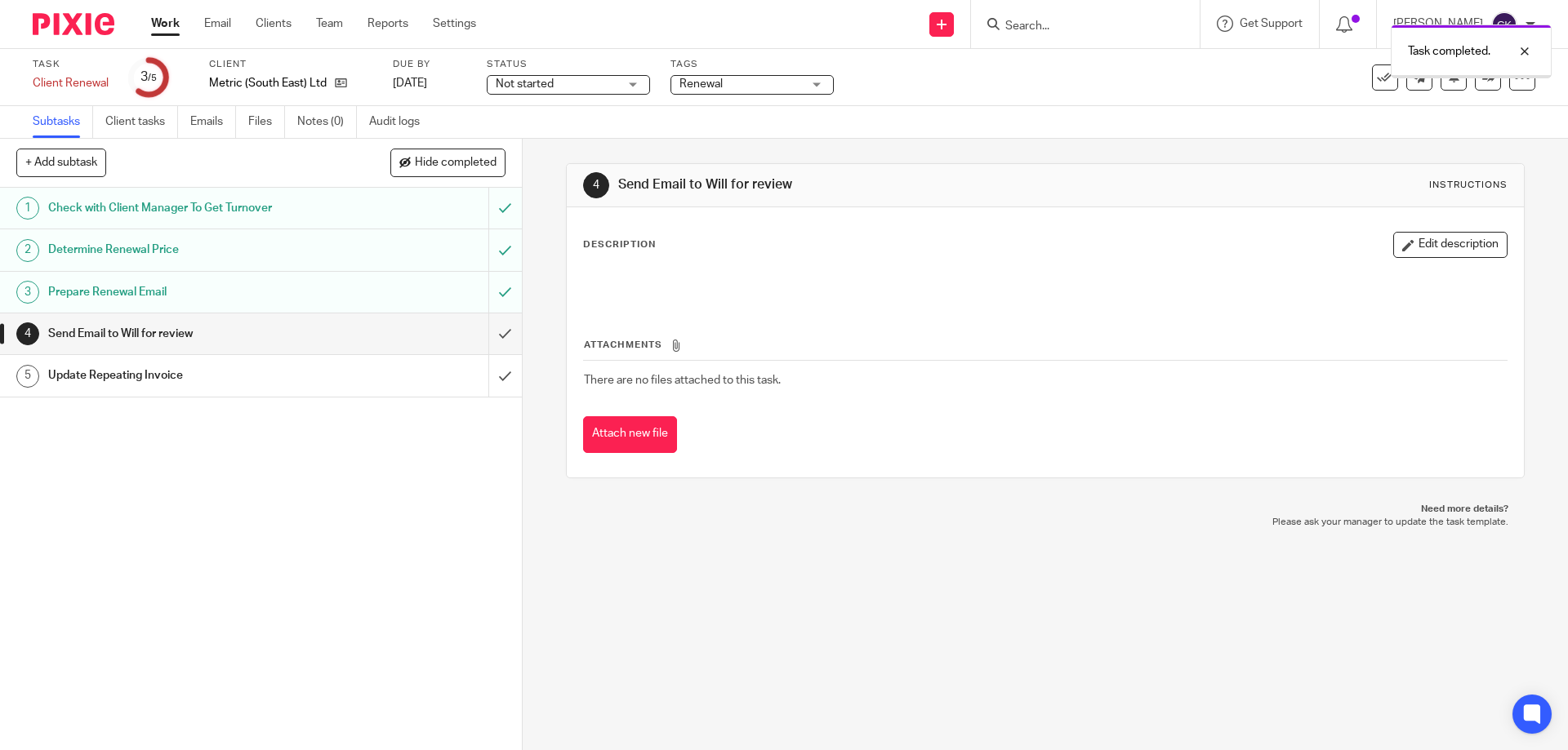
click at [490, 333] on input "submit" at bounding box center [261, 334] width 522 height 41
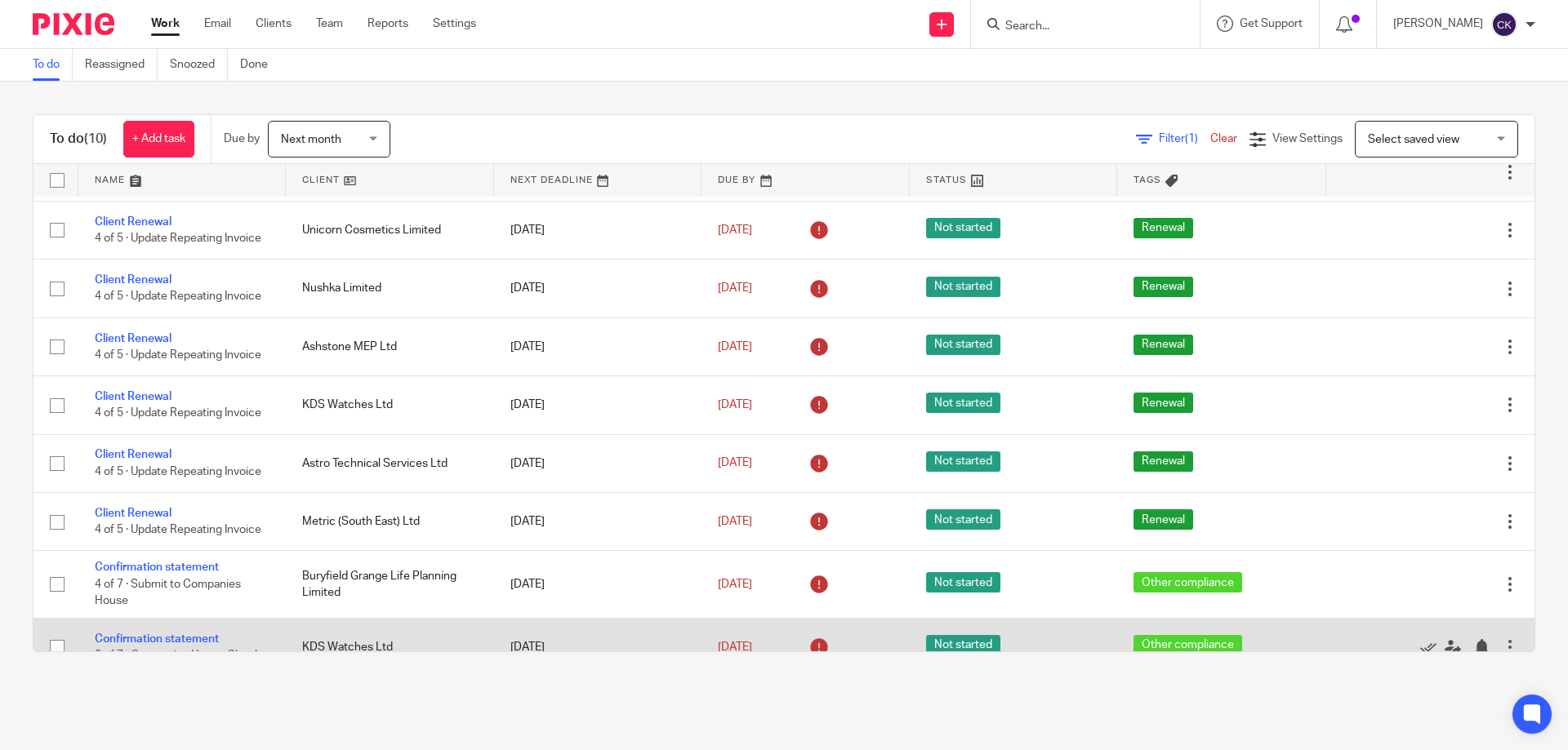
scroll to position [137, 0]
